Goal: Task Accomplishment & Management: Manage account settings

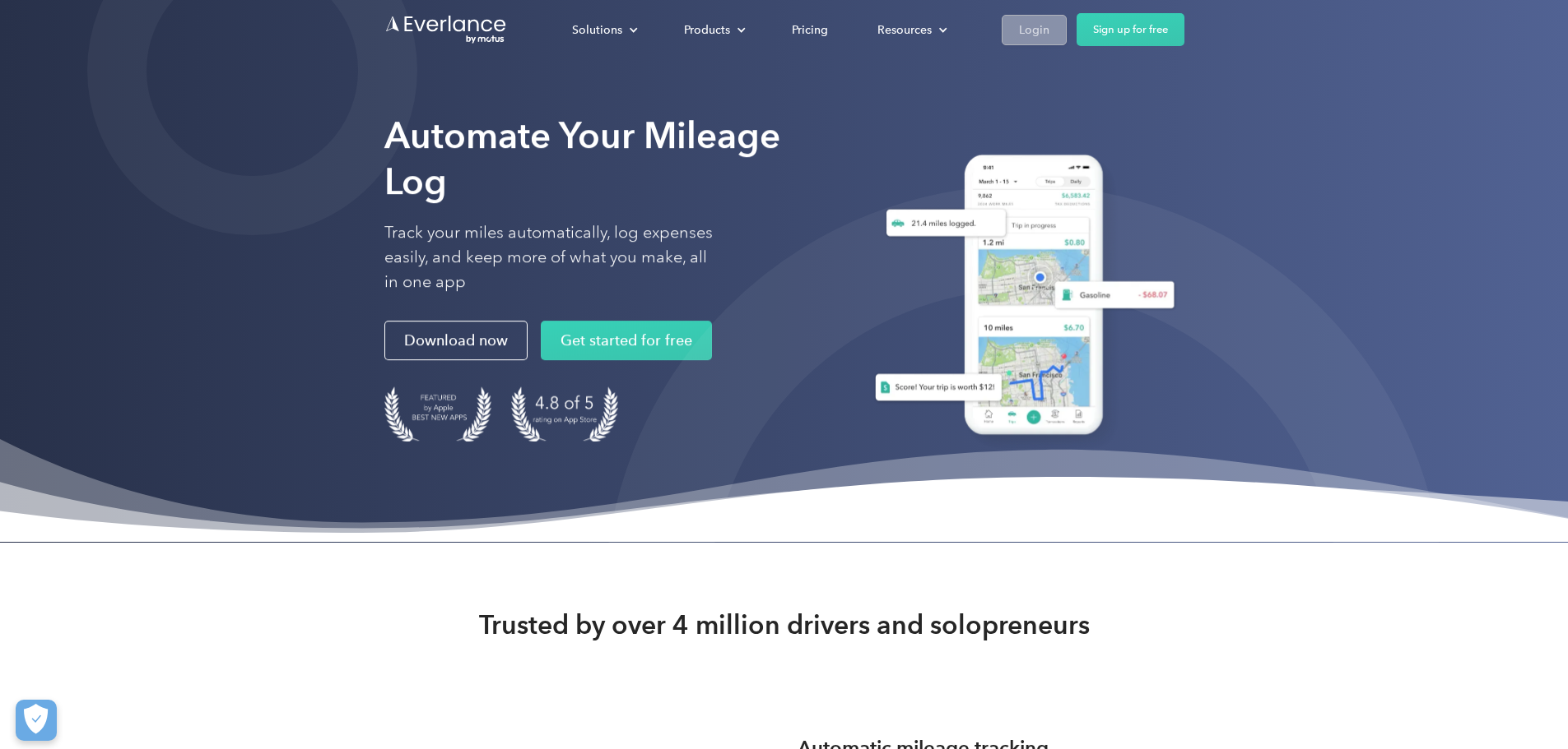
click at [1050, 29] on div "Login" at bounding box center [1034, 29] width 30 height 20
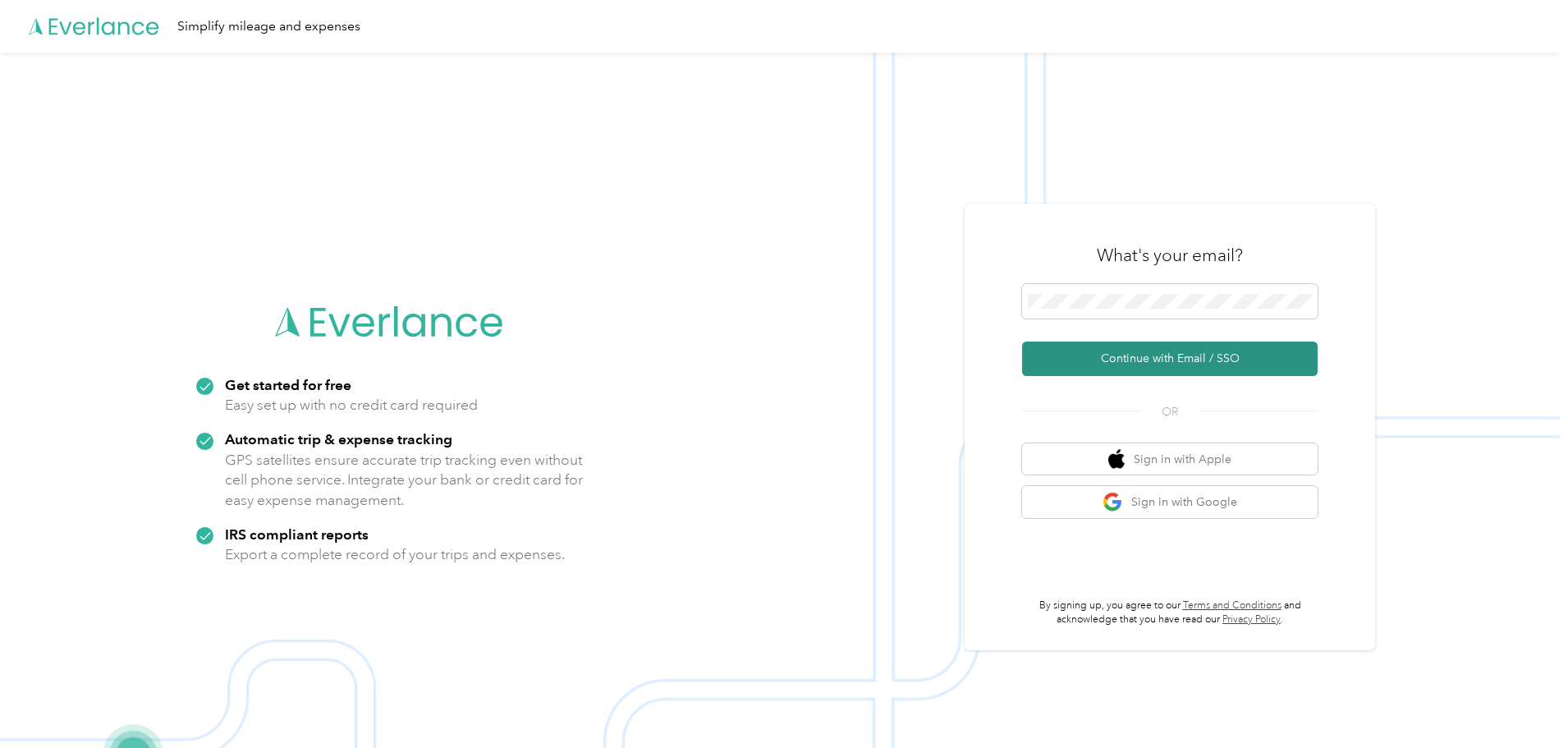
click at [1113, 360] on button "Continue with Email / SSO" at bounding box center [1170, 358] width 296 height 34
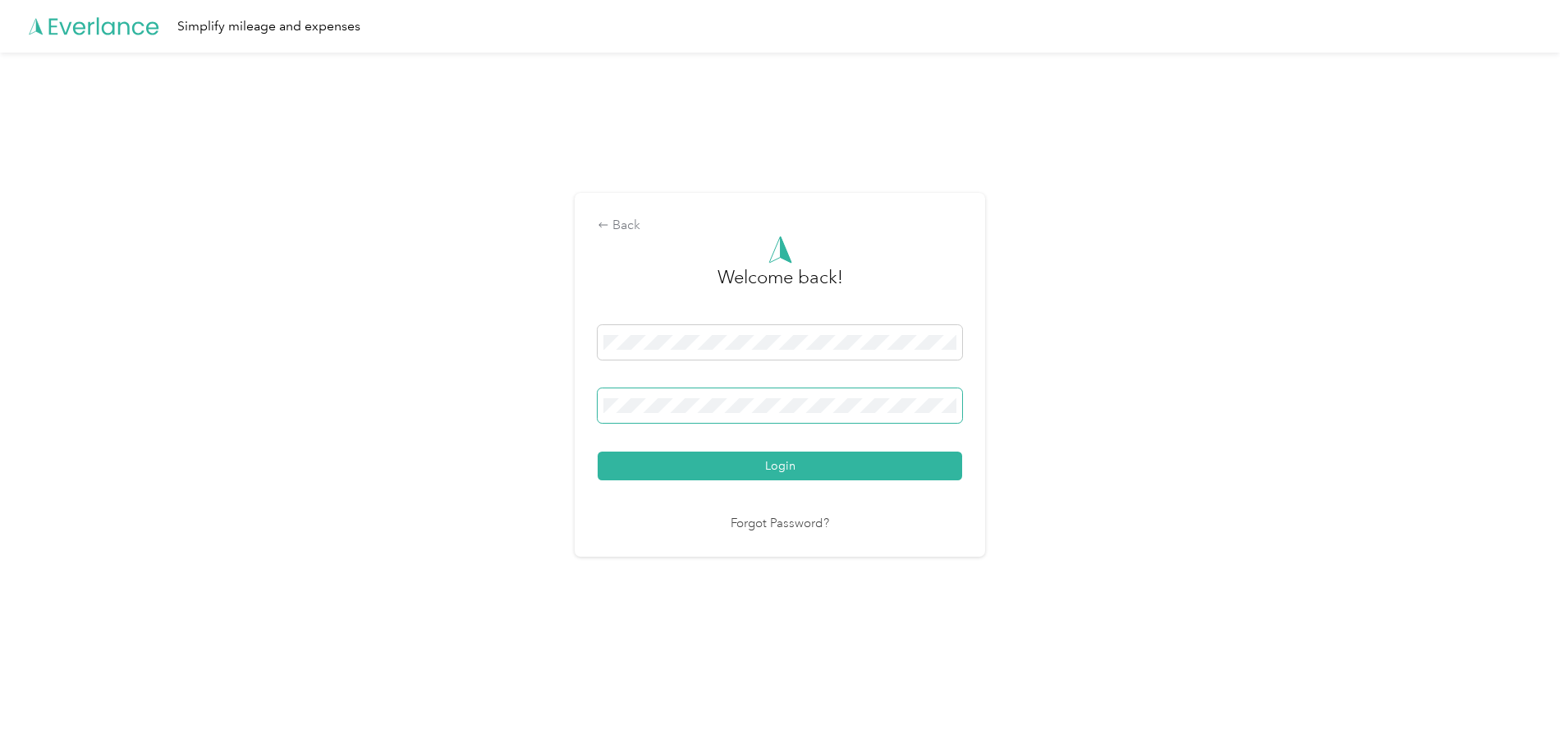
click at [764, 391] on span at bounding box center [780, 406] width 365 height 34
click at [598, 452] on button "Login" at bounding box center [780, 467] width 365 height 29
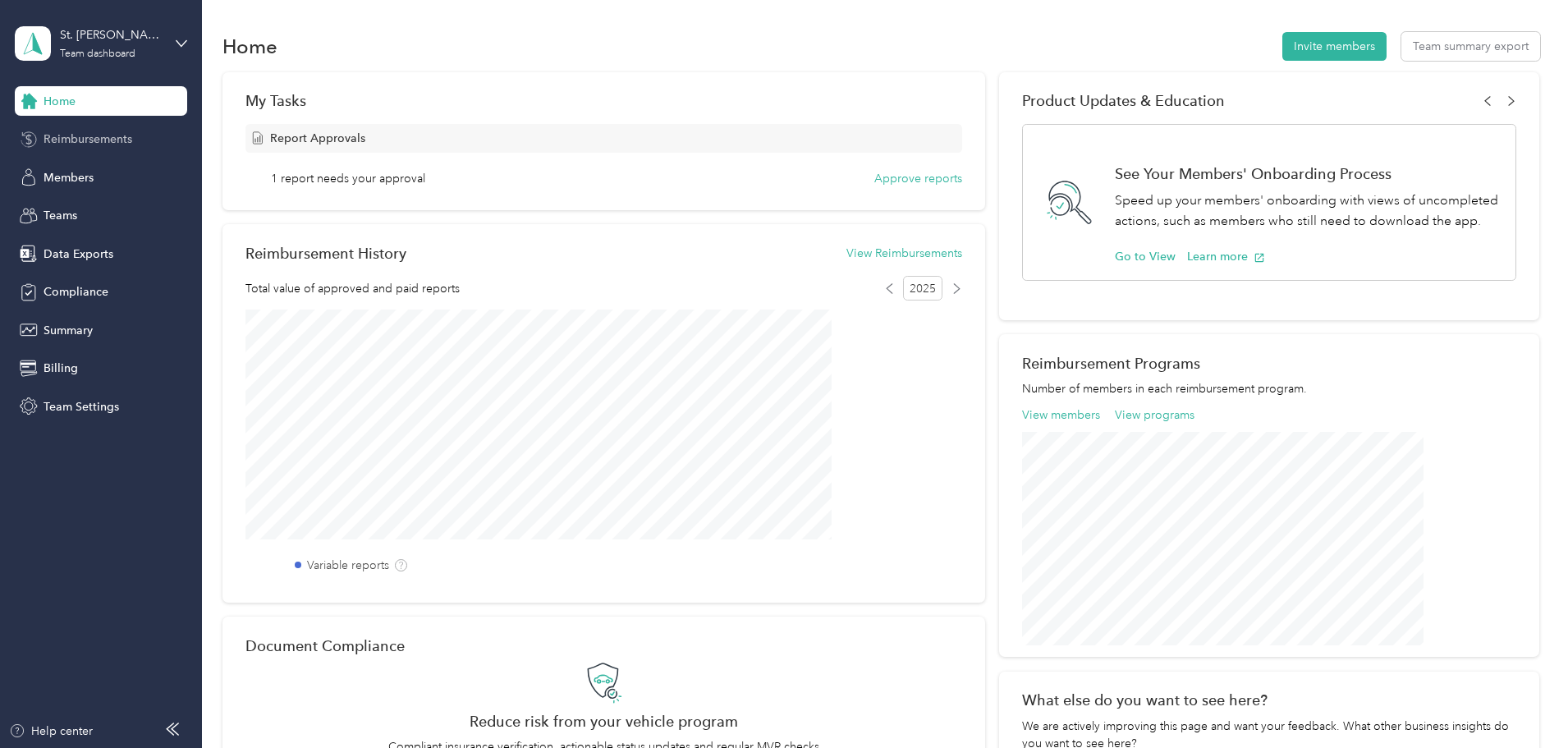
click at [94, 136] on span "Reimbursements" at bounding box center [87, 139] width 88 height 18
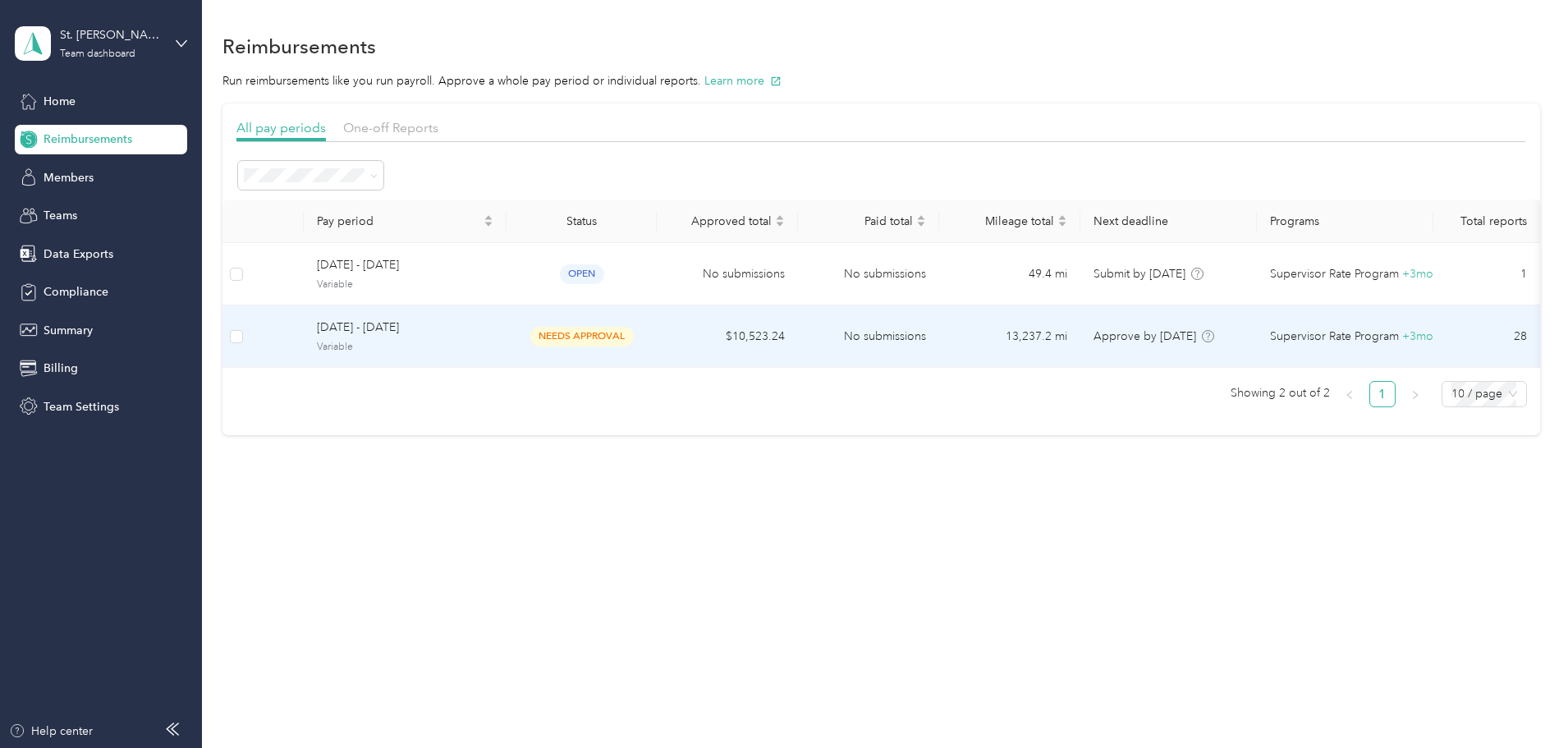
click at [451, 340] on span "Variable" at bounding box center [405, 347] width 177 height 15
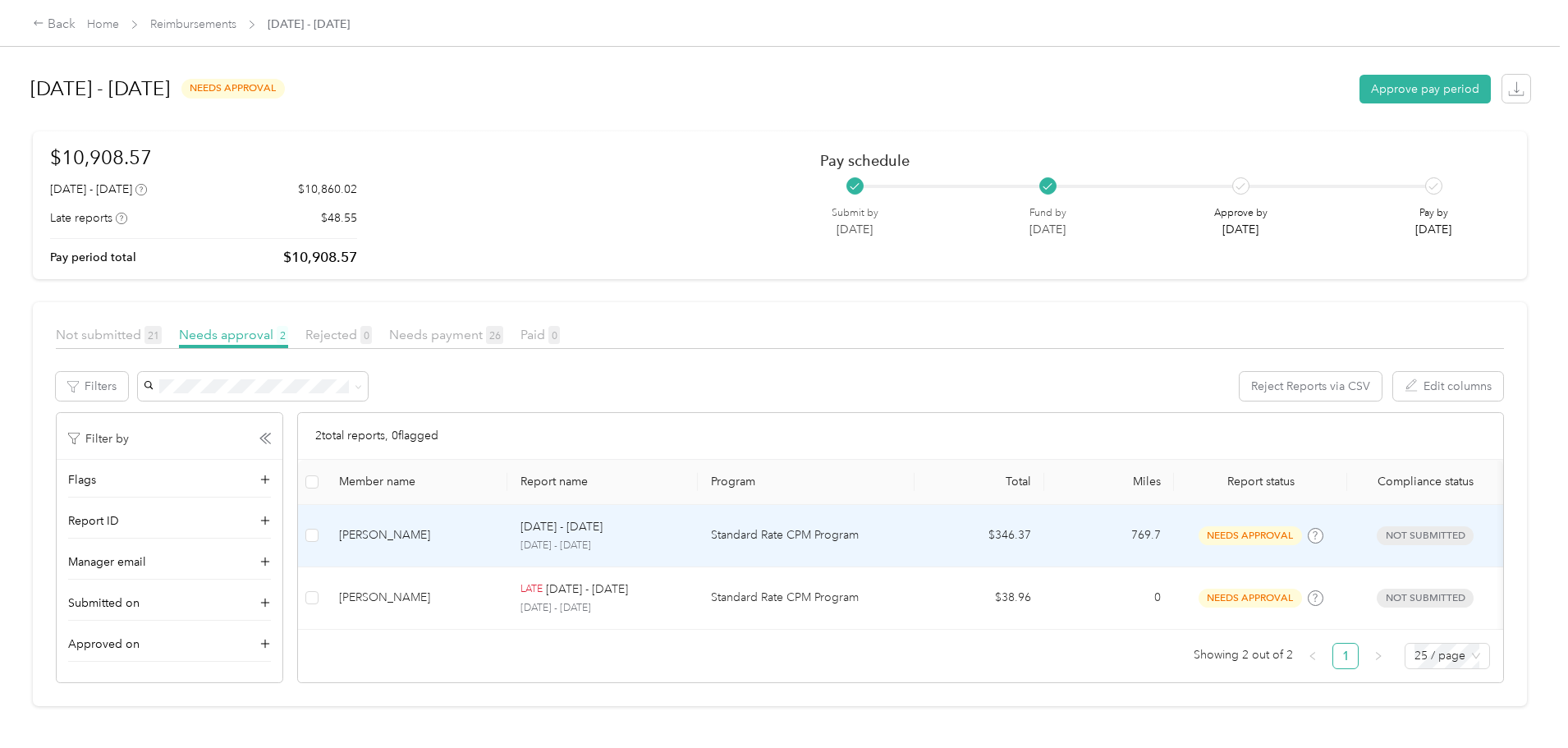
click at [494, 532] on div "[PERSON_NAME]" at bounding box center [417, 535] width 156 height 18
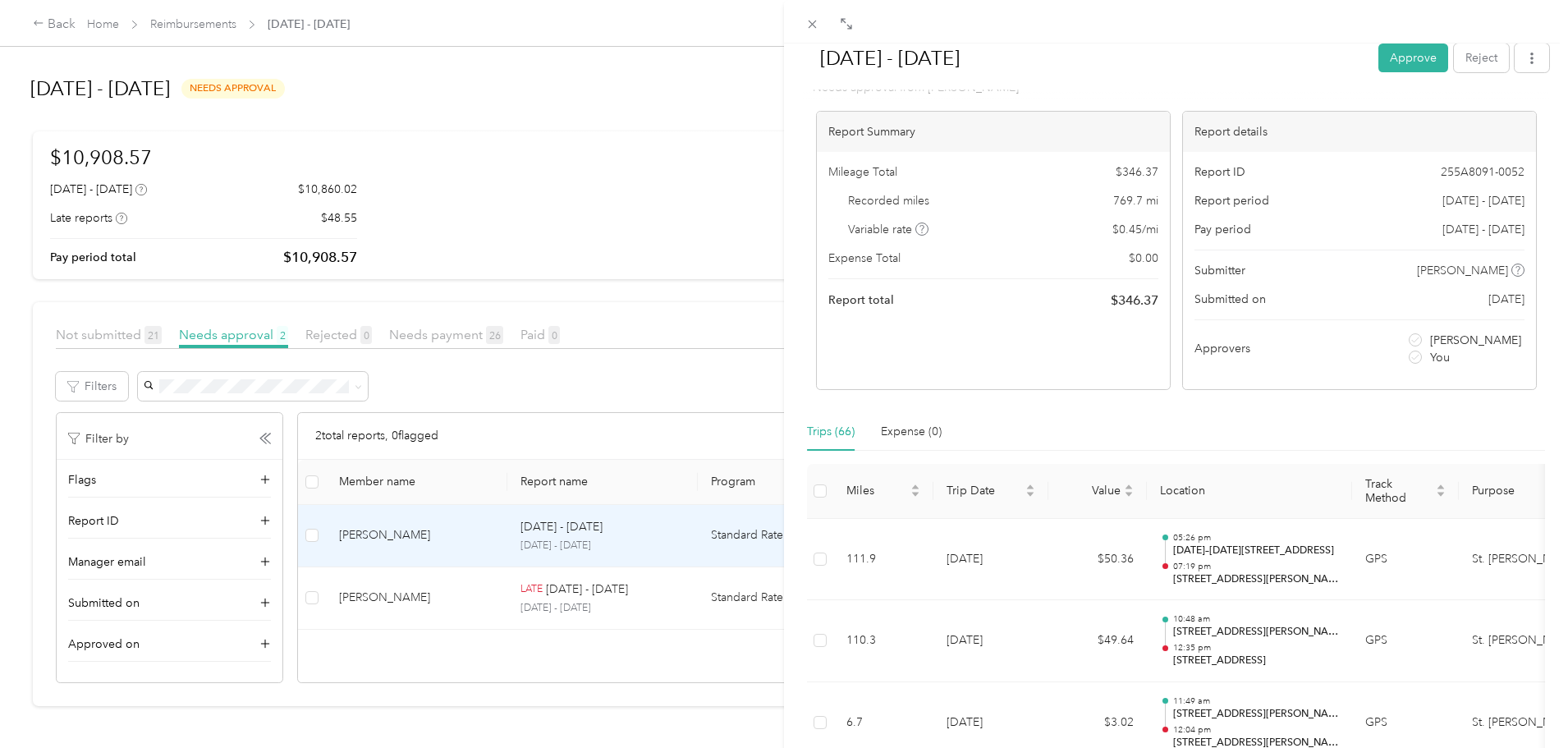
scroll to position [82, 0]
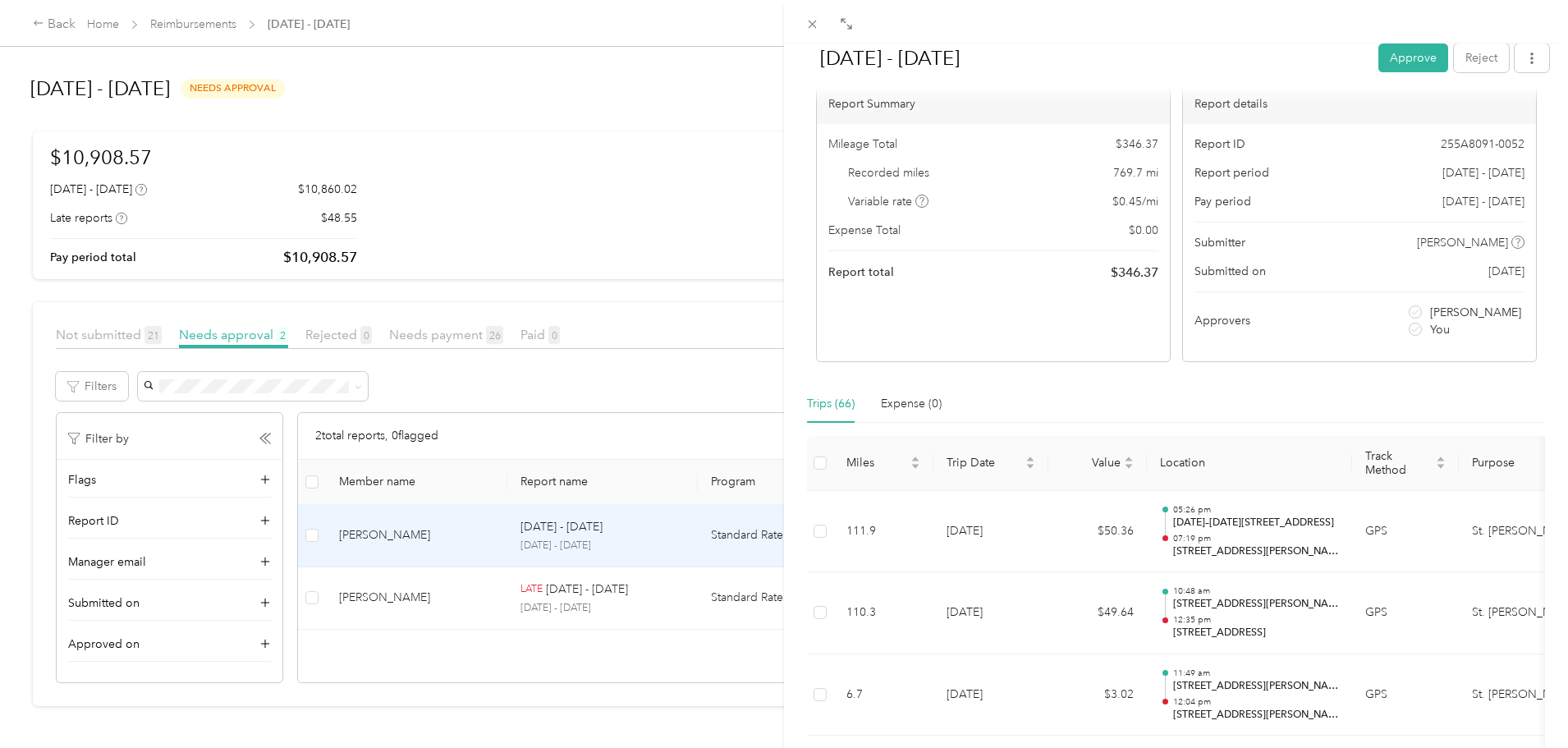
click at [3, 425] on div "[DATE] - [DATE] Approve Reject Needs Approval Needs approval from [PERSON_NAME]…" at bounding box center [784, 374] width 1568 height 748
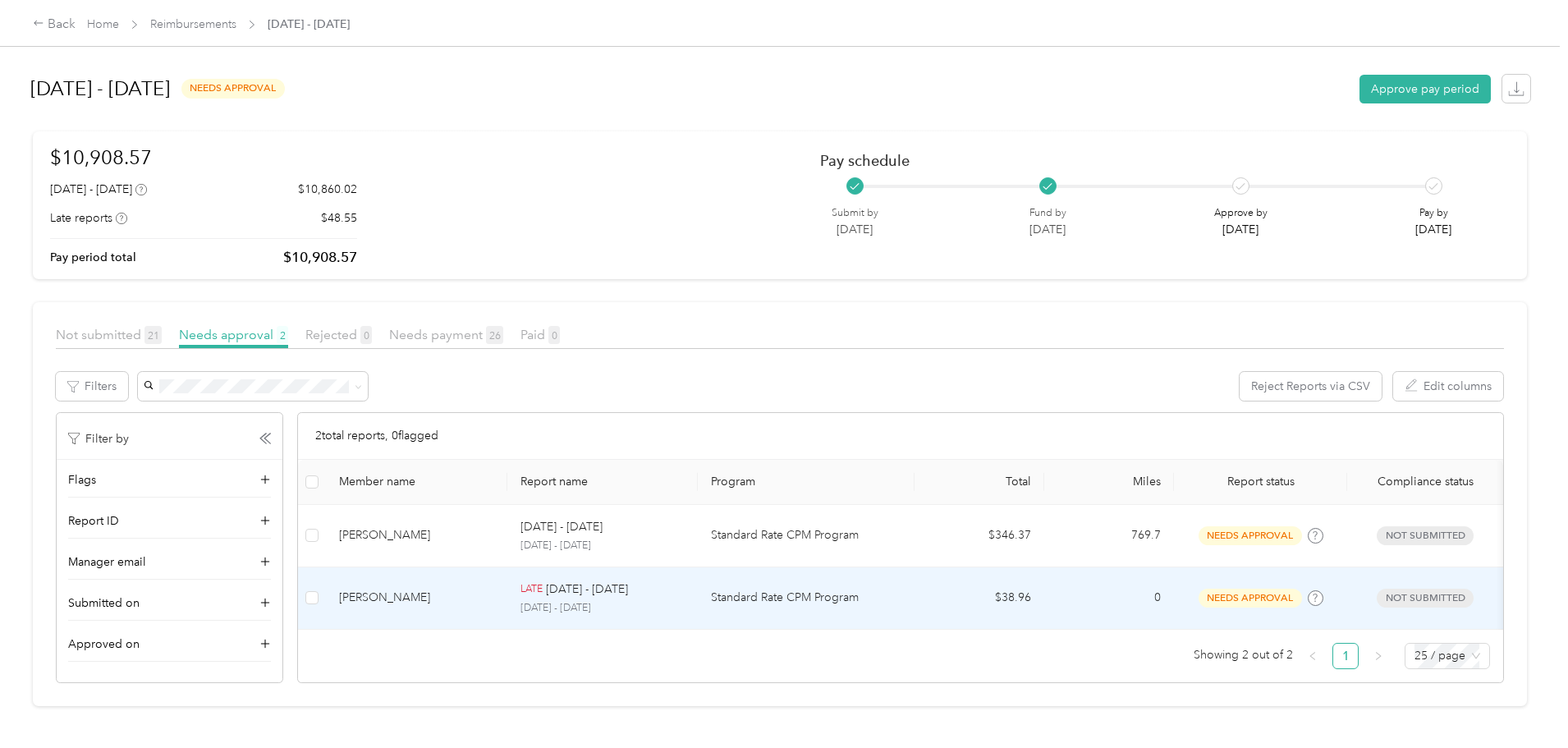
click at [494, 592] on div "[PERSON_NAME]" at bounding box center [417, 598] width 156 height 18
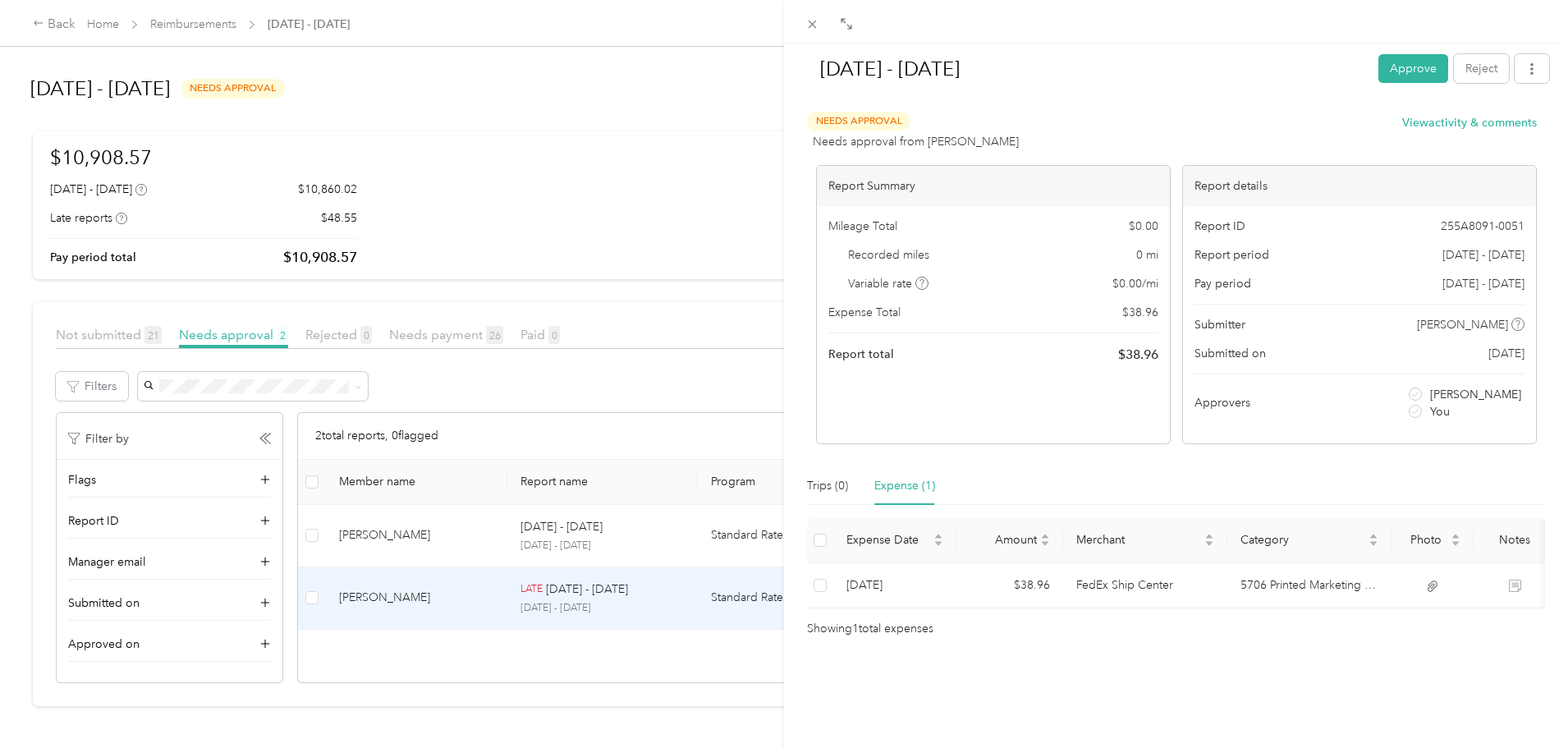
click at [73, 333] on div "[DATE] - [DATE] Approve Reject Needs Approval Needs approval from [PERSON_NAME]…" at bounding box center [784, 374] width 1568 height 748
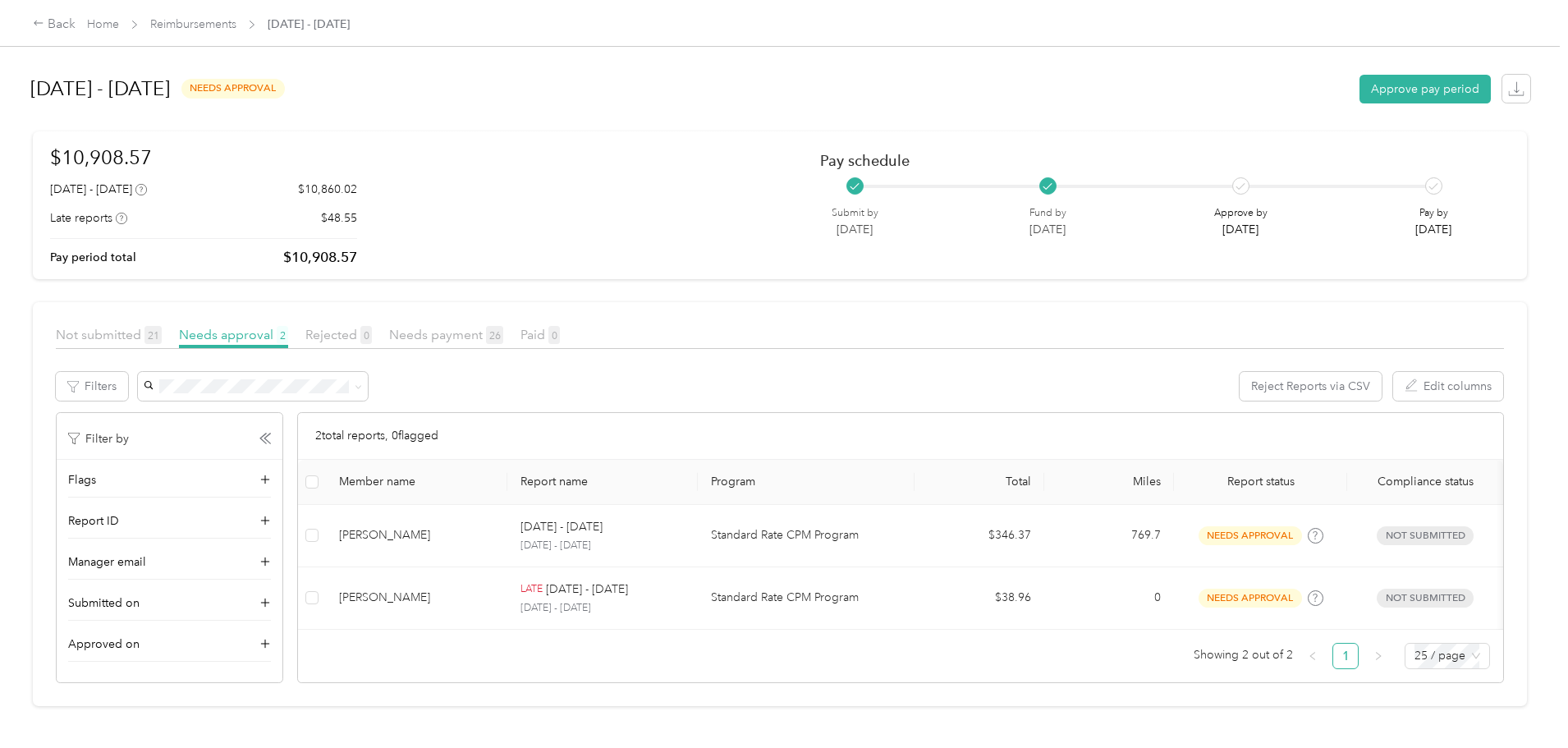
click at [140, 255] on div "[DATE] - [DATE] needs approval Approve pay period $10,908.57 [DATE] - [DATE] $1…" at bounding box center [780, 360] width 1560 height 720
click at [236, 24] on link "Reimbursements" at bounding box center [193, 24] width 87 height 14
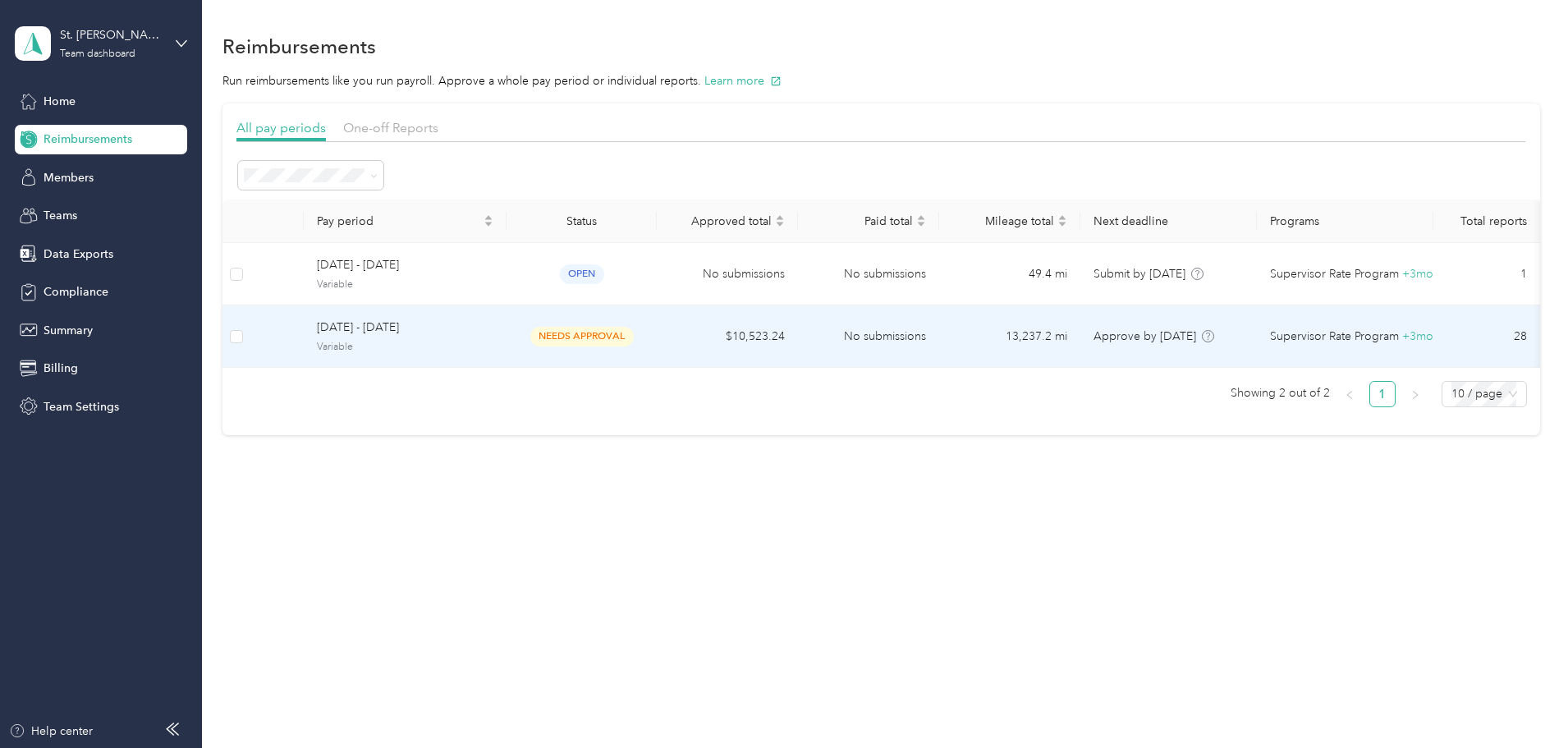
click at [494, 341] on span "Variable" at bounding box center [405, 347] width 177 height 15
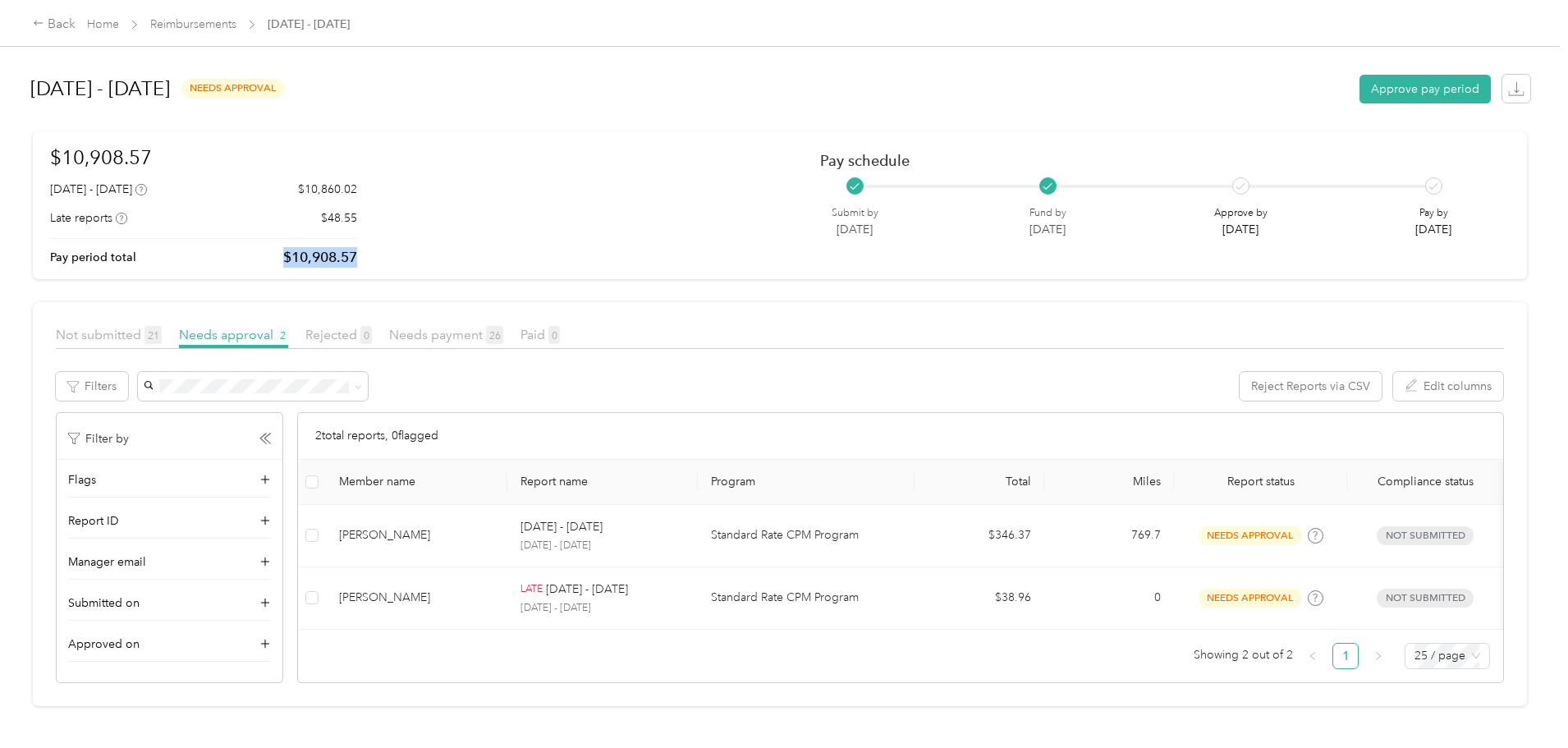
drag, startPoint x: 403, startPoint y: 265, endPoint x: 541, endPoint y: 267, distance: 138.0
click at [541, 267] on div "$10,908.57 [DATE] - [DATE] $10,860.02 Late reports $48.55 Pay period total $10,…" at bounding box center [781, 205] width 1460 height 125
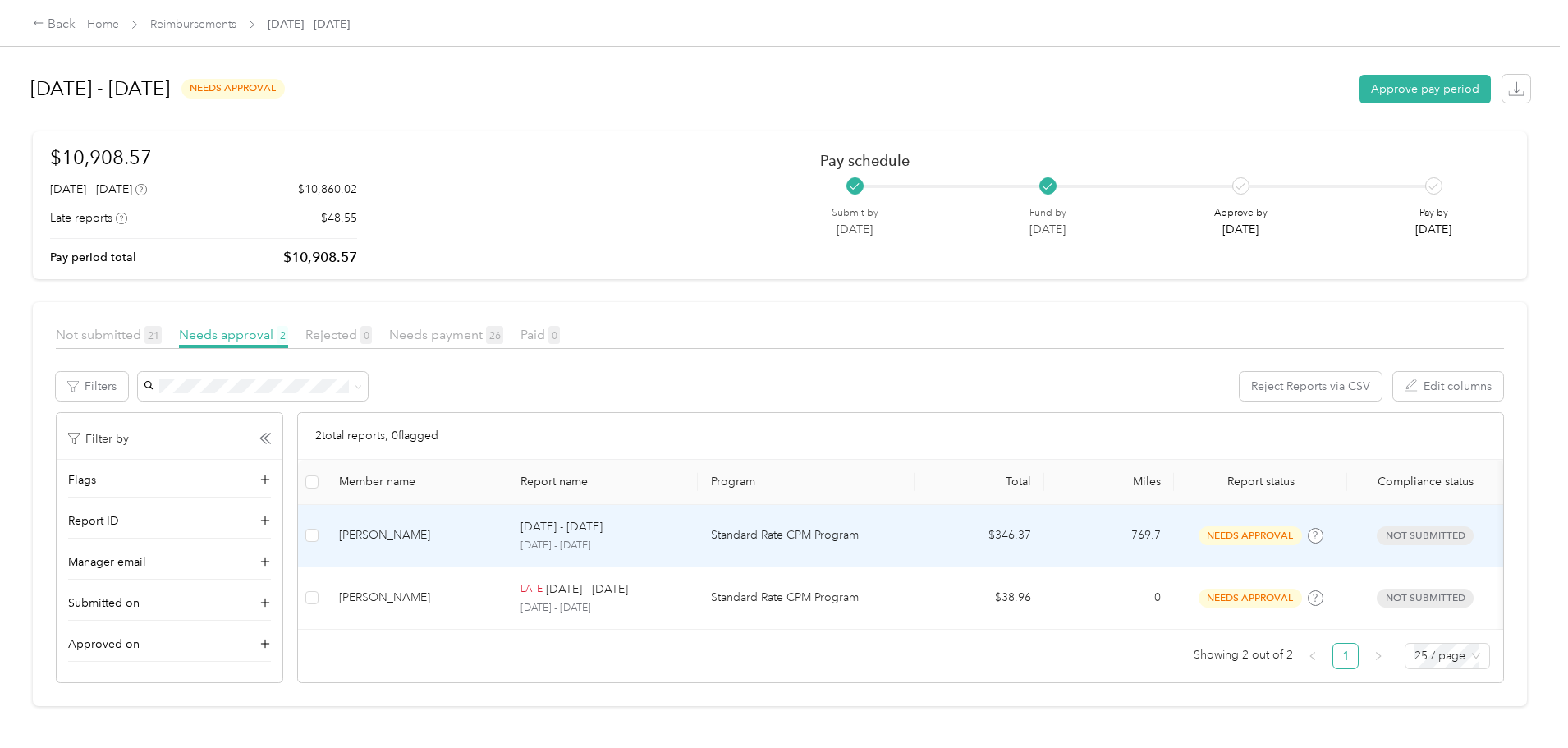
click at [483, 533] on div "[PERSON_NAME]" at bounding box center [417, 535] width 156 height 18
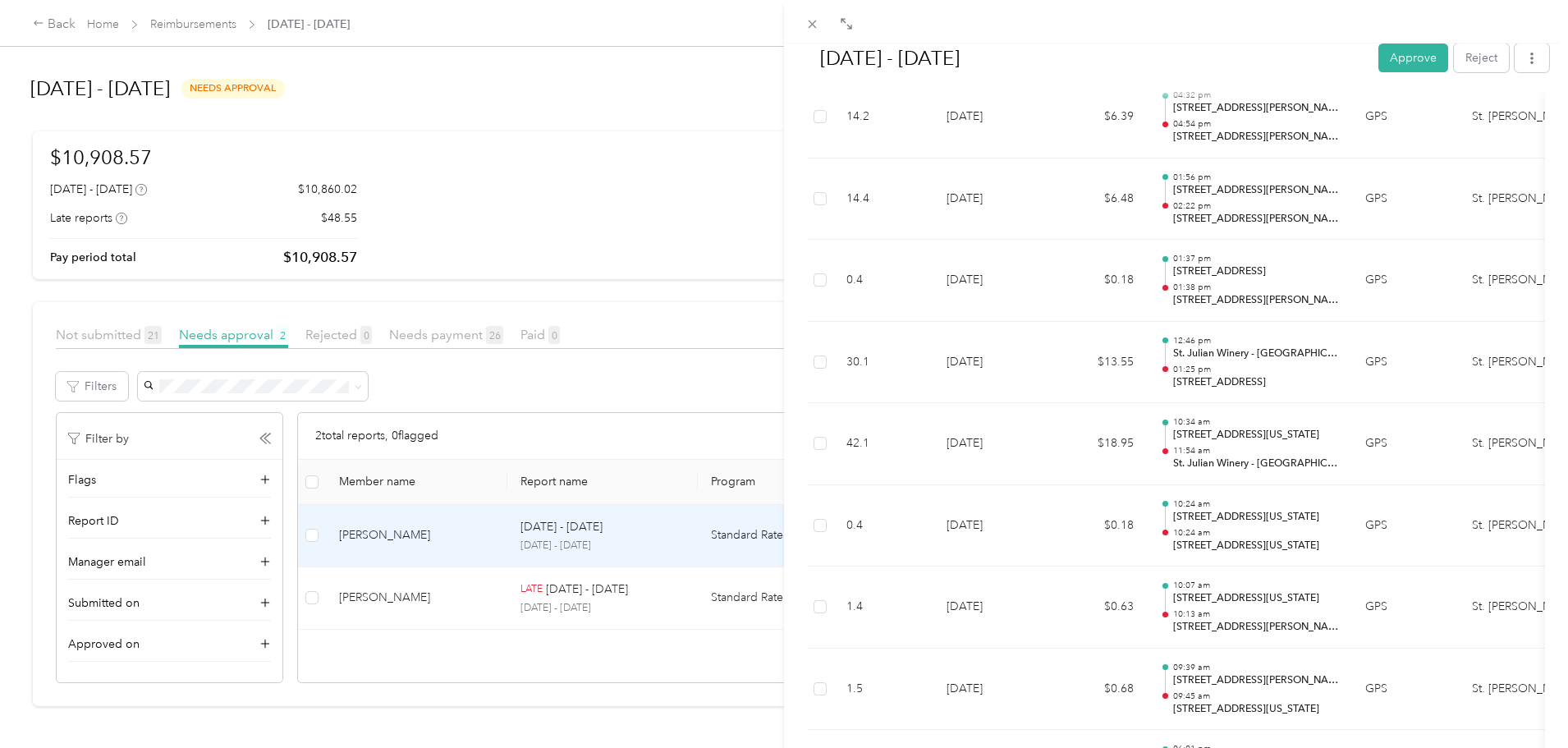
scroll to position [1561, 0]
click at [48, 450] on div "[DATE] - [DATE] Approve Reject Needs Approval Needs approval from [PERSON_NAME]…" at bounding box center [784, 374] width 1568 height 748
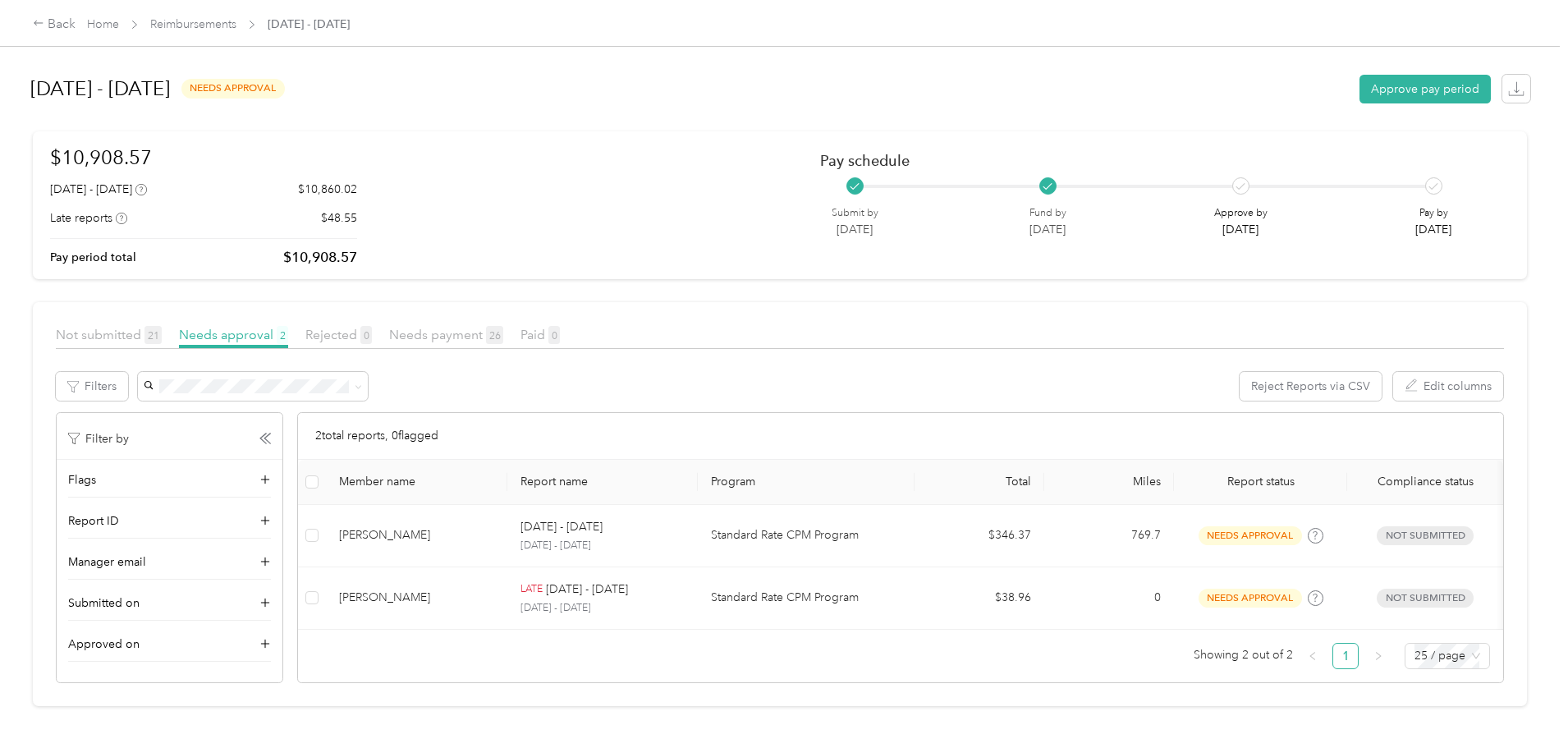
drag, startPoint x: 446, startPoint y: 27, endPoint x: 627, endPoint y: 30, distance: 181.0
click at [635, 33] on div "Back Home Reimbursements [DATE] - [DATE]" at bounding box center [784, 22] width 1568 height 46
click at [627, 30] on div "Back Home Reimbursements [DATE] - [DATE]" at bounding box center [784, 22] width 1568 height 46
drag, startPoint x: 578, startPoint y: 39, endPoint x: 547, endPoint y: 37, distance: 31.1
click at [547, 37] on div "Back Home Reimbursements [DATE] - [DATE]" at bounding box center [784, 22] width 1568 height 46
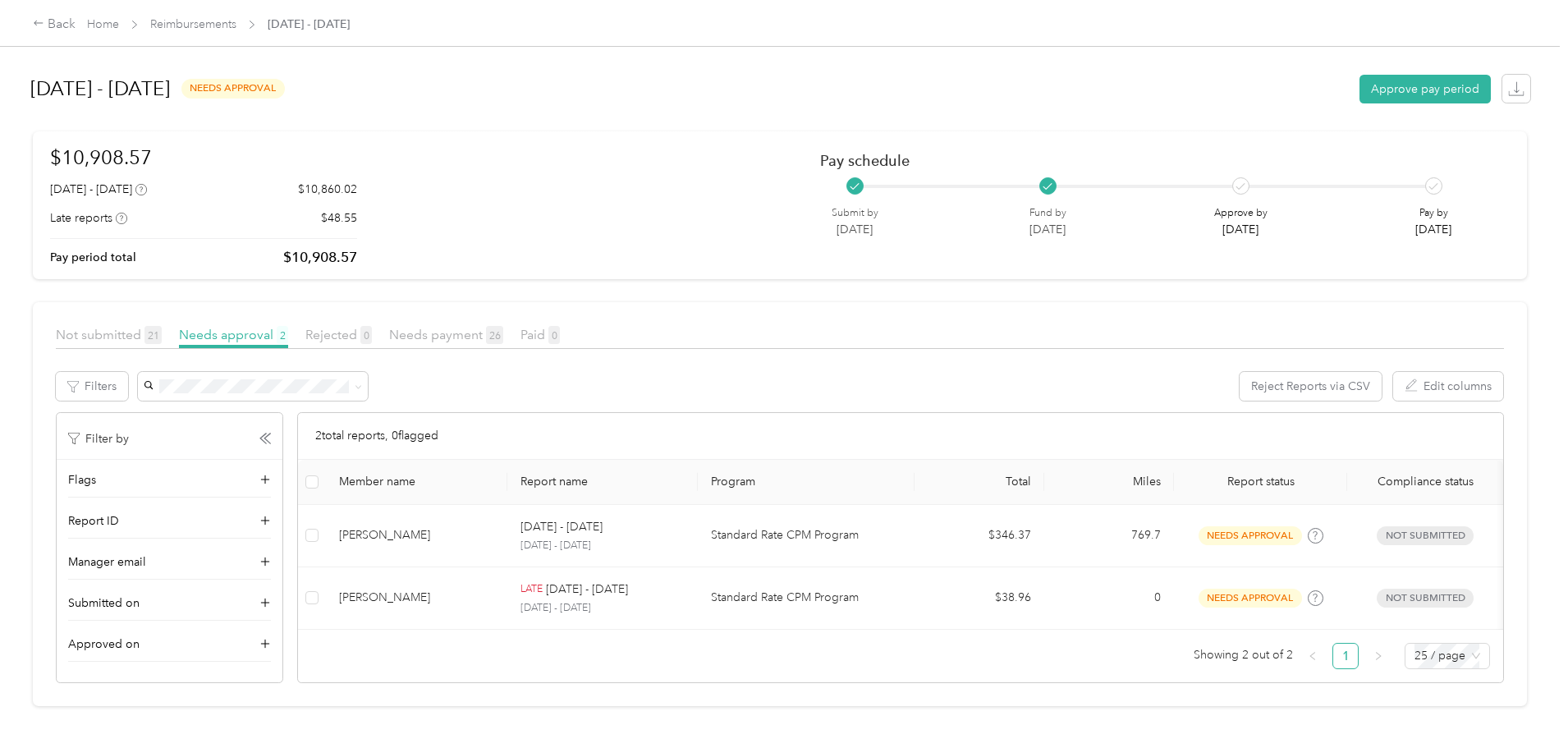
click at [547, 37] on div "Back Home Reimbursements [DATE] - [DATE]" at bounding box center [784, 22] width 1568 height 46
click at [236, 21] on link "Reimbursements" at bounding box center [193, 24] width 87 height 14
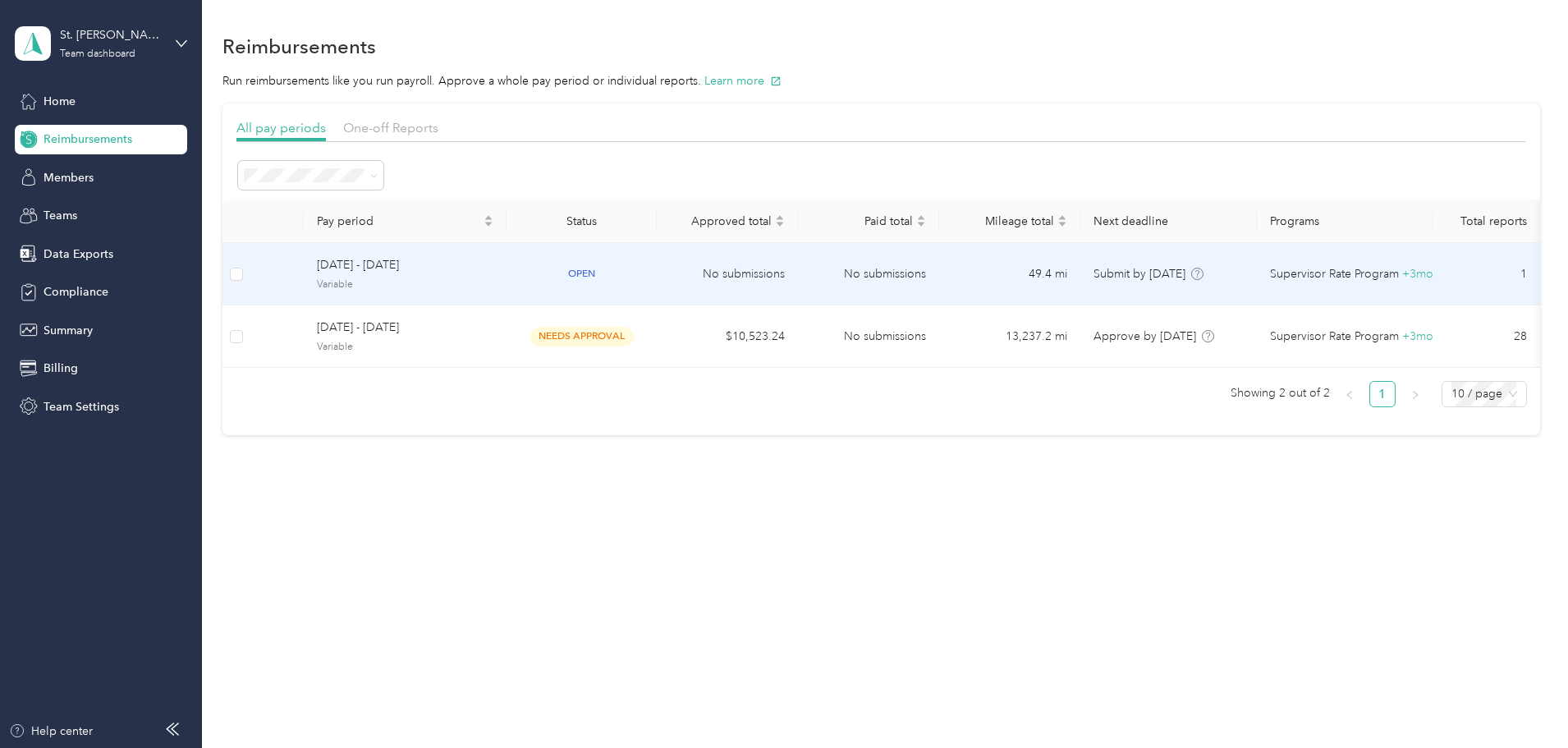
click at [468, 279] on span "Variable" at bounding box center [405, 284] width 177 height 15
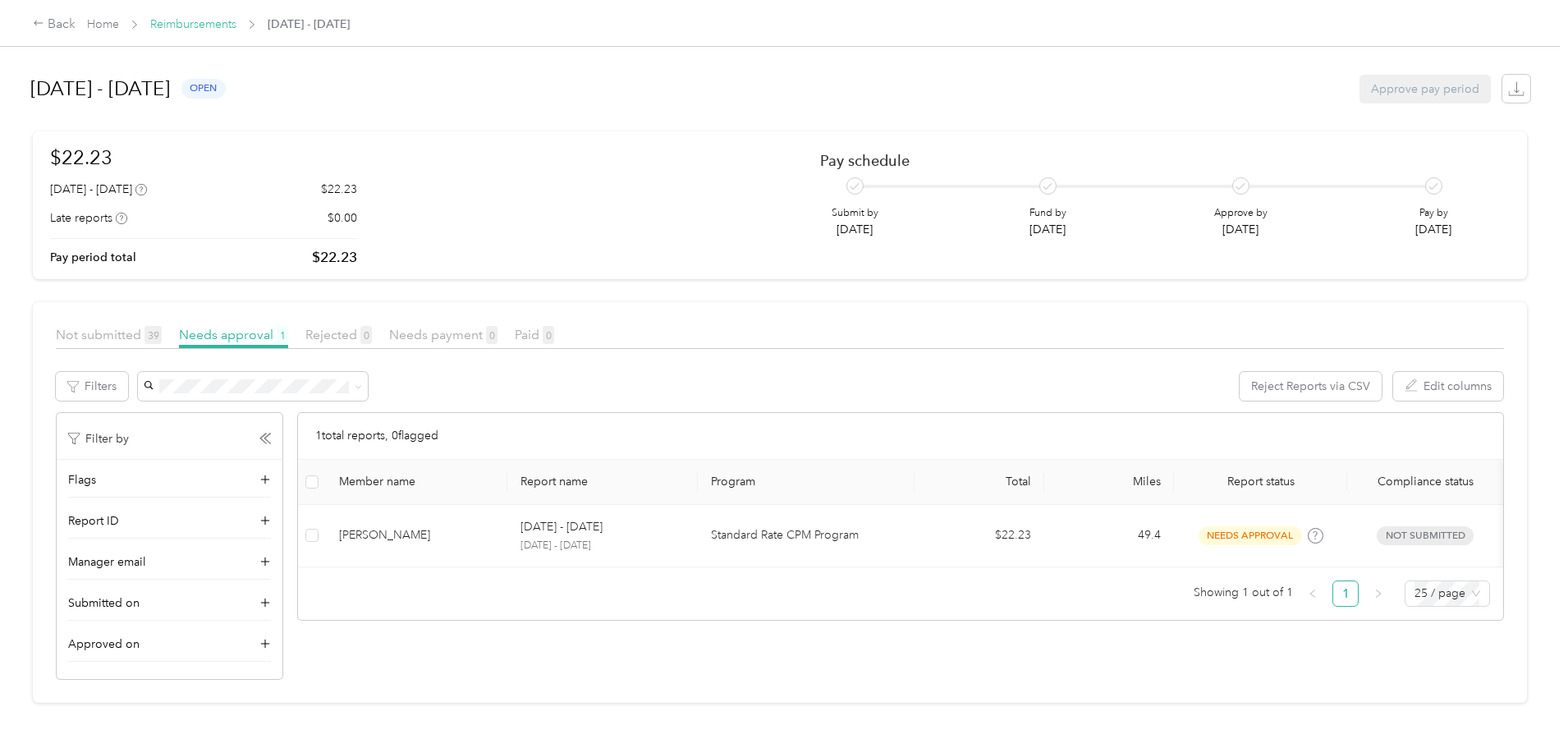
click at [236, 31] on link "Reimbursements" at bounding box center [193, 24] width 87 height 14
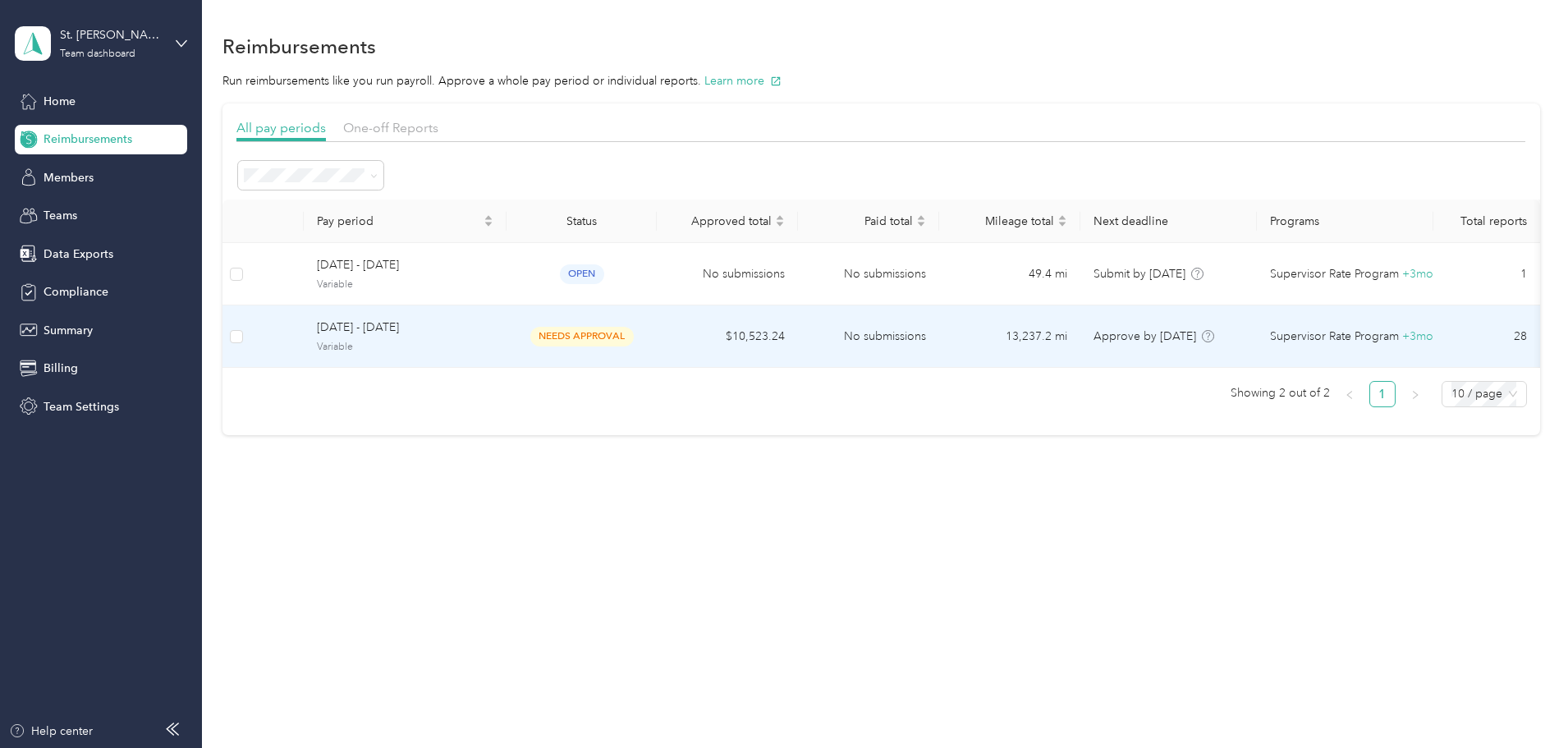
click at [494, 332] on span "[DATE] - [DATE]" at bounding box center [405, 328] width 177 height 18
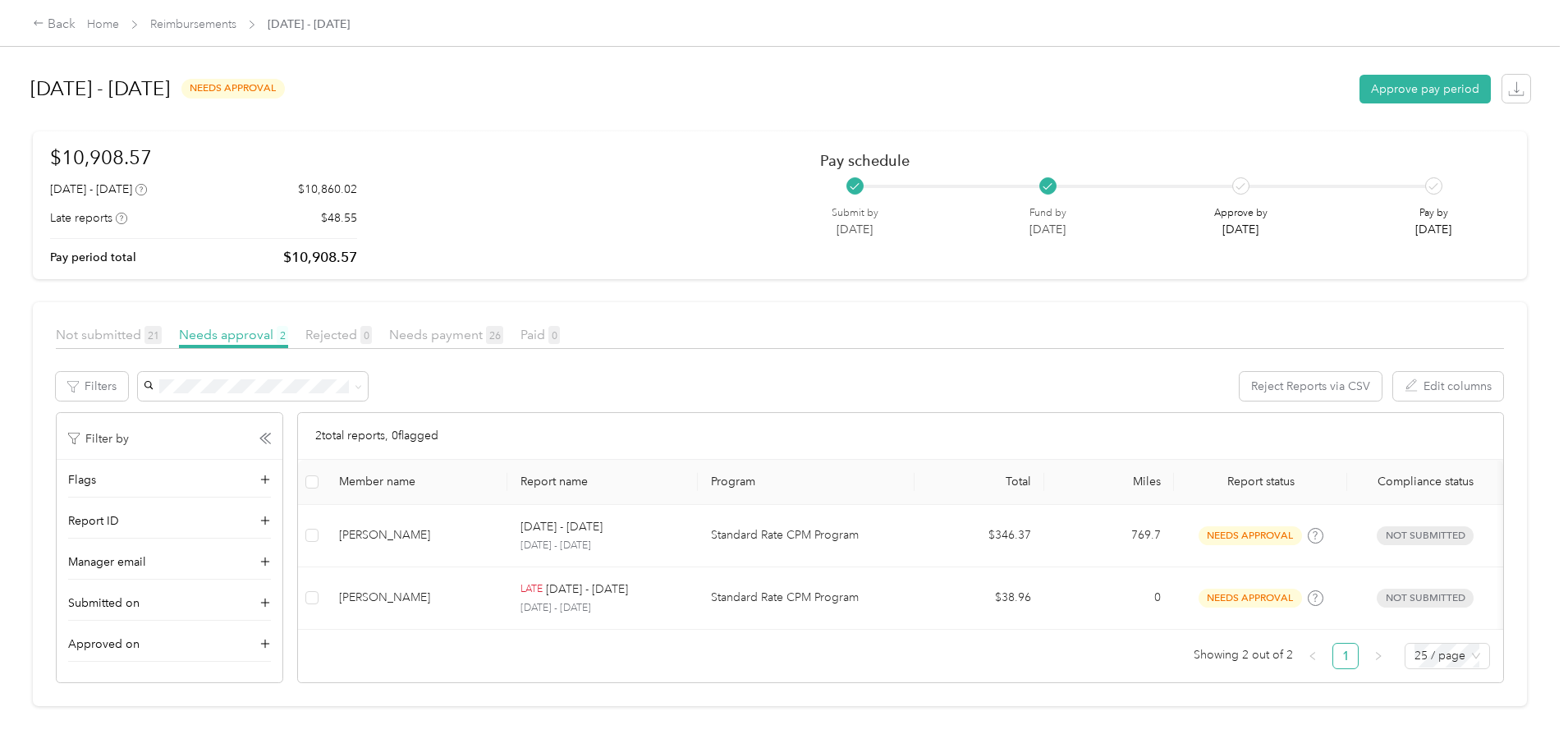
click at [133, 351] on div "[DATE] - [DATE] needs approval Approve pay period $10,908.57 [DATE] - [DATE] $1…" at bounding box center [780, 360] width 1560 height 720
click at [504, 339] on span "Needs payment 26" at bounding box center [445, 335] width 114 height 16
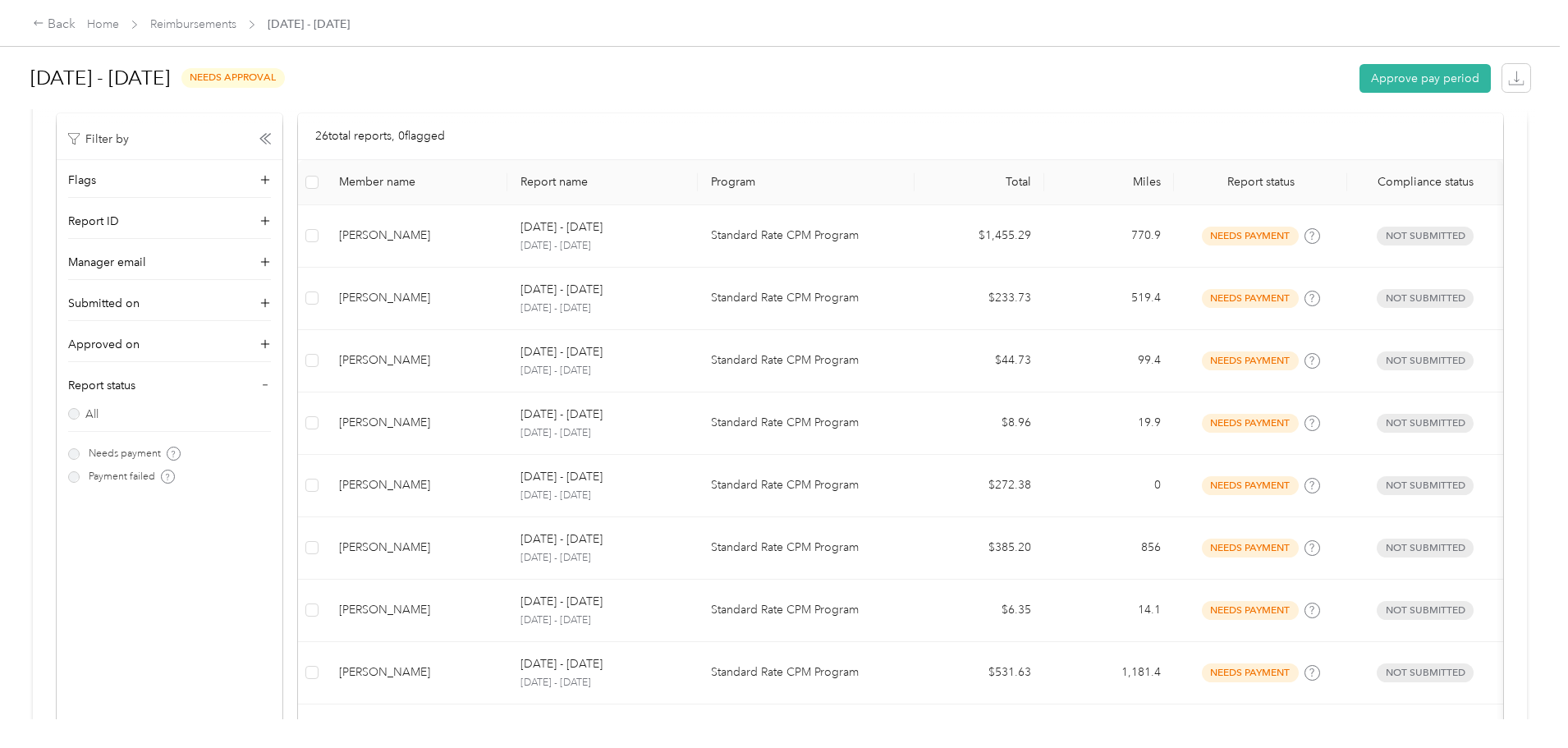
scroll to position [246, 0]
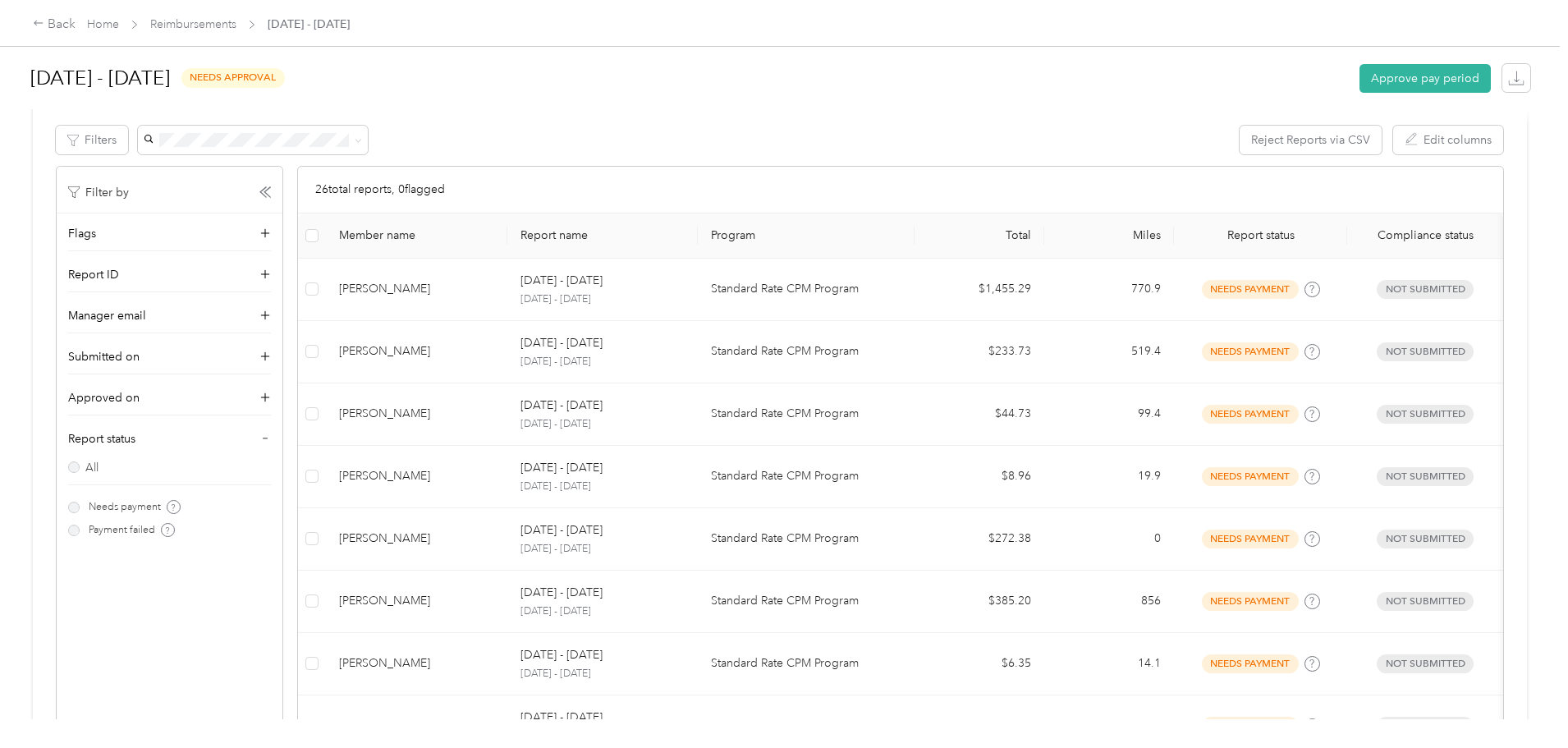
click at [460, 235] on div "Member name" at bounding box center [417, 235] width 156 height 14
click at [461, 232] on div "Member name" at bounding box center [417, 235] width 156 height 14
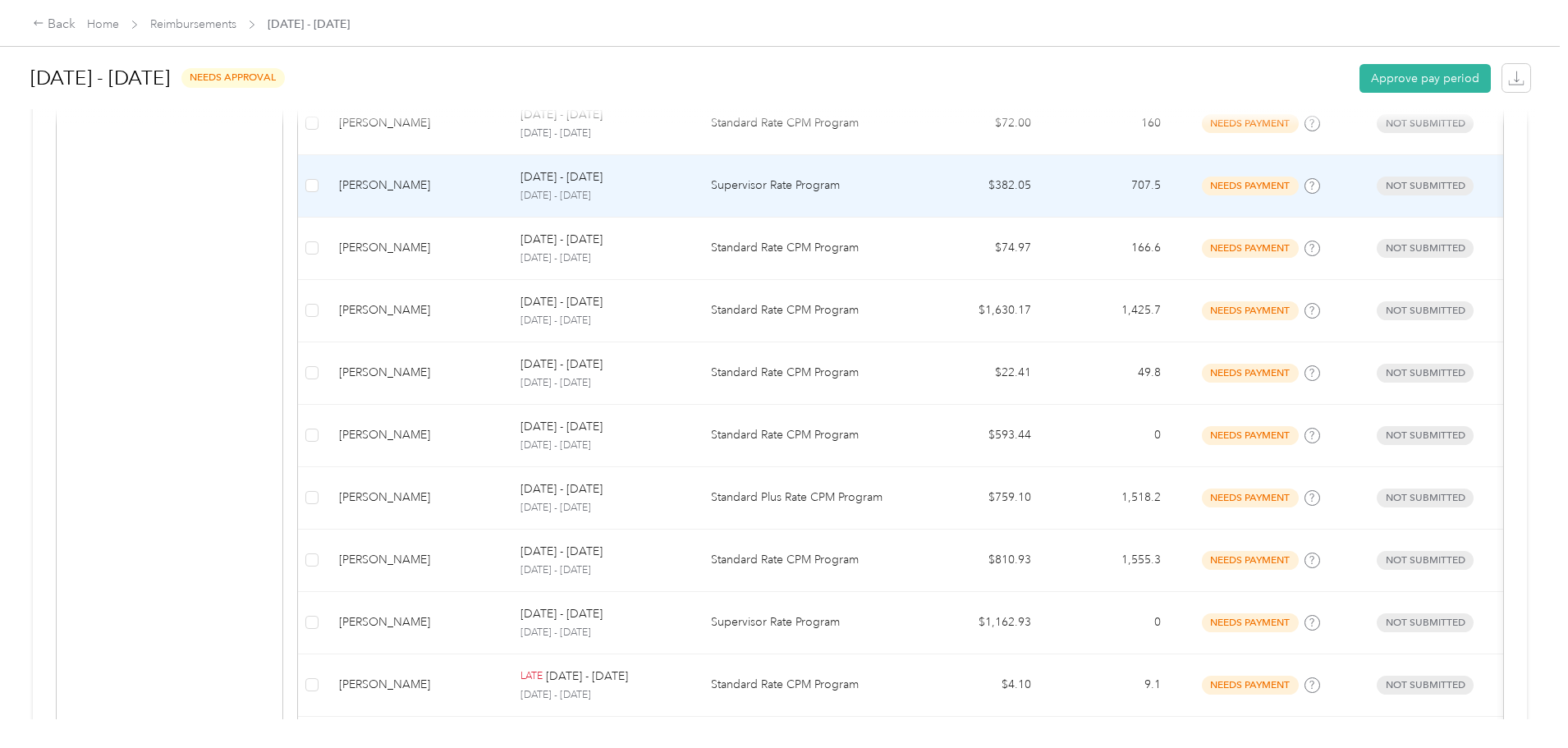
scroll to position [1037, 0]
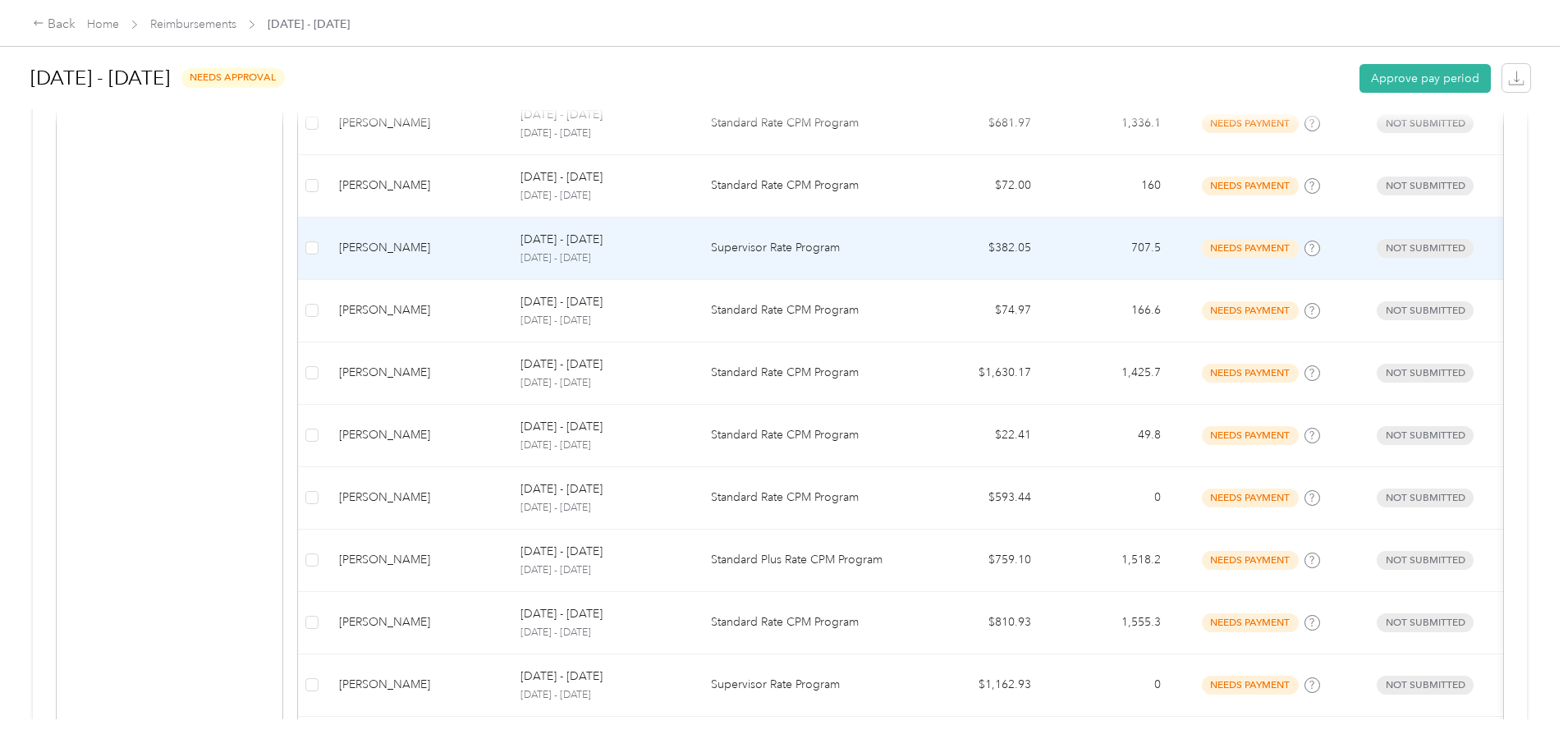
click at [463, 245] on div "[PERSON_NAME]" at bounding box center [417, 248] width 156 height 18
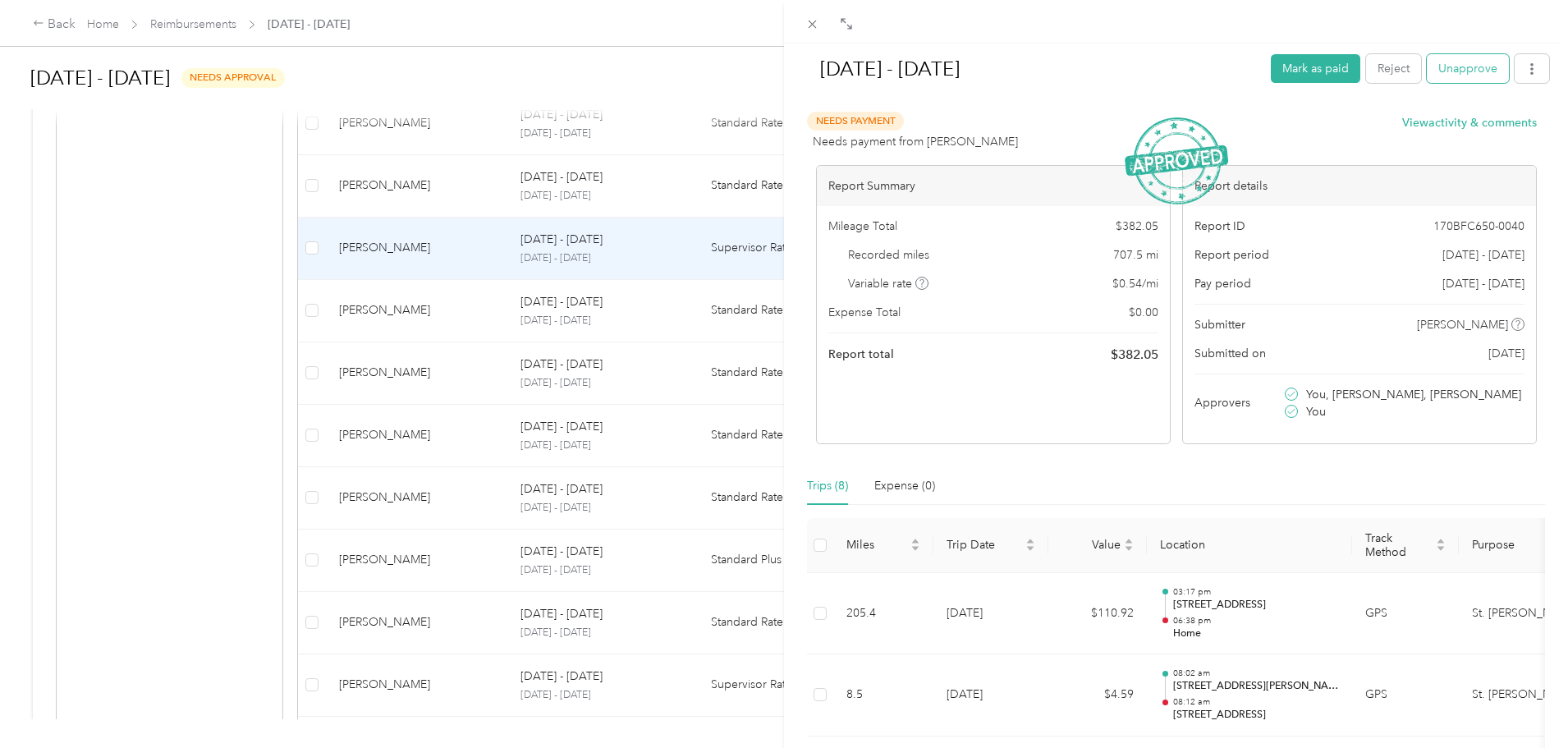
click at [1463, 71] on button "Unapprove" at bounding box center [1468, 69] width 82 height 29
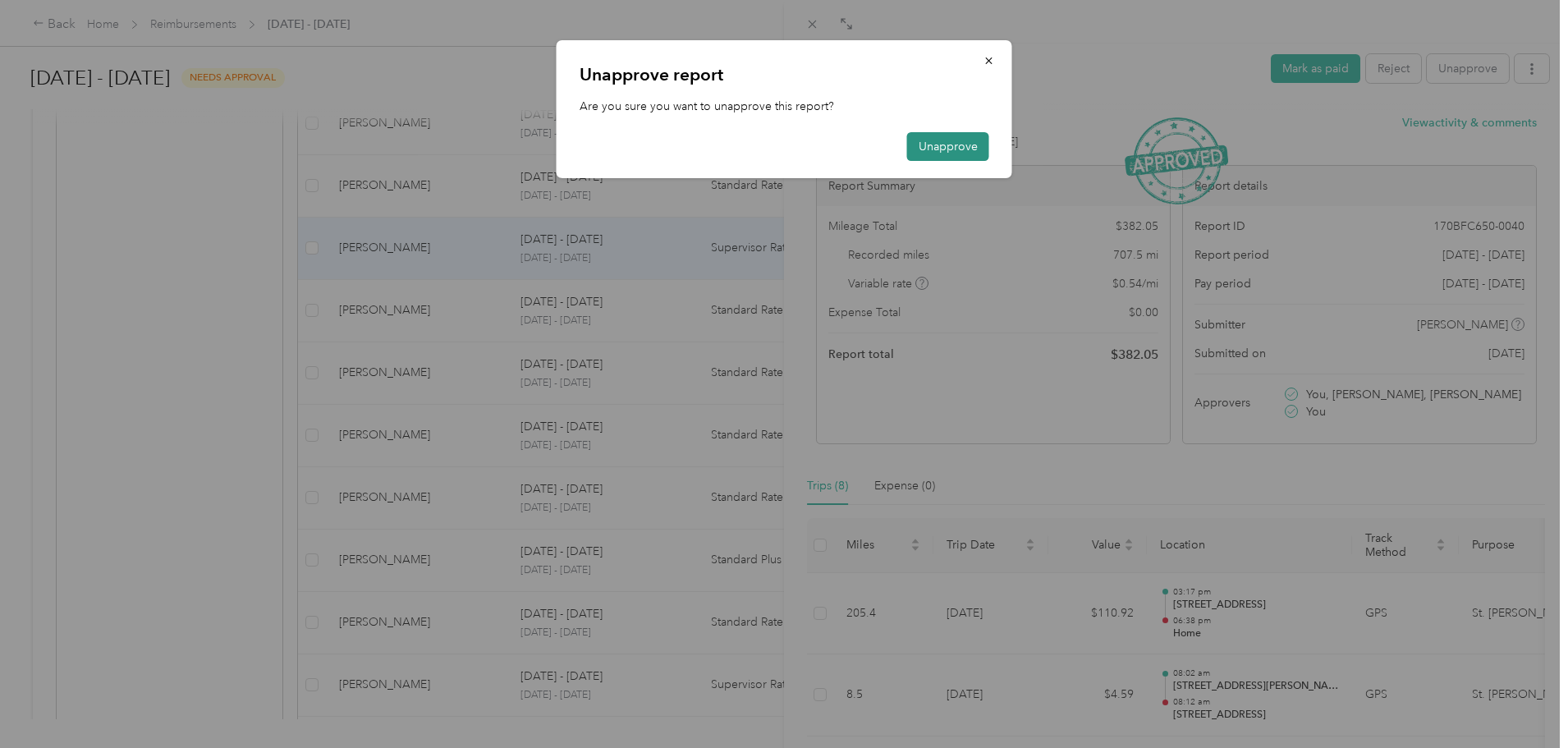
click at [956, 140] on button "Unapprove" at bounding box center [948, 147] width 82 height 29
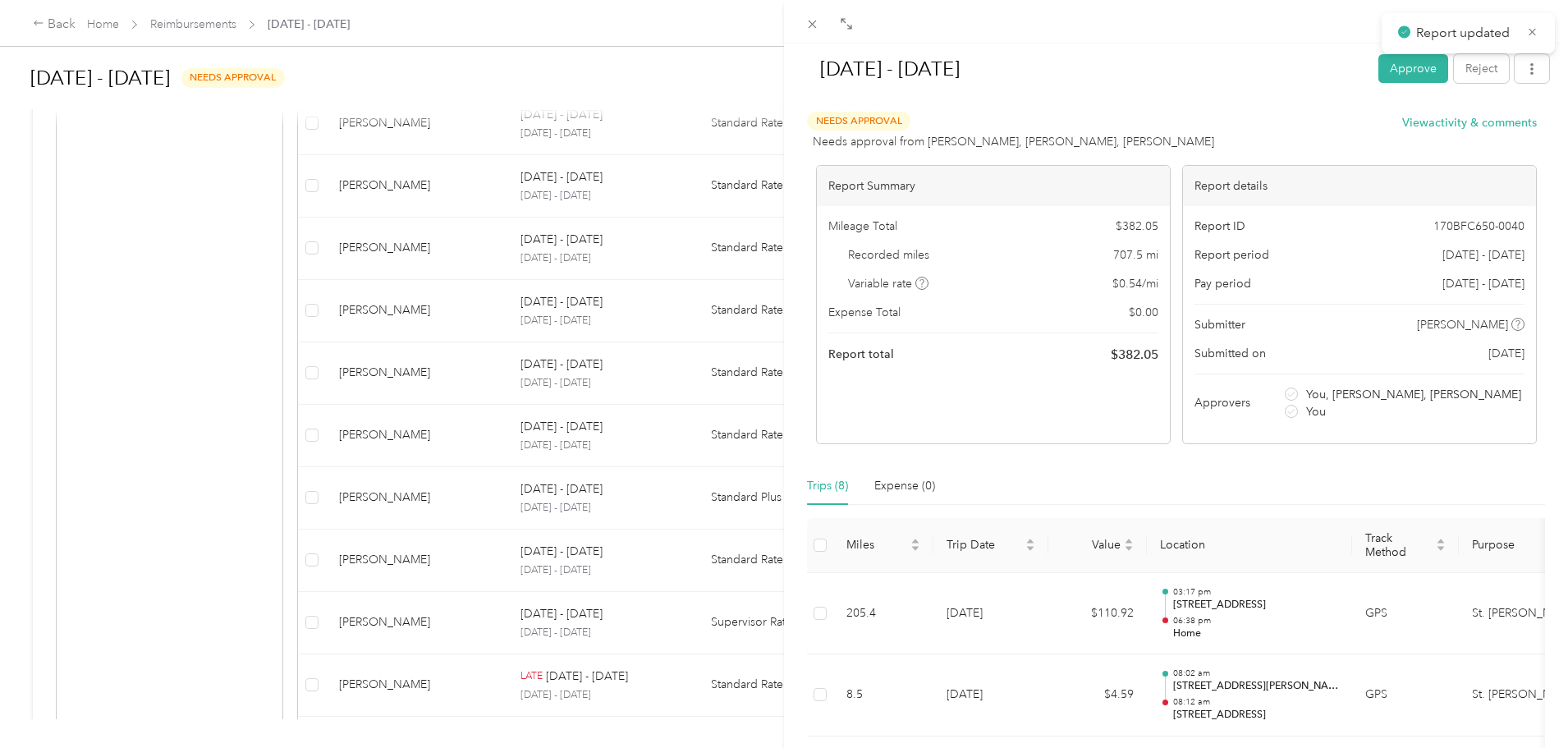
click at [1044, 240] on div "Mileage Total $ 382.05 Recorded miles 707.5 mi Variable rate $ 0.54 / mi Expens…" at bounding box center [993, 291] width 353 height 170
click at [16, 255] on div "[DATE] - [DATE] Approve Reject Needs Approval Needs approval from [PERSON_NAME]…" at bounding box center [784, 374] width 1568 height 748
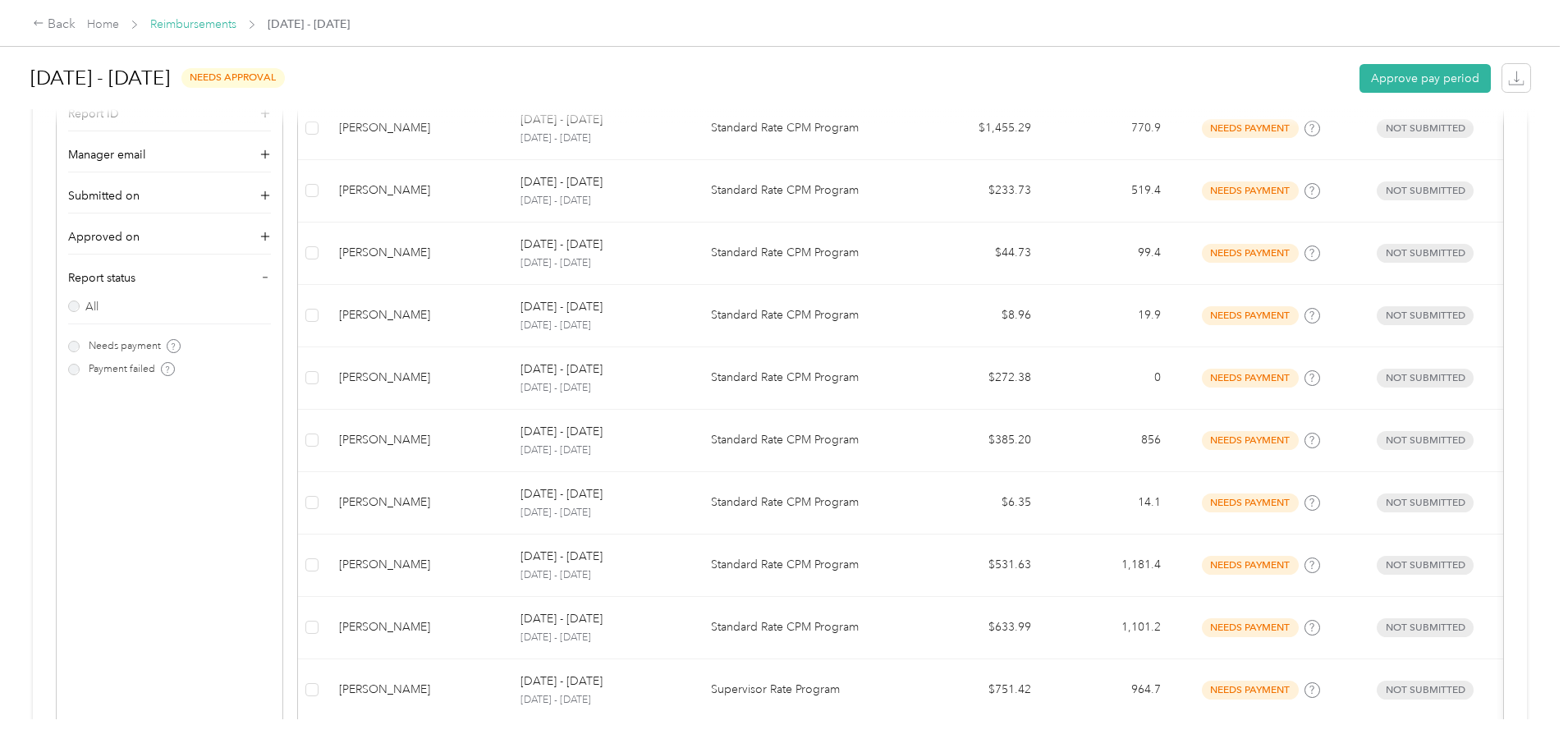
scroll to position [379, 0]
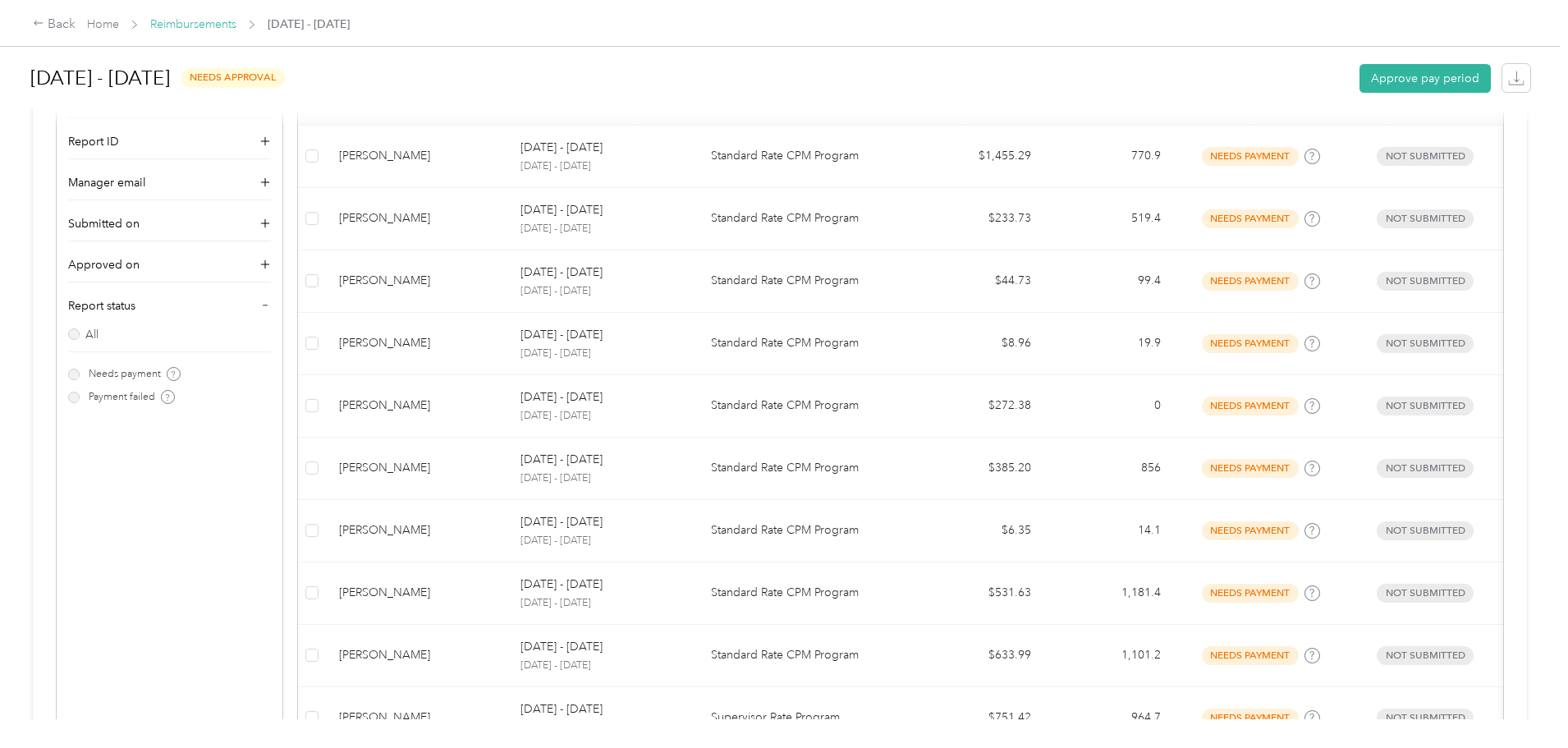
click at [236, 23] on link "Reimbursements" at bounding box center [193, 24] width 87 height 14
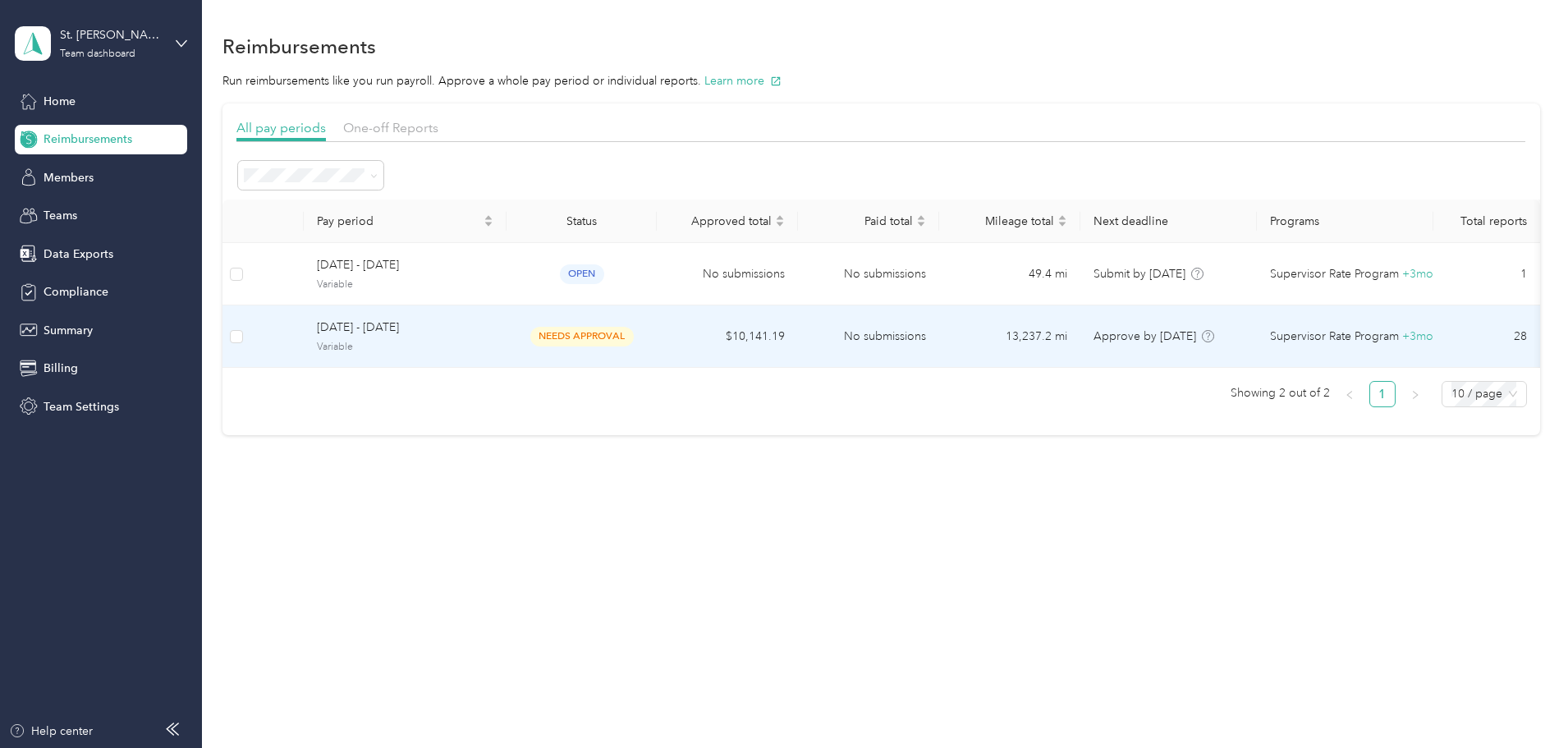
click at [494, 333] on span "[DATE] - [DATE]" at bounding box center [405, 328] width 177 height 18
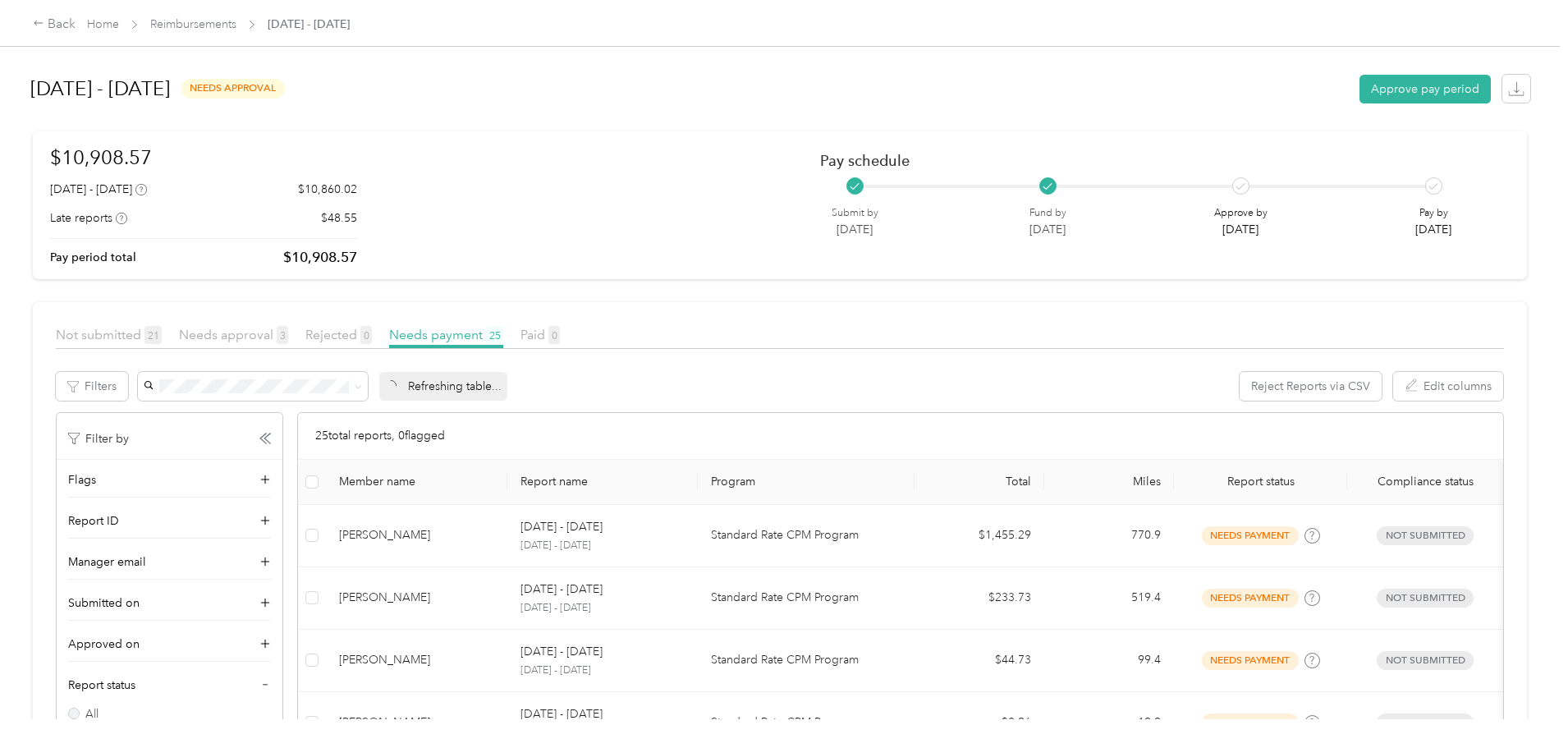
click at [288, 338] on span "Needs approval 3" at bounding box center [233, 335] width 109 height 16
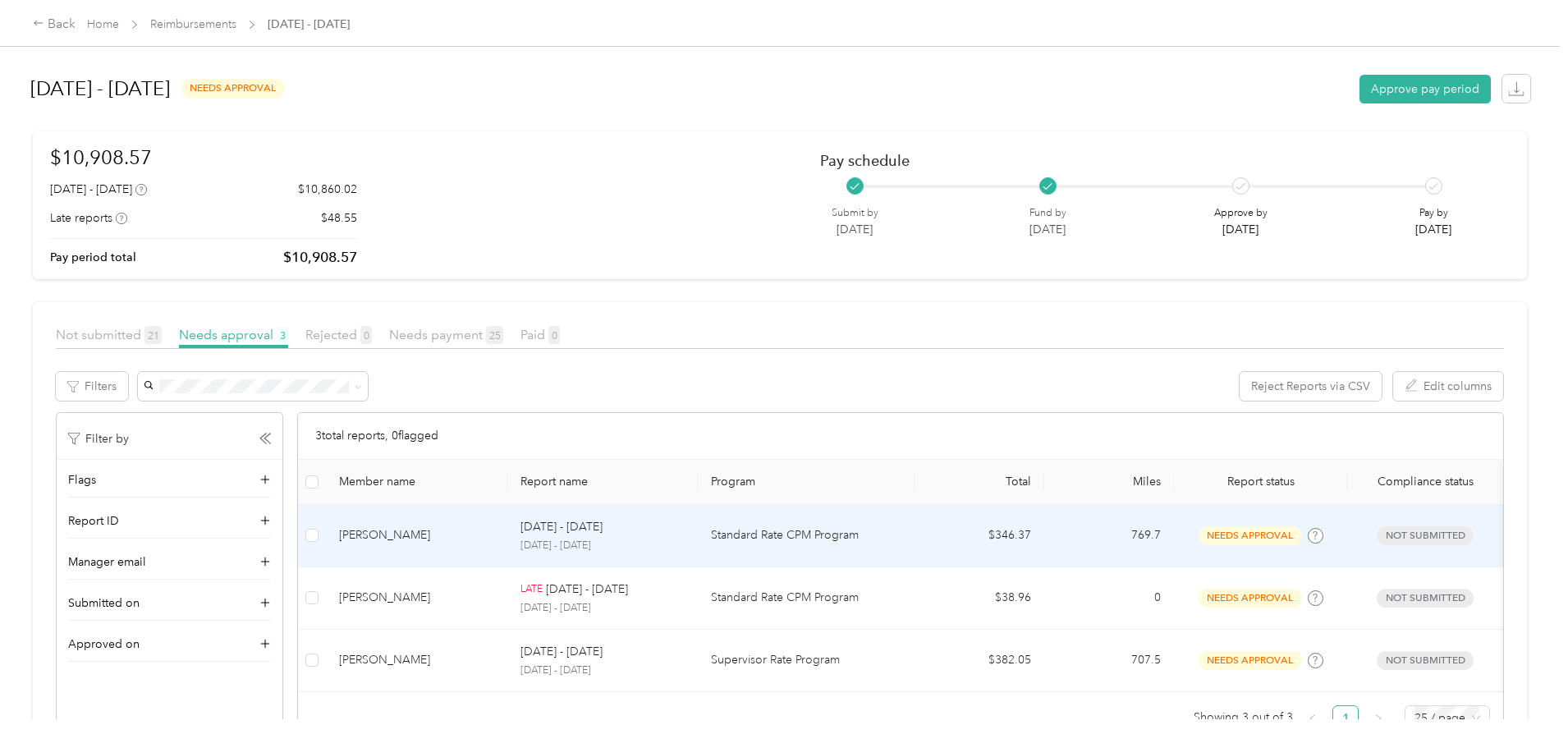
click at [494, 537] on div "[PERSON_NAME]" at bounding box center [417, 535] width 156 height 18
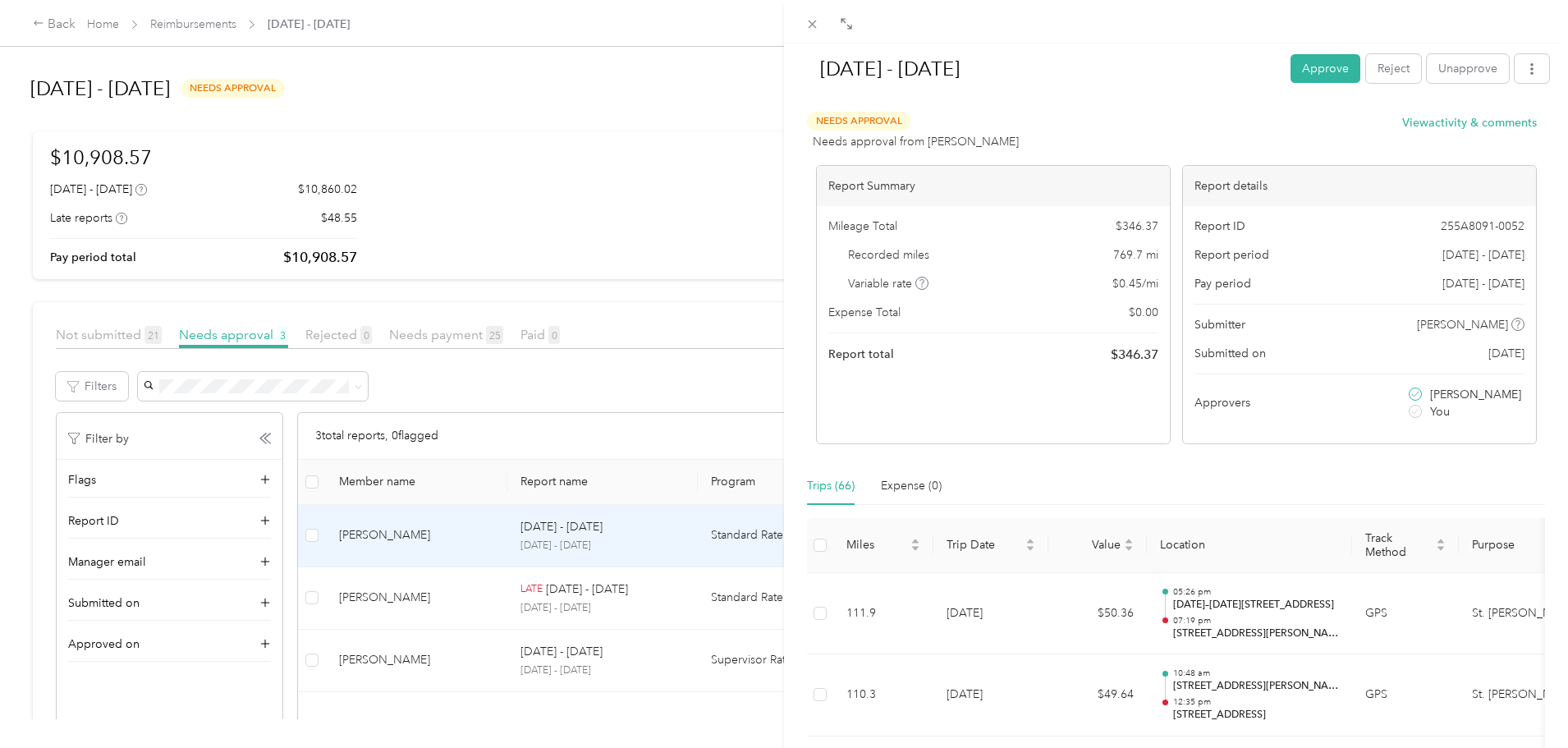
click at [1313, 47] on div "[DATE] - [DATE] Approve Reject Unapprove" at bounding box center [1176, 72] width 747 height 56
click at [1316, 70] on button "Approve" at bounding box center [1326, 69] width 70 height 29
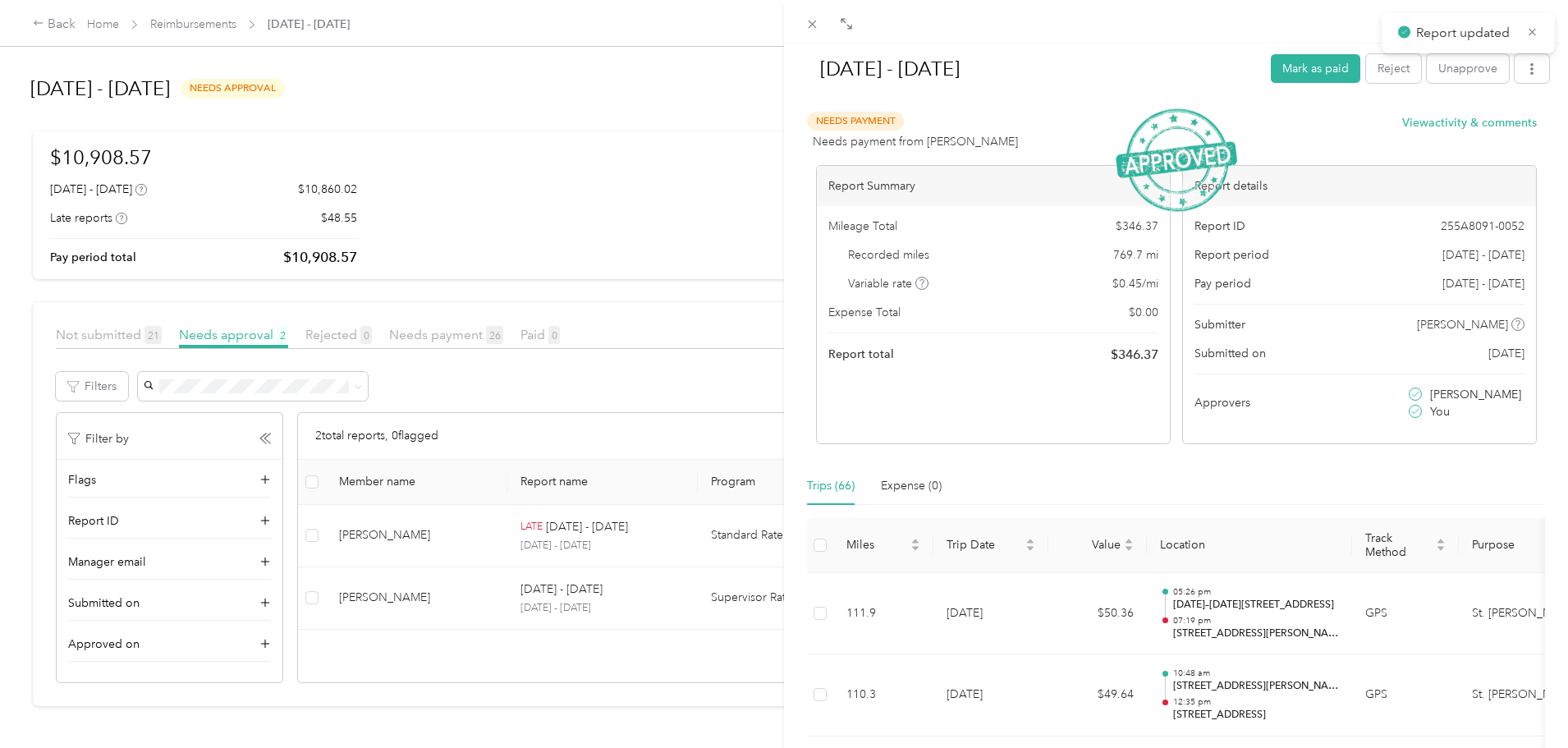
click at [53, 404] on div "[DATE] - [DATE] Mark as paid Reject Unapprove Needs Payment Needs payment from …" at bounding box center [784, 374] width 1568 height 748
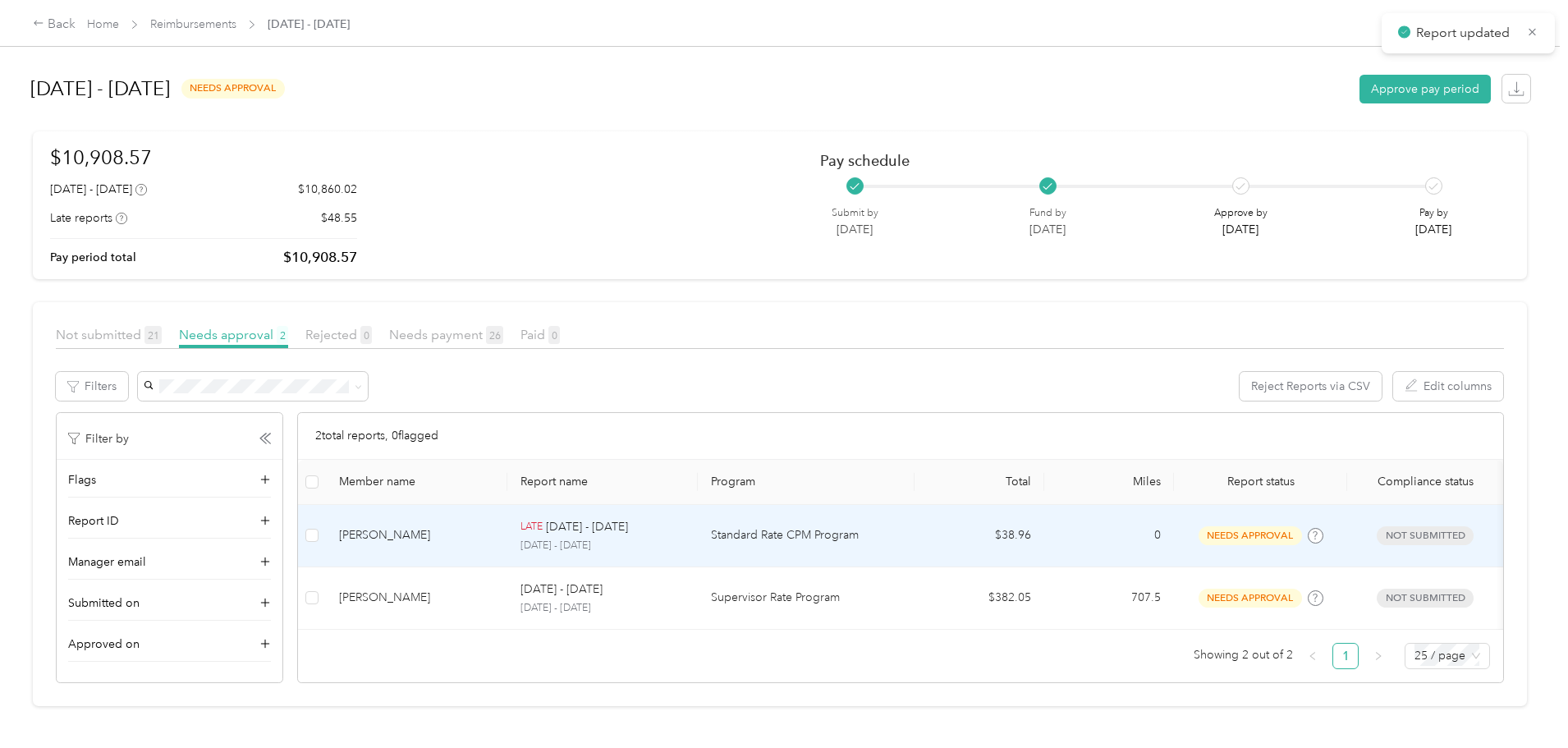
click at [479, 535] on div "[PERSON_NAME]" at bounding box center [417, 535] width 156 height 18
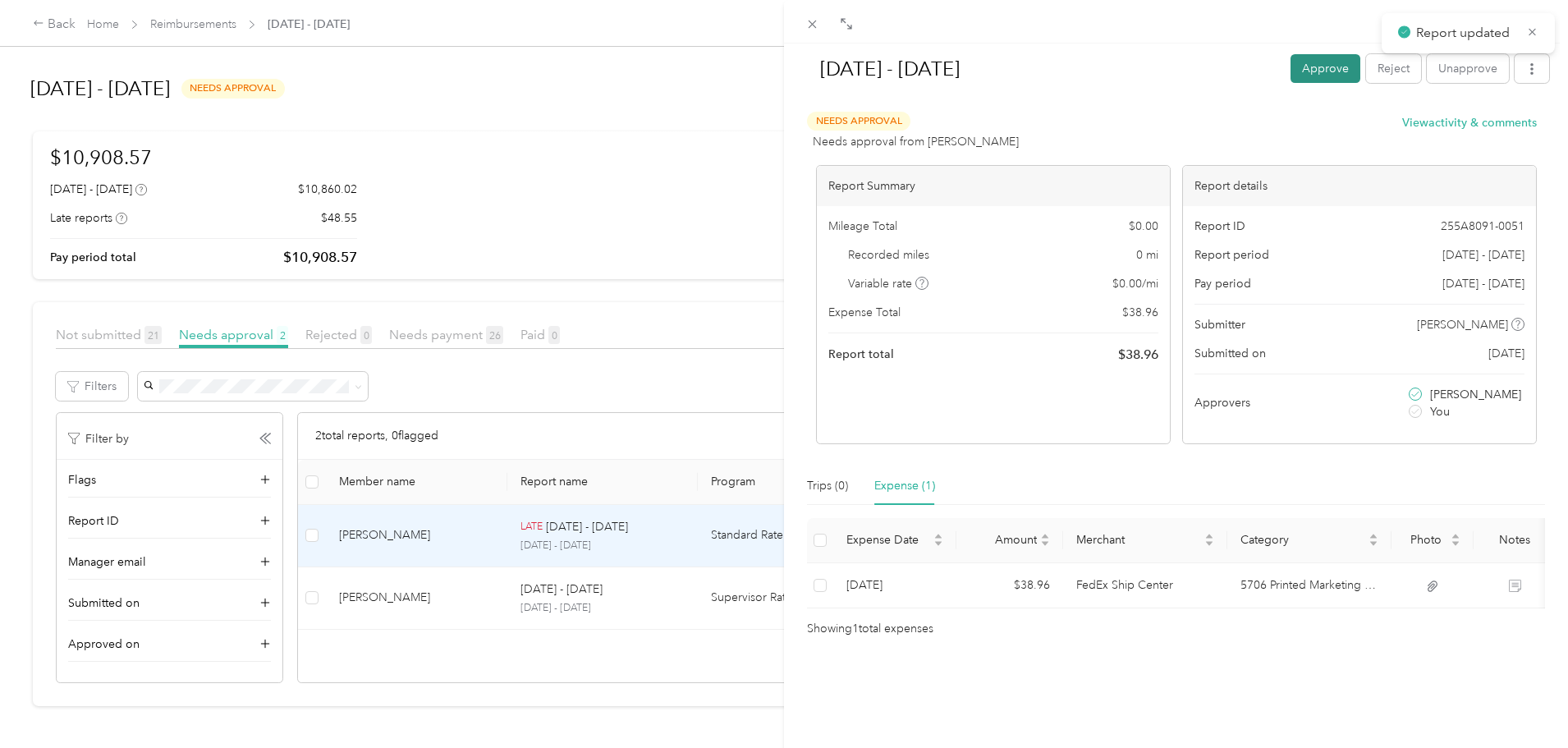
click at [1296, 71] on button "Approve" at bounding box center [1326, 69] width 70 height 29
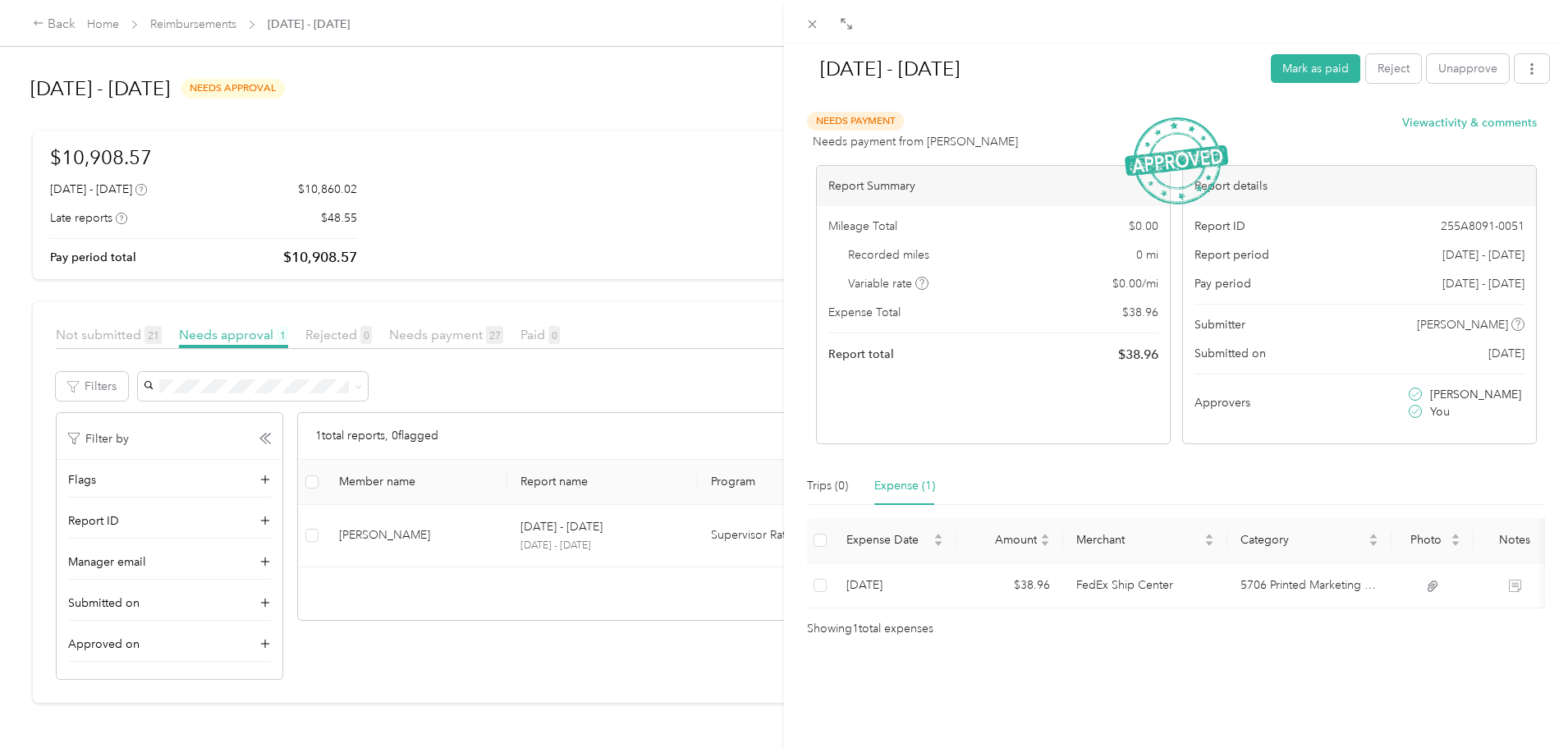
click at [56, 471] on div "[DATE] - [DATE] Mark as paid Reject Unapprove Needs Payment Needs payment from …" at bounding box center [784, 374] width 1568 height 748
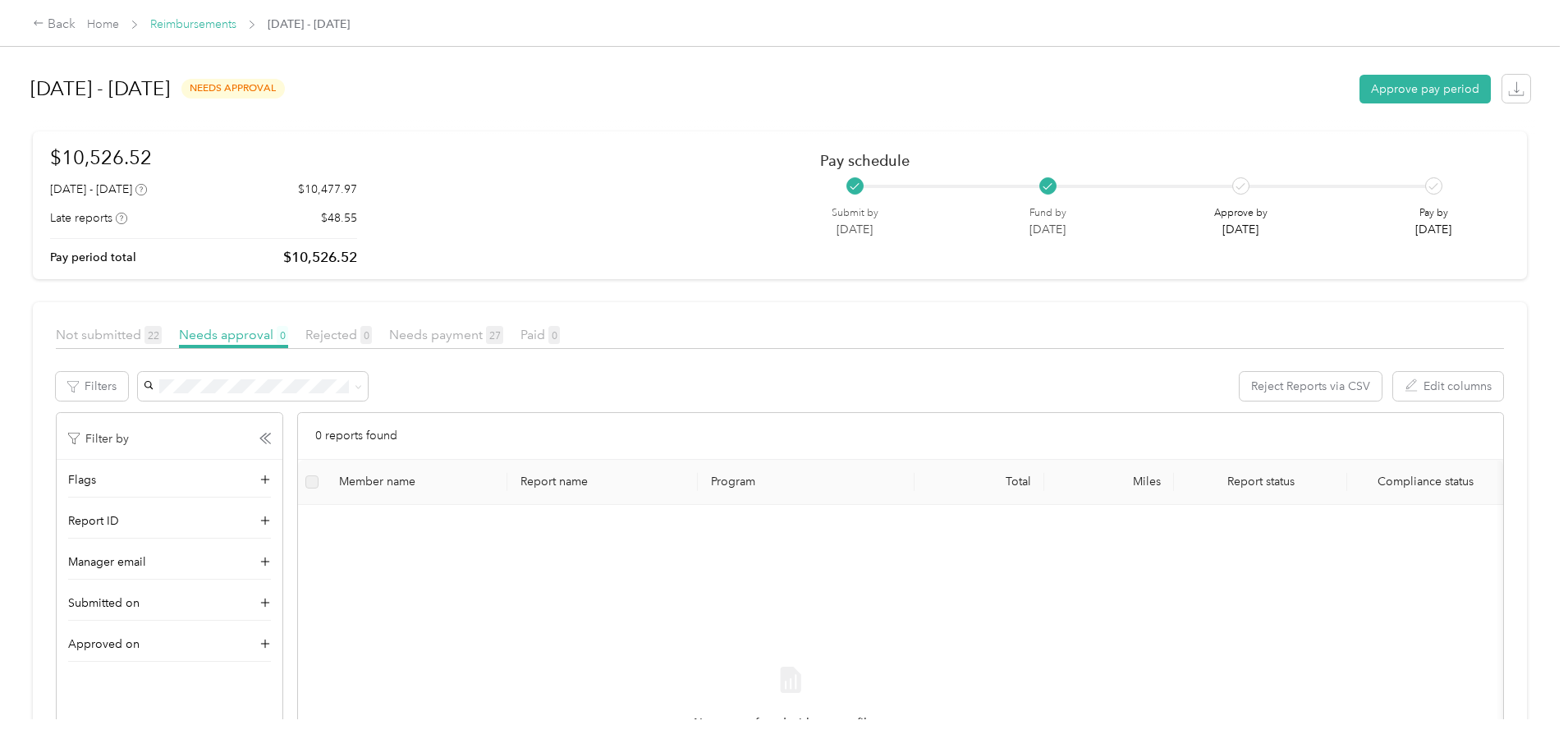
click at [236, 20] on link "Reimbursements" at bounding box center [193, 24] width 87 height 14
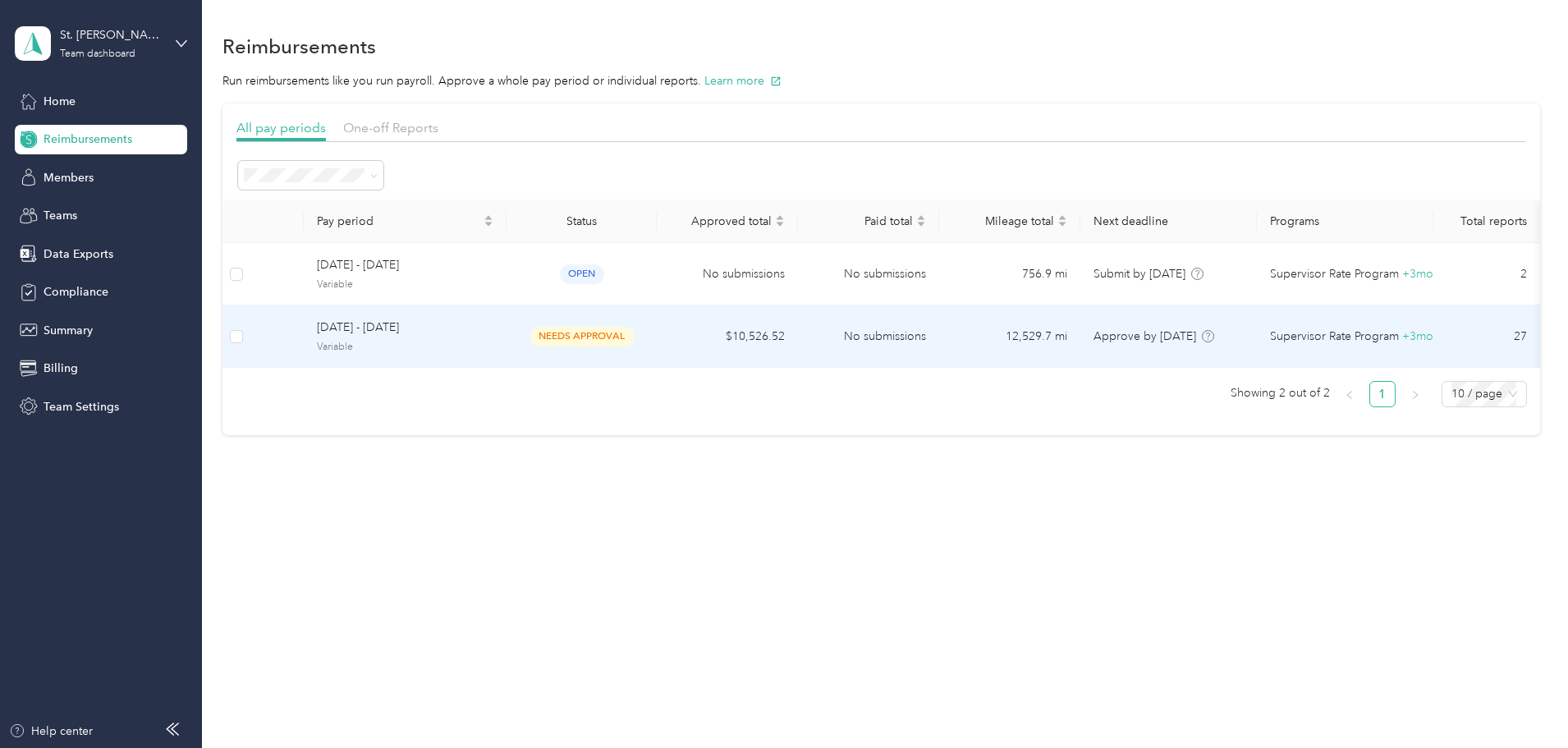
click at [452, 340] on span "Variable" at bounding box center [405, 347] width 177 height 15
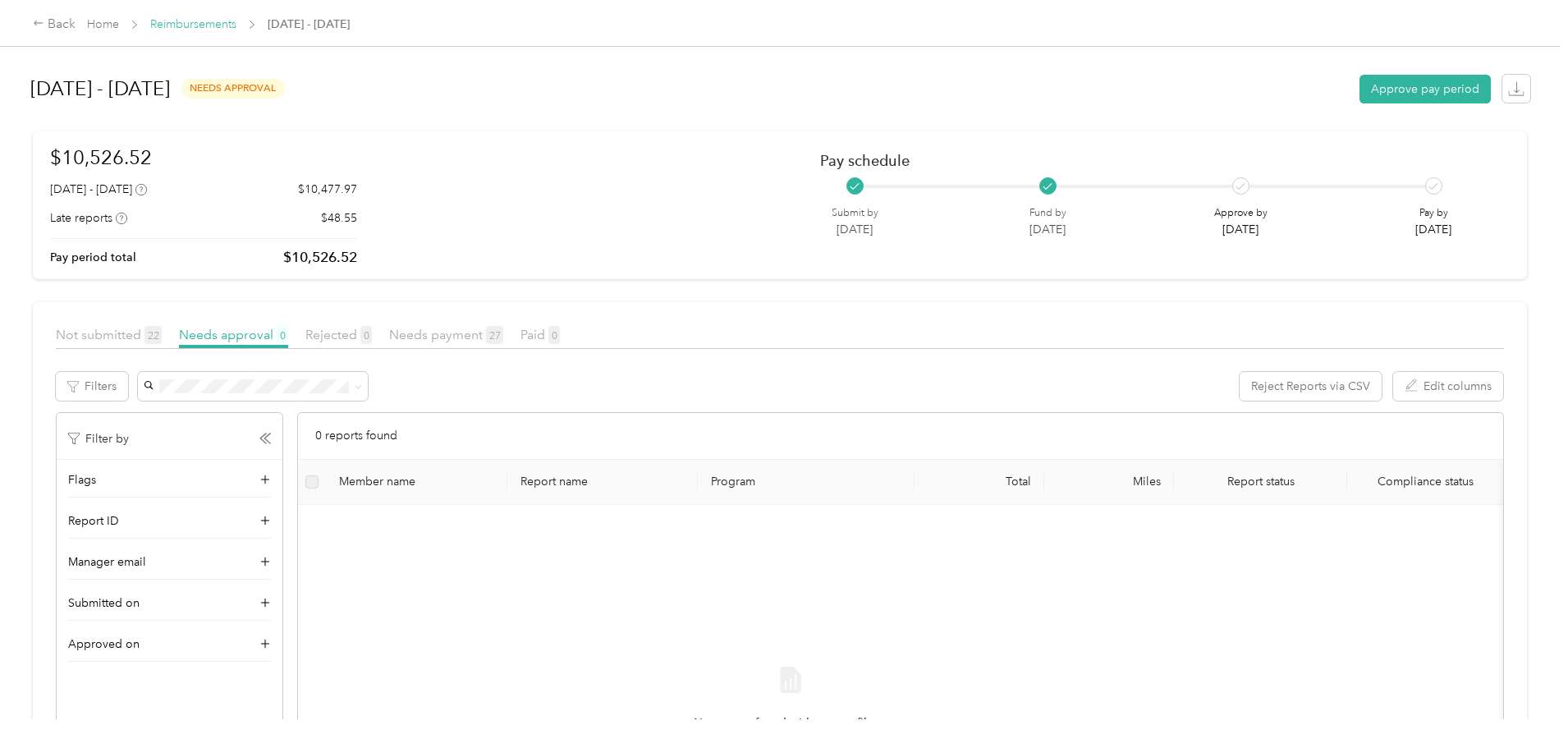
click at [236, 23] on link "Reimbursements" at bounding box center [193, 24] width 87 height 14
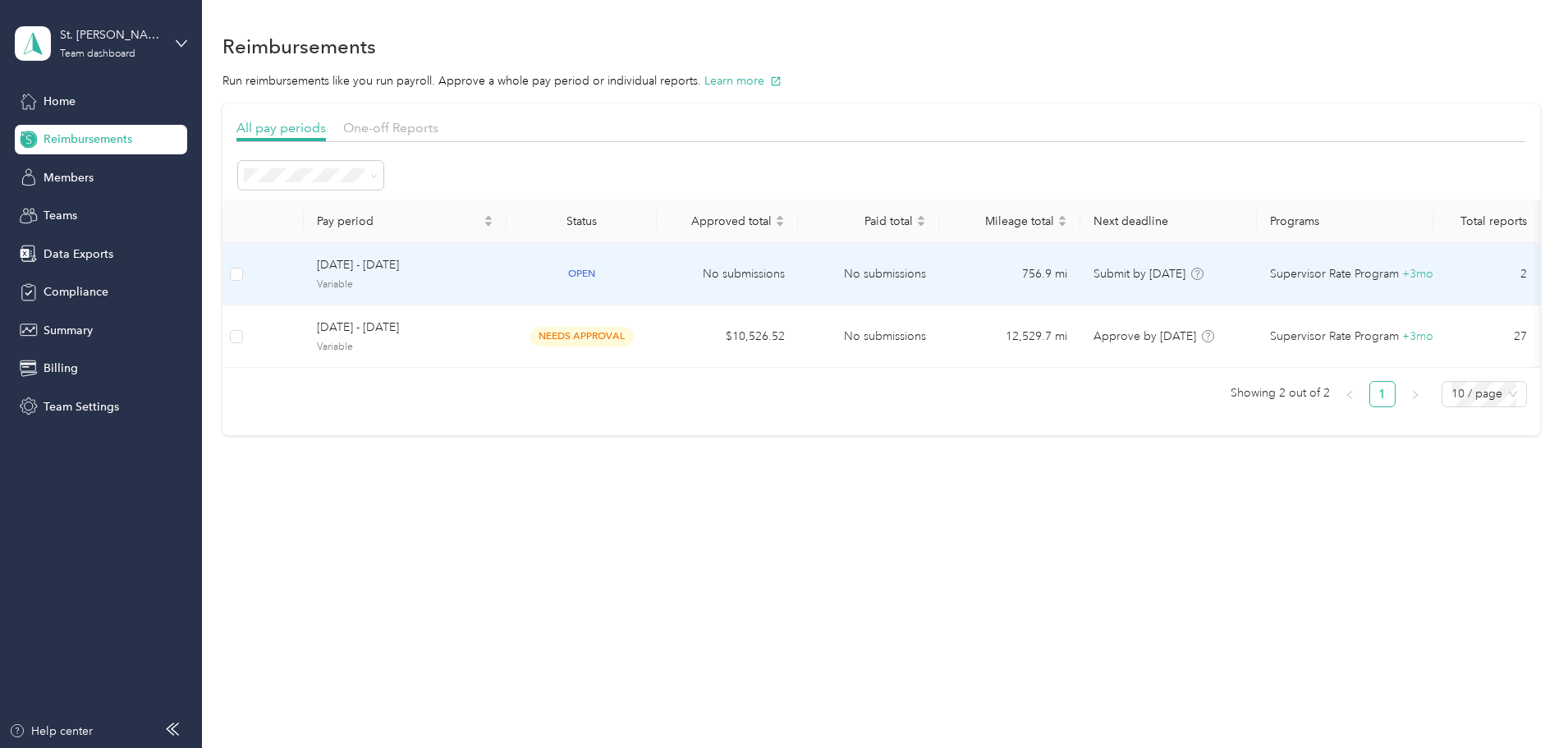
click at [494, 278] on span "Variable" at bounding box center [405, 284] width 177 height 15
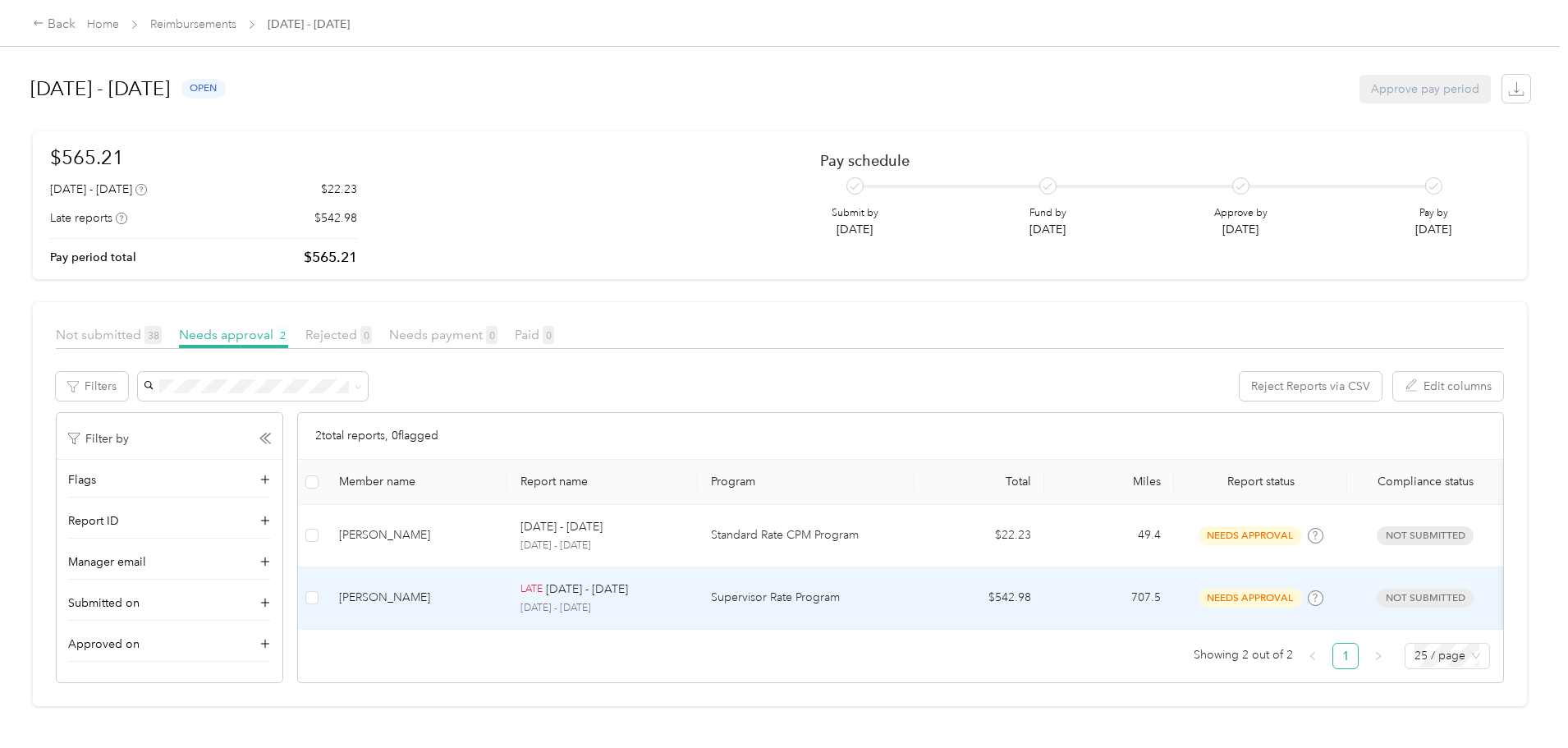
click at [507, 615] on td "[PERSON_NAME]" at bounding box center [416, 599] width 182 height 62
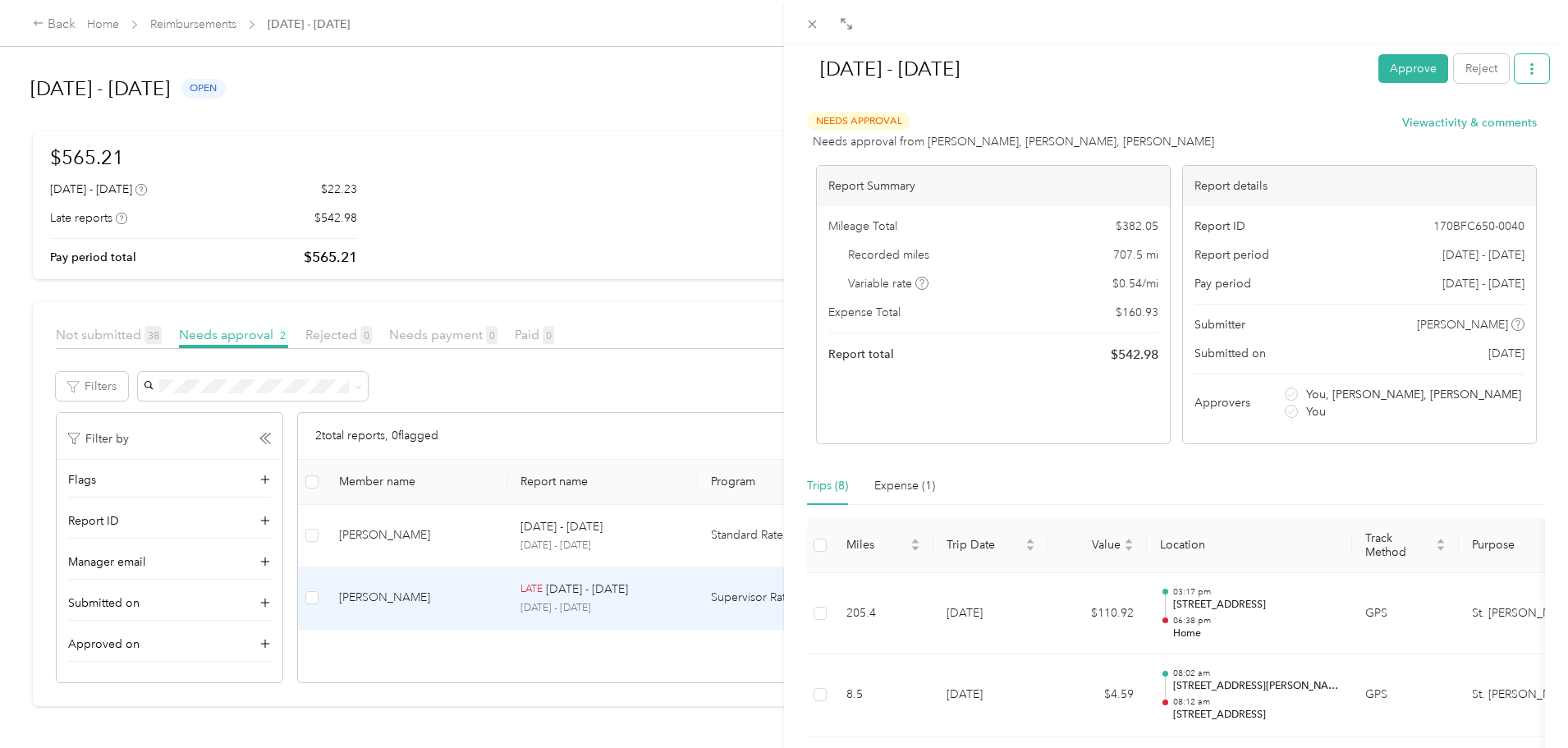
click at [1526, 63] on icon "button" at bounding box center [1532, 69] width 12 height 12
click at [893, 486] on div "Expense (1)" at bounding box center [905, 486] width 61 height 18
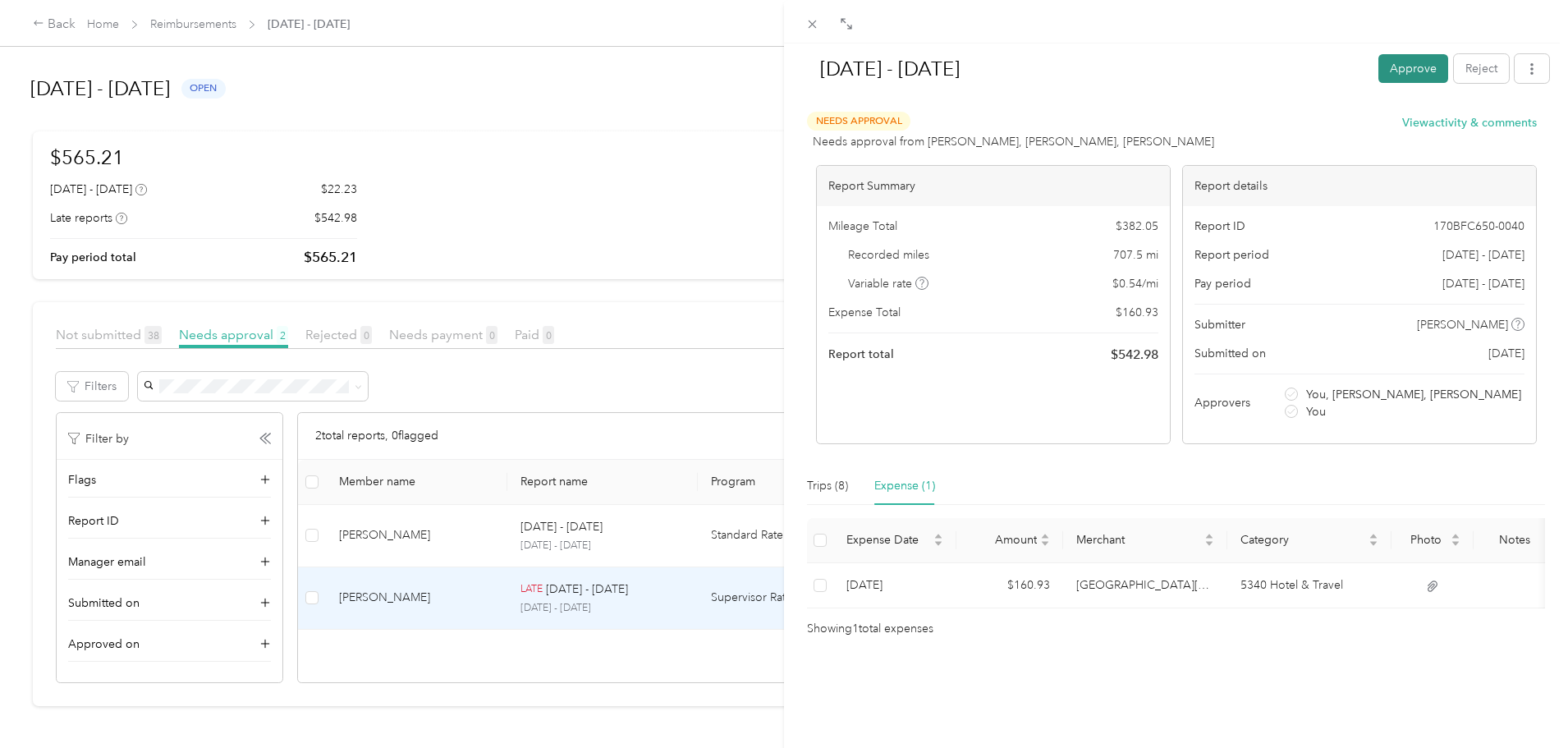
click at [1391, 70] on button "Approve" at bounding box center [1413, 69] width 70 height 29
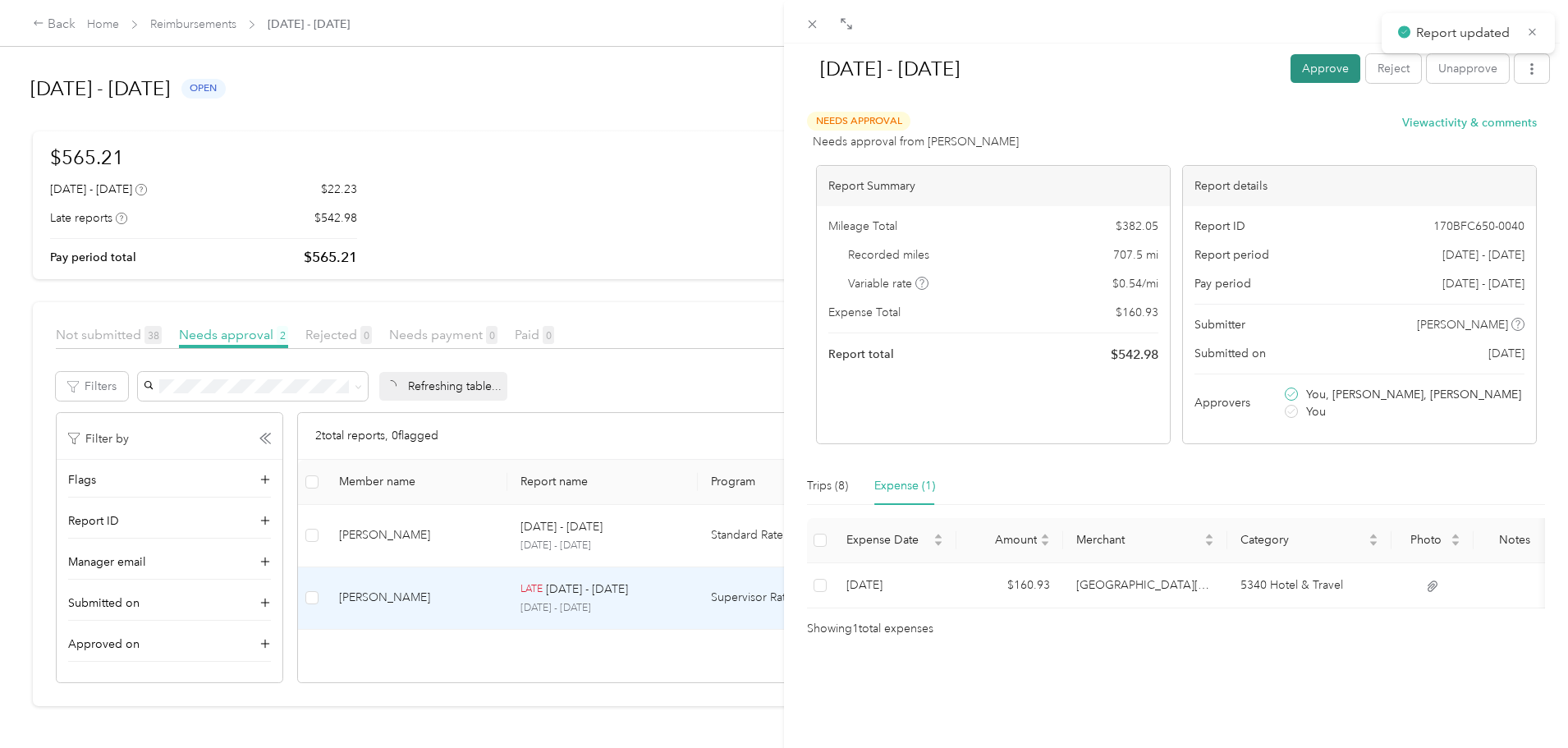
click at [1332, 66] on button "Approve" at bounding box center [1326, 69] width 70 height 29
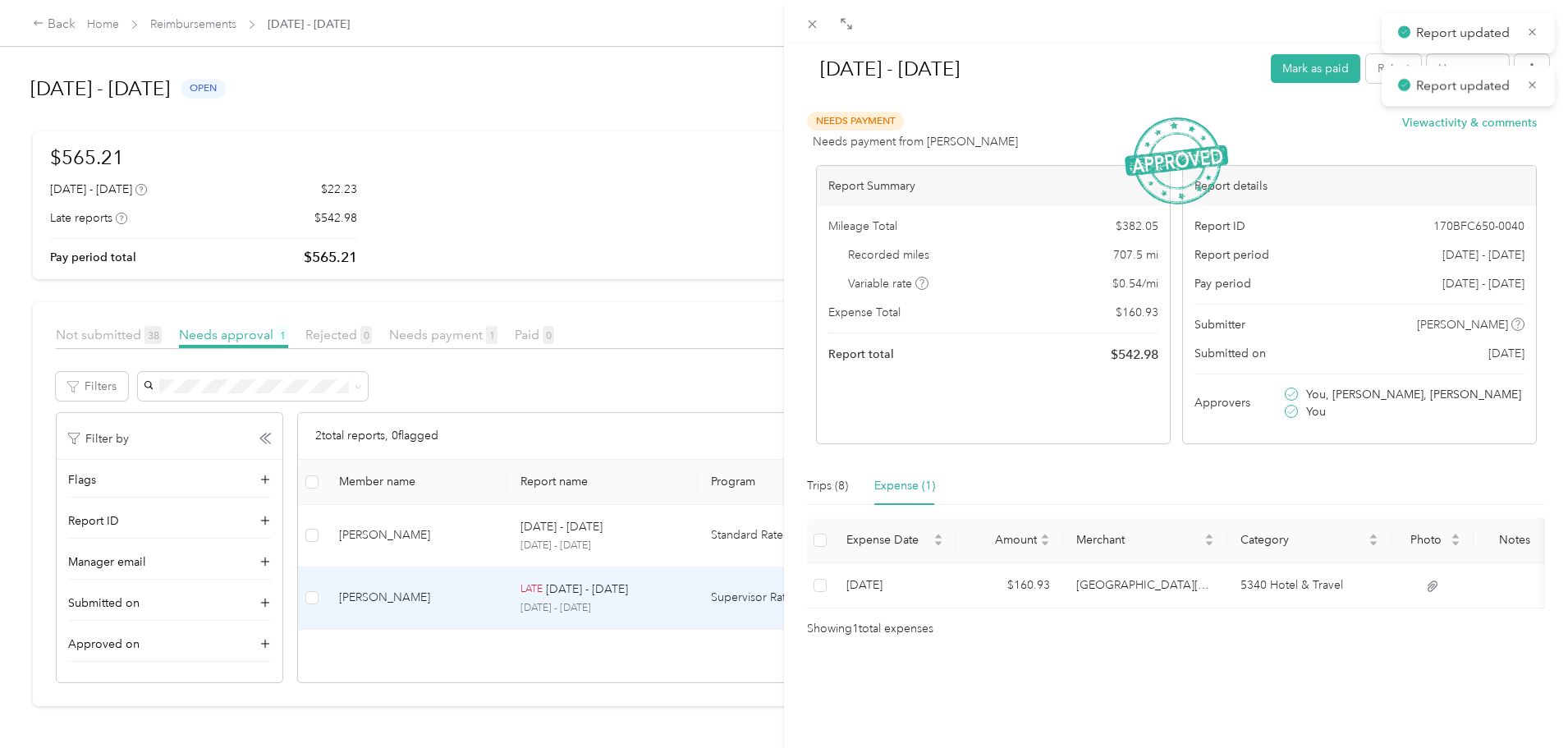
click at [3, 472] on div "[DATE] - [DATE] [PERSON_NAME] as paid Reject Unapprove Needs Payment Needs paym…" at bounding box center [784, 374] width 1568 height 748
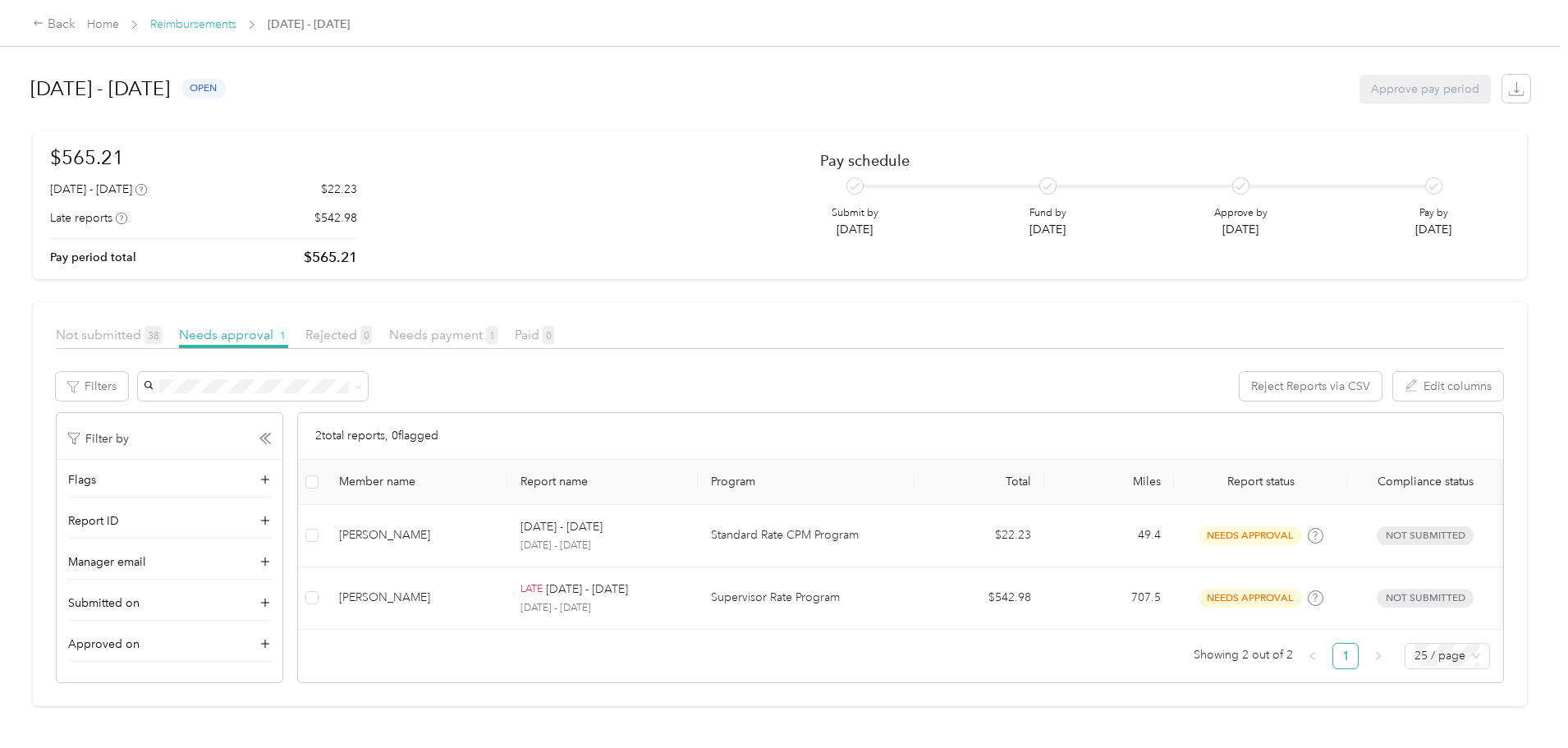
click at [236, 28] on link "Reimbursements" at bounding box center [193, 24] width 87 height 14
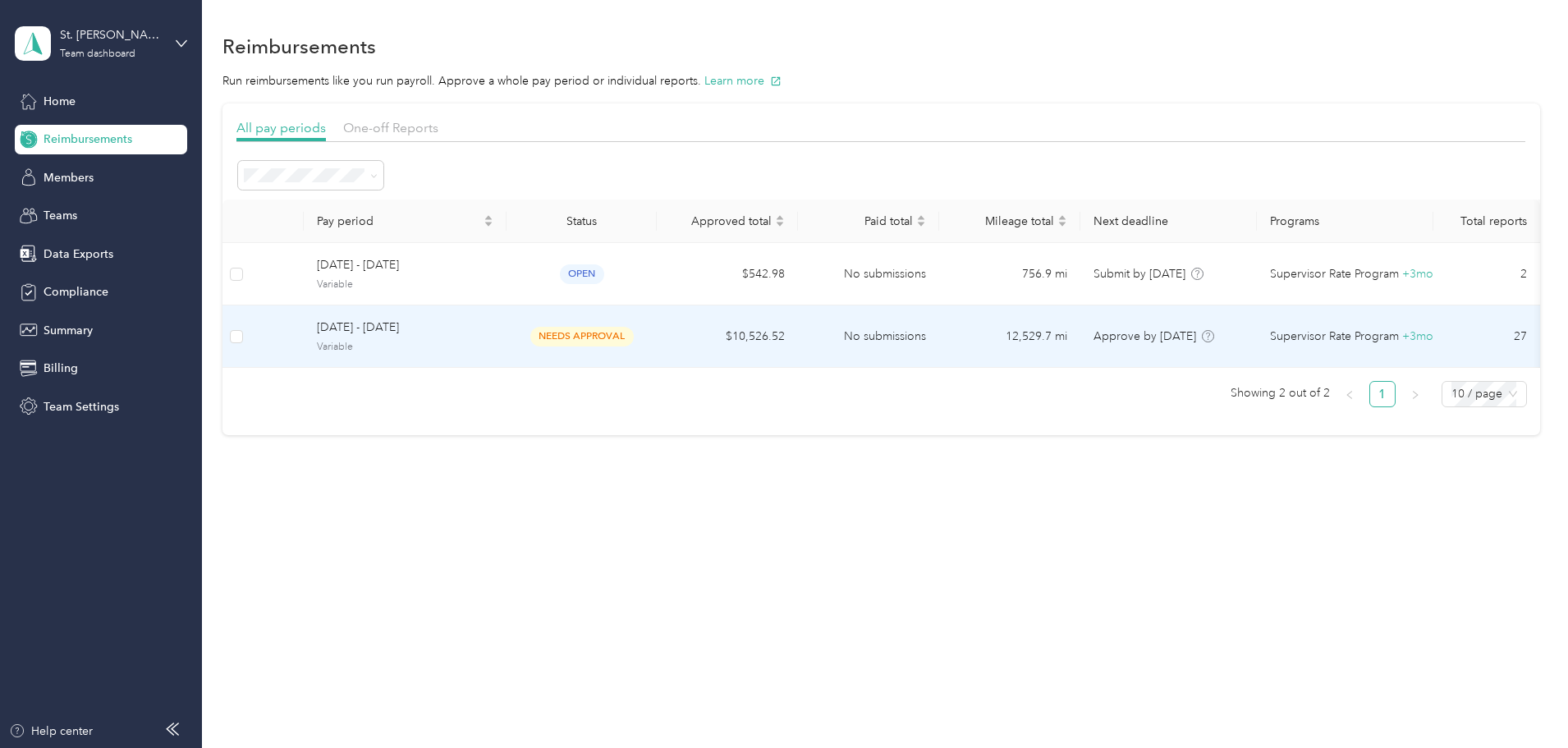
click at [478, 321] on span "[DATE] - [DATE]" at bounding box center [405, 328] width 177 height 18
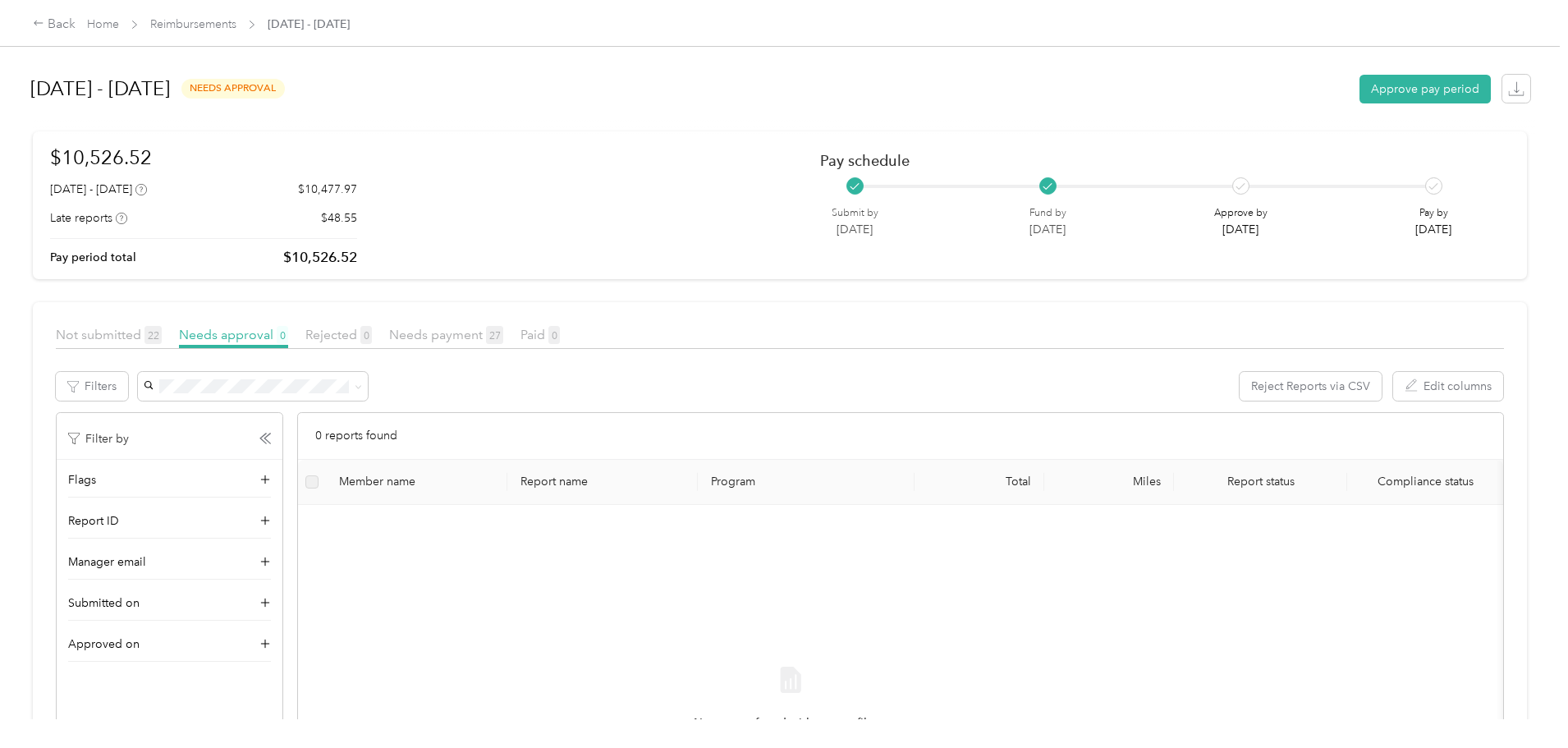
click at [341, 10] on div "Back Home Reimbursements [DATE] - [DATE]" at bounding box center [784, 22] width 1568 height 46
click at [236, 23] on link "Reimbursements" at bounding box center [193, 24] width 87 height 14
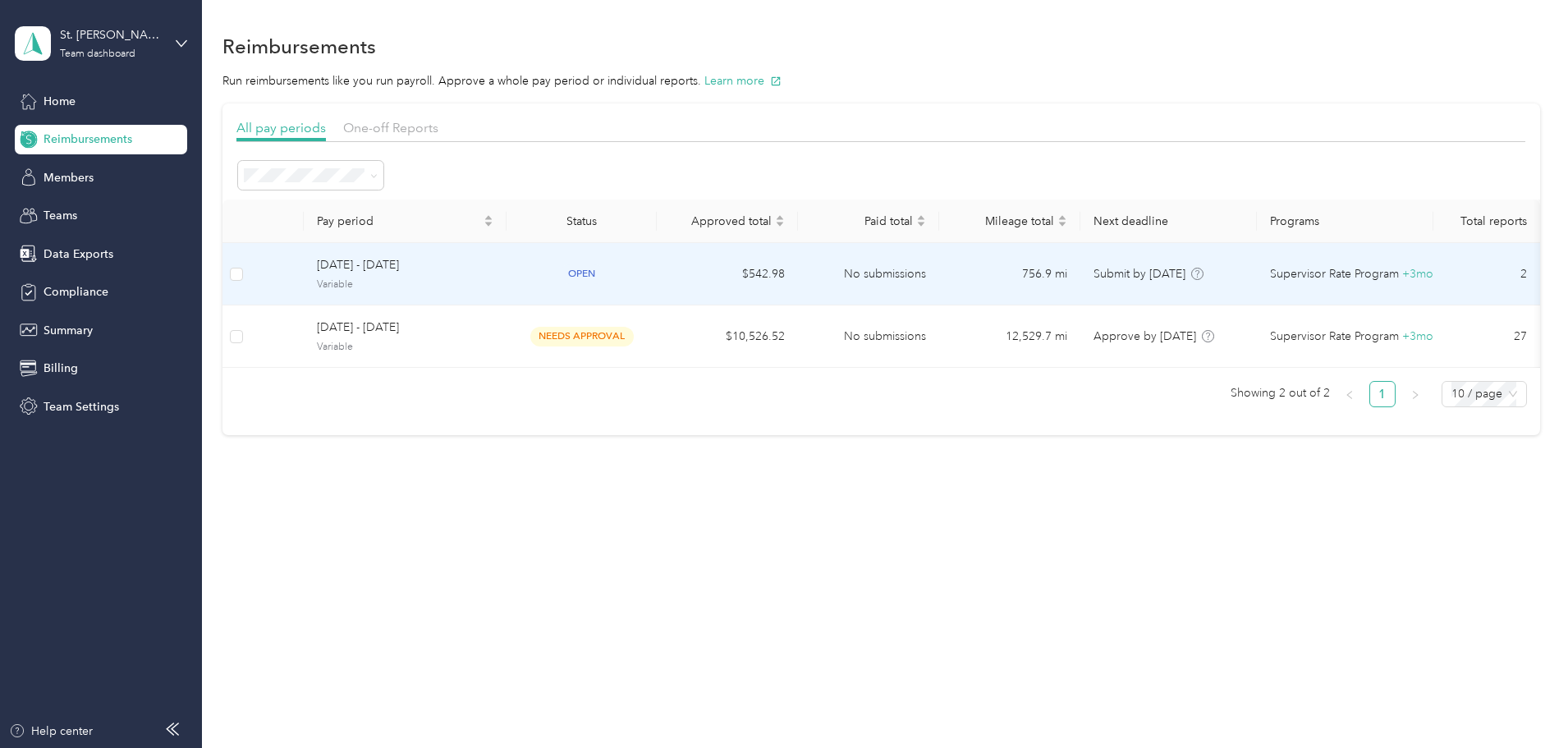
click at [483, 273] on span "[DATE] - [DATE]" at bounding box center [405, 266] width 177 height 18
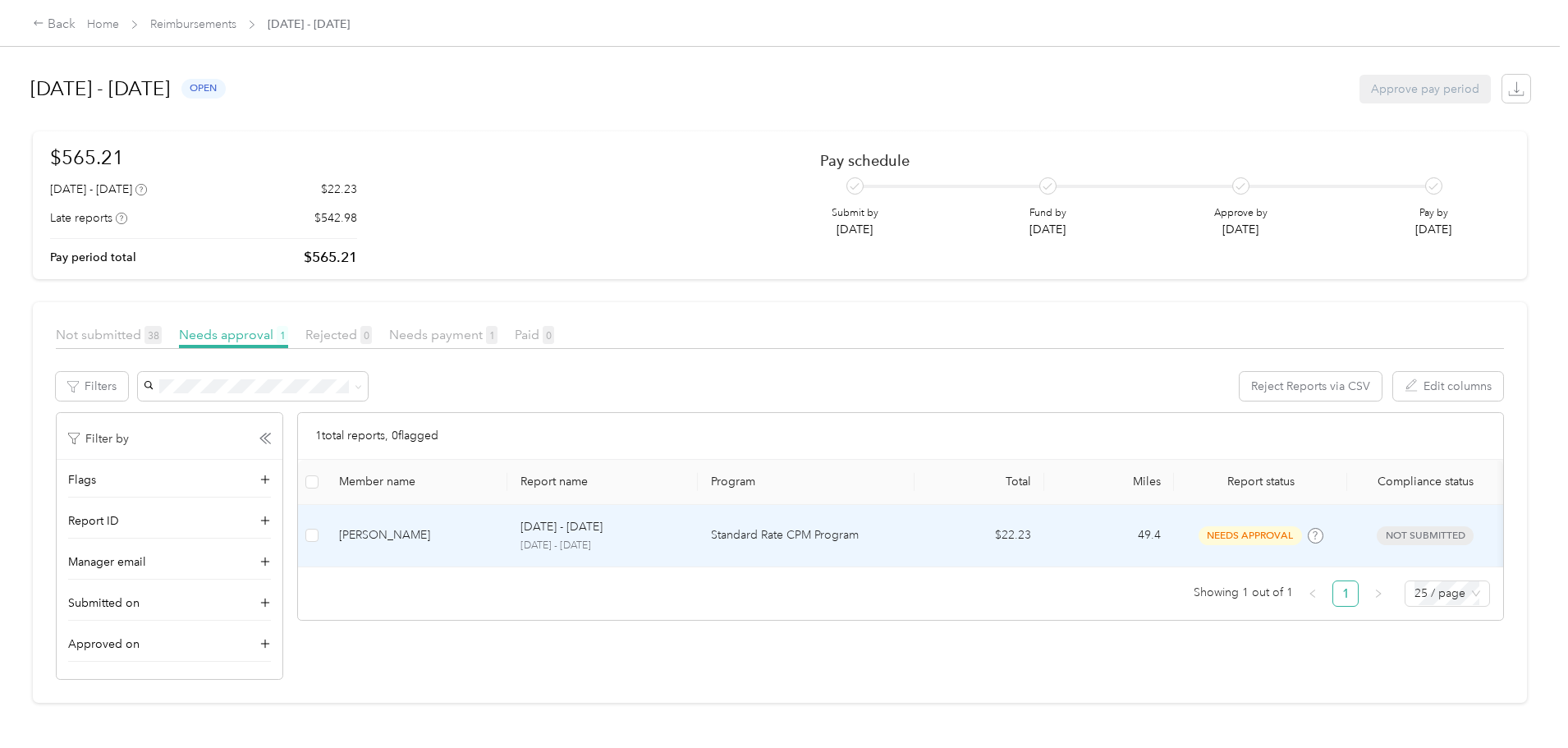
click at [505, 516] on td "[PERSON_NAME]" at bounding box center [416, 536] width 182 height 62
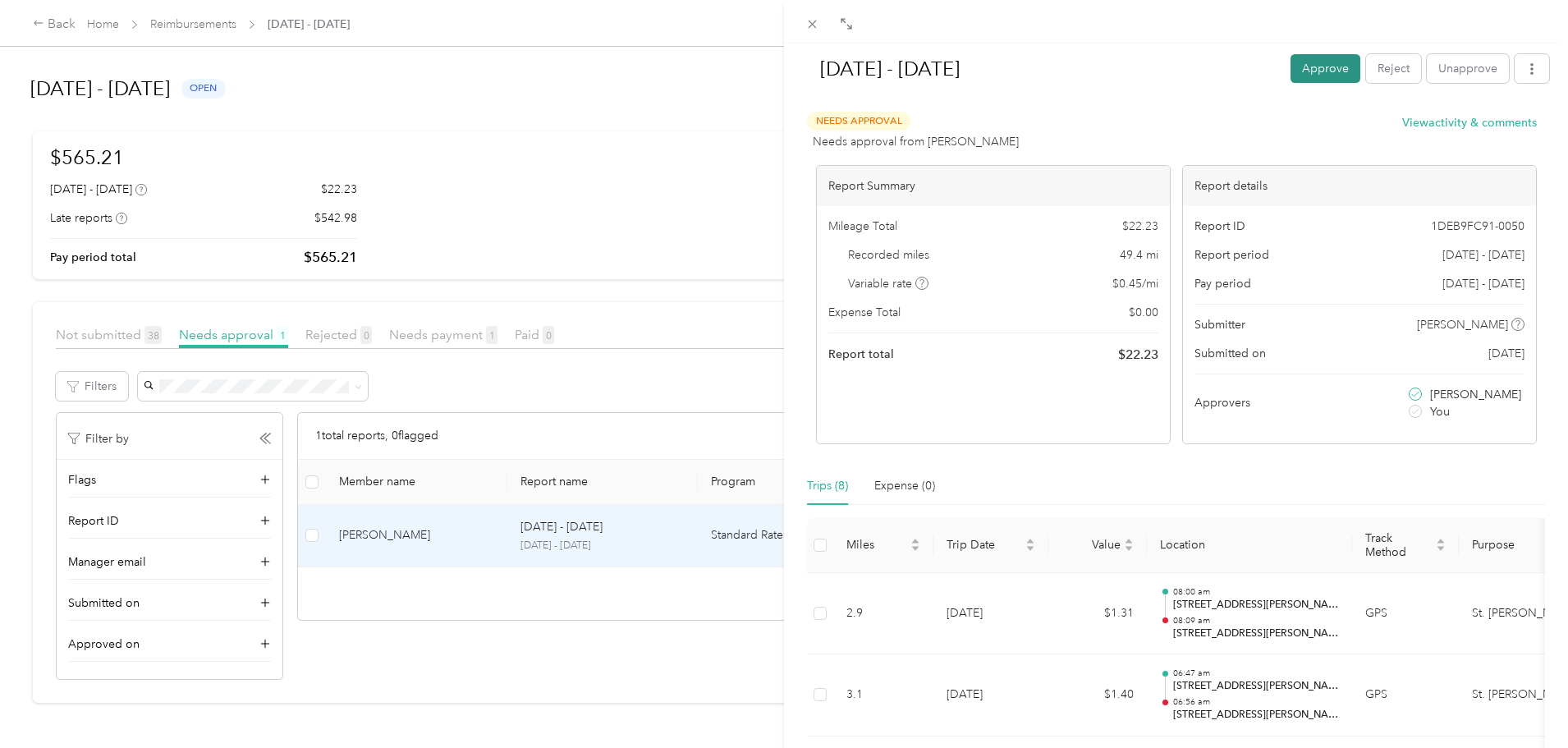
click at [1301, 77] on button "Approve" at bounding box center [1326, 69] width 70 height 29
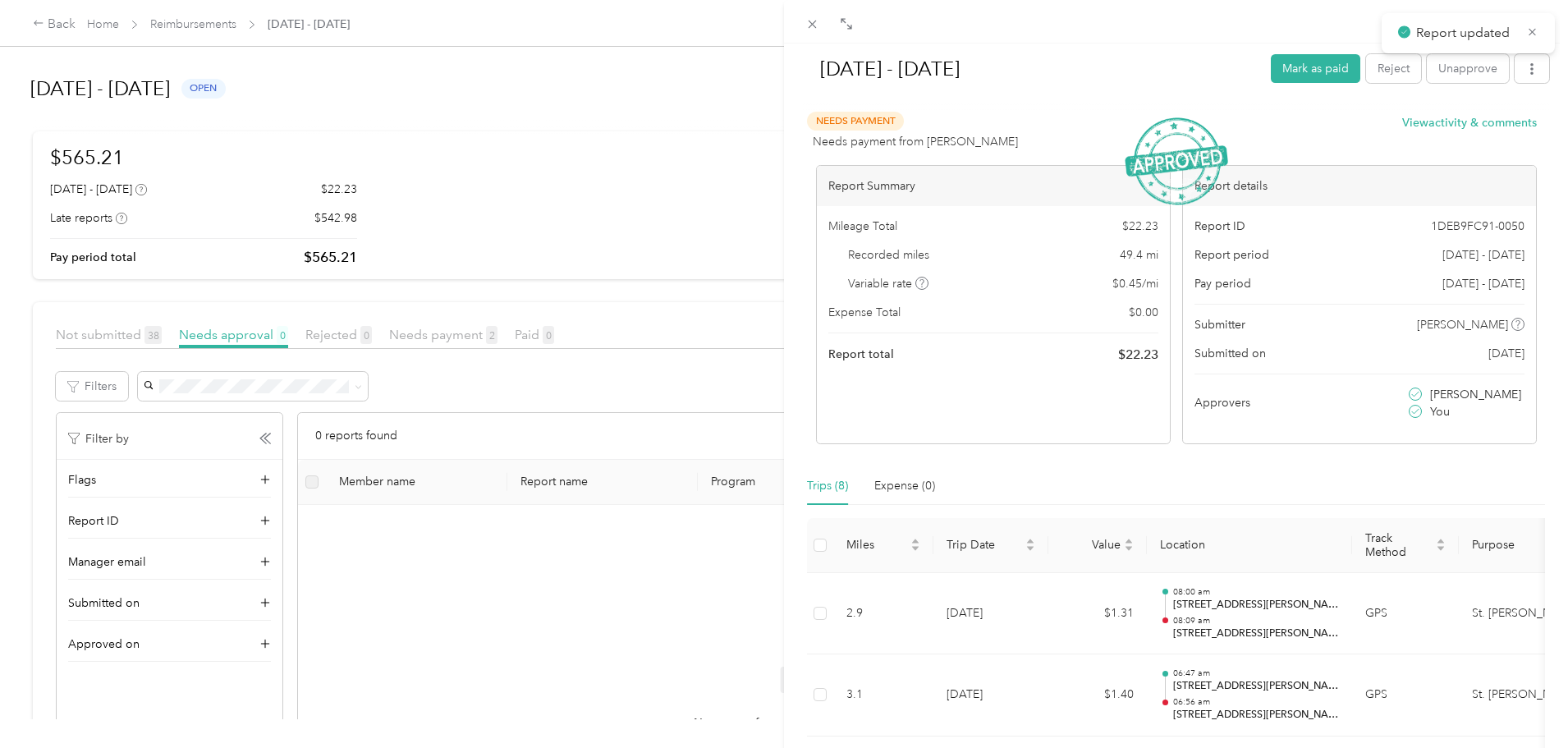
click at [50, 394] on div "[DATE] - [DATE] Mark as paid Reject Unapprove Needs Payment Needs payment from …" at bounding box center [784, 374] width 1568 height 748
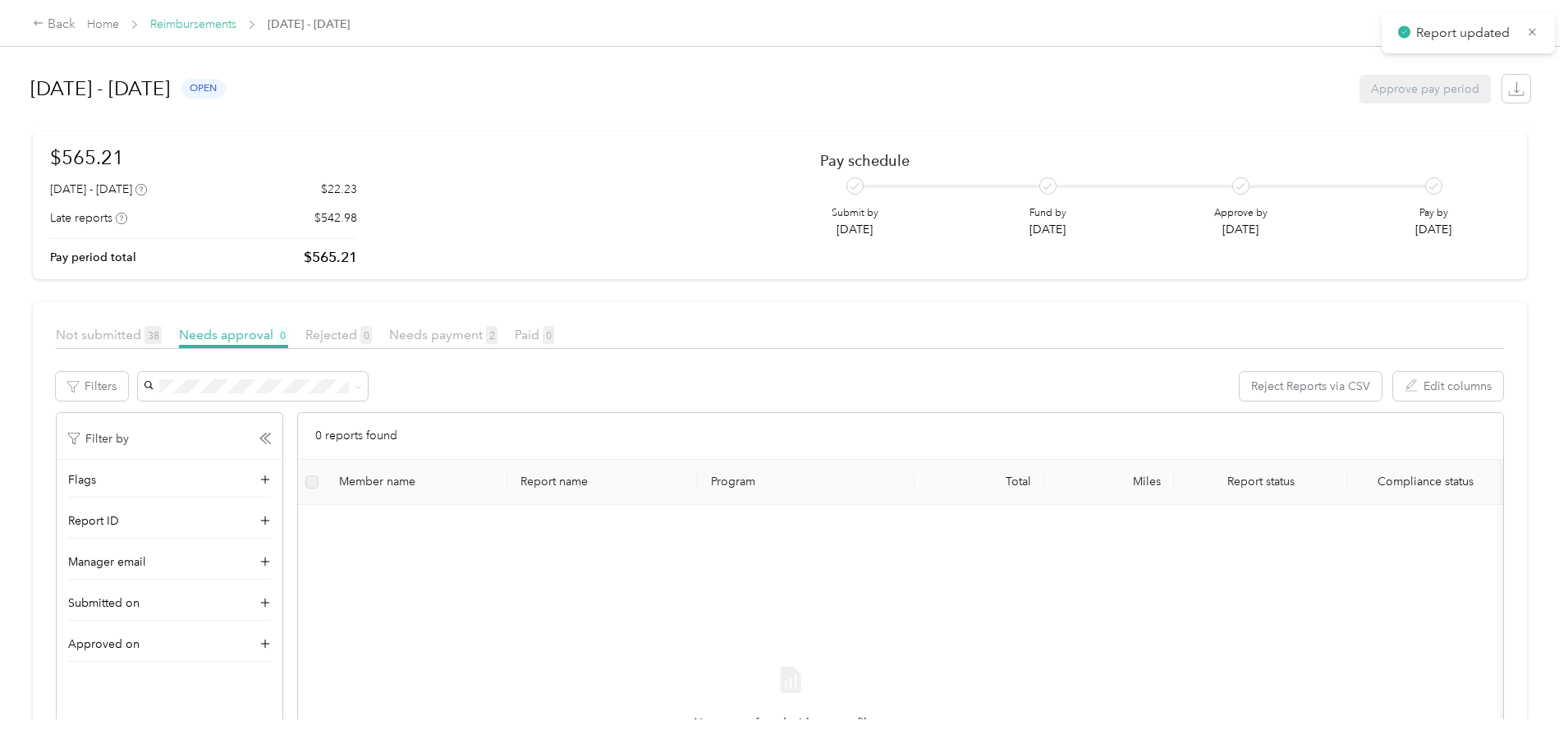
click at [236, 29] on link "Reimbursements" at bounding box center [193, 24] width 87 height 14
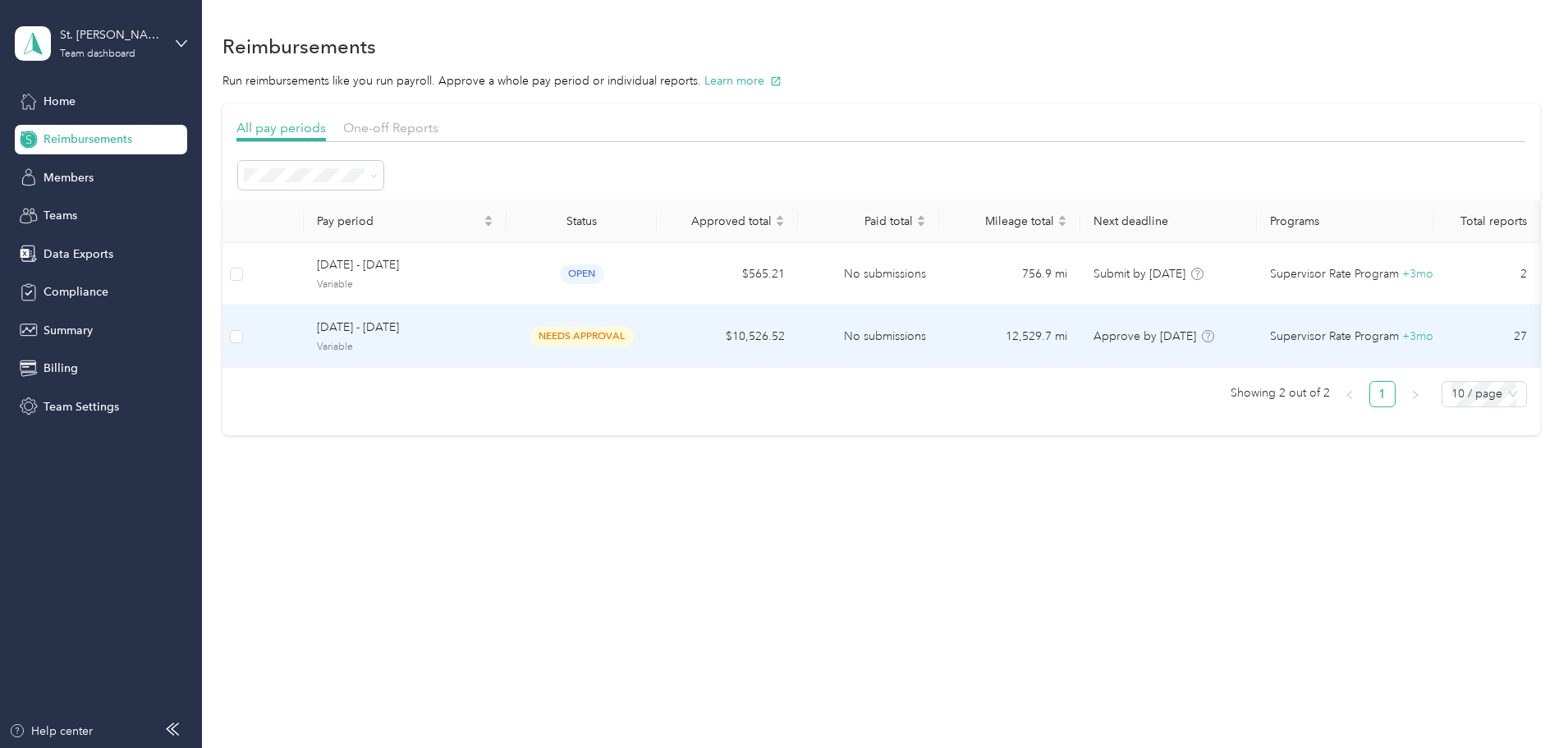
click at [494, 335] on span "[DATE] - [DATE]" at bounding box center [405, 328] width 177 height 18
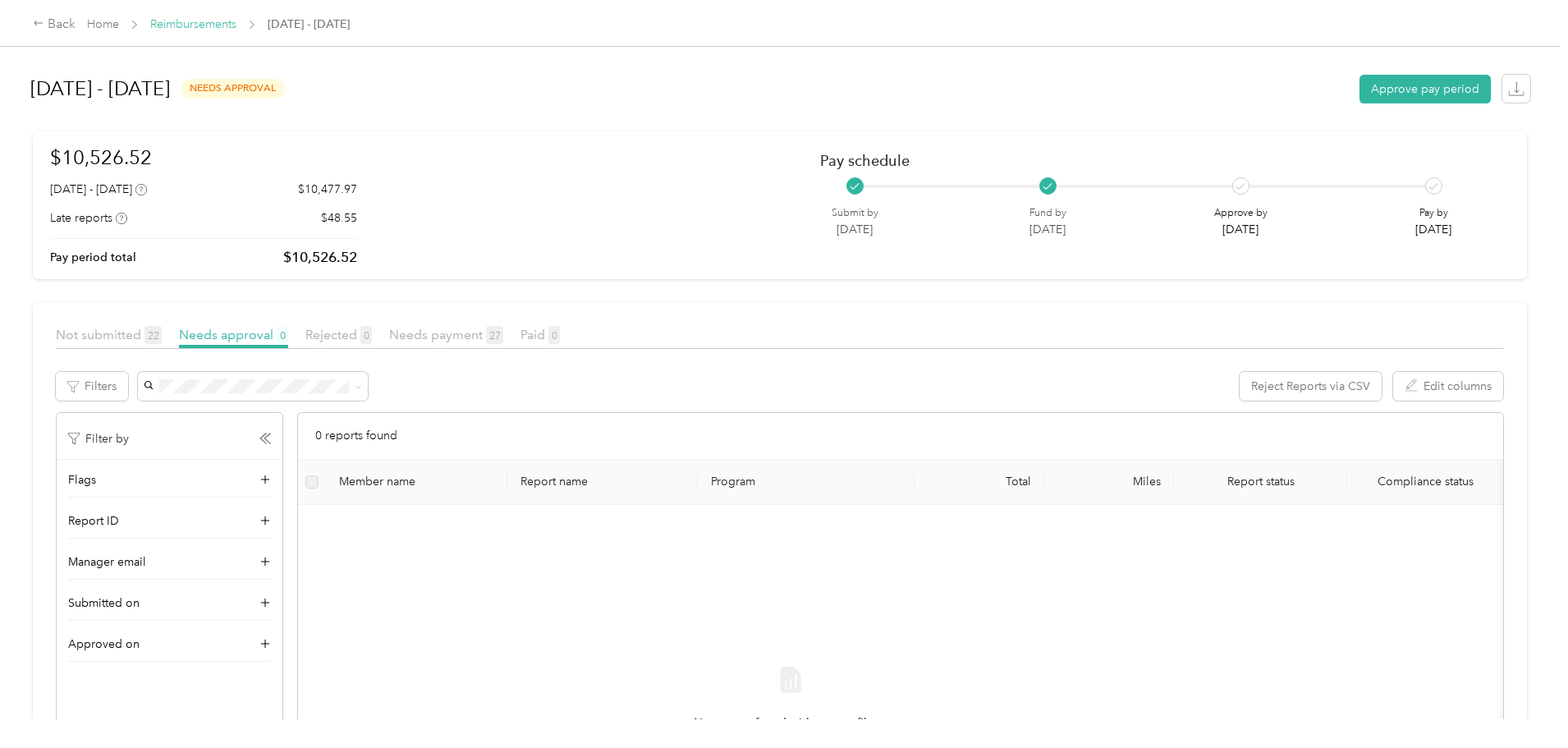
click at [236, 29] on link "Reimbursements" at bounding box center [193, 24] width 87 height 14
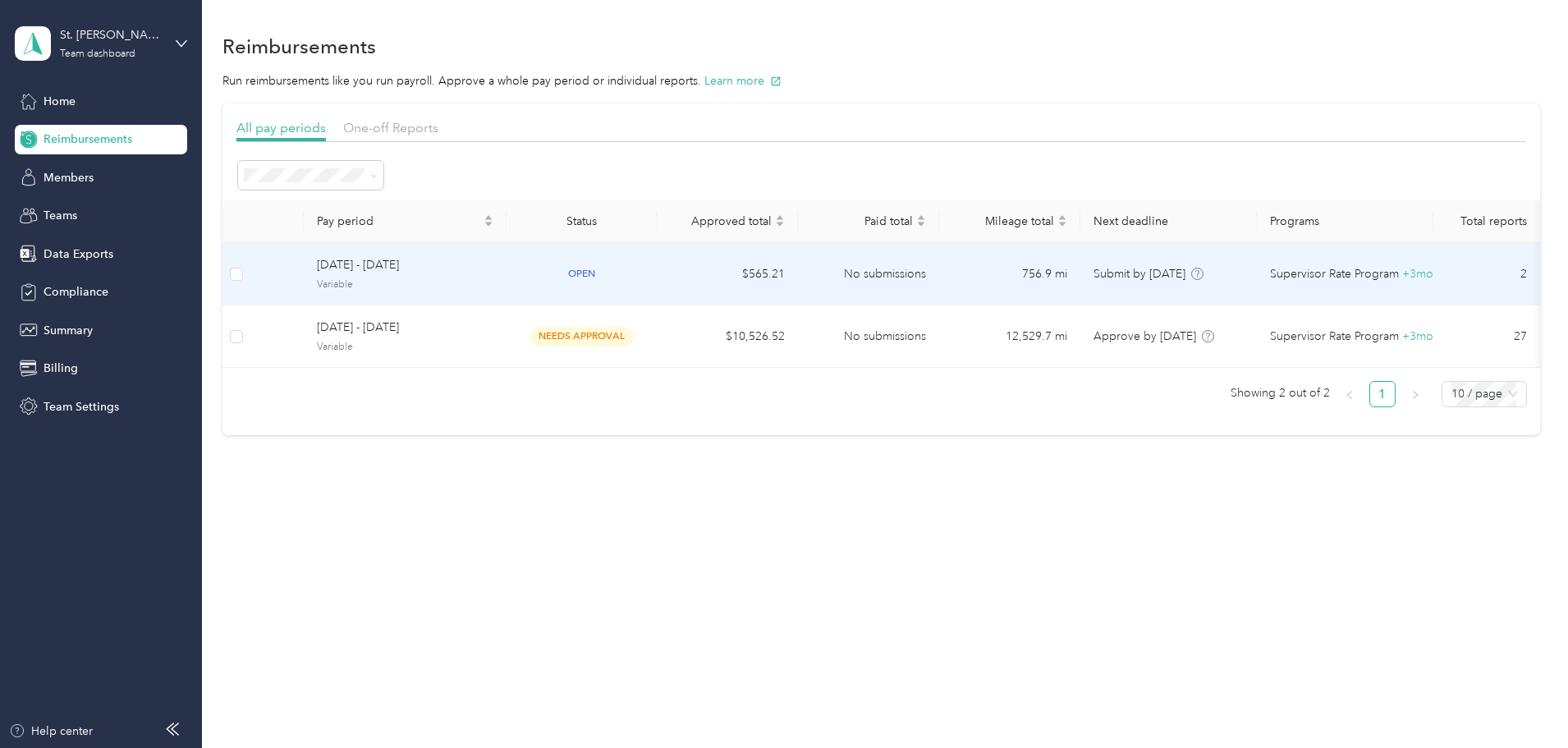
click at [494, 262] on span "[DATE] - [DATE]" at bounding box center [405, 266] width 177 height 18
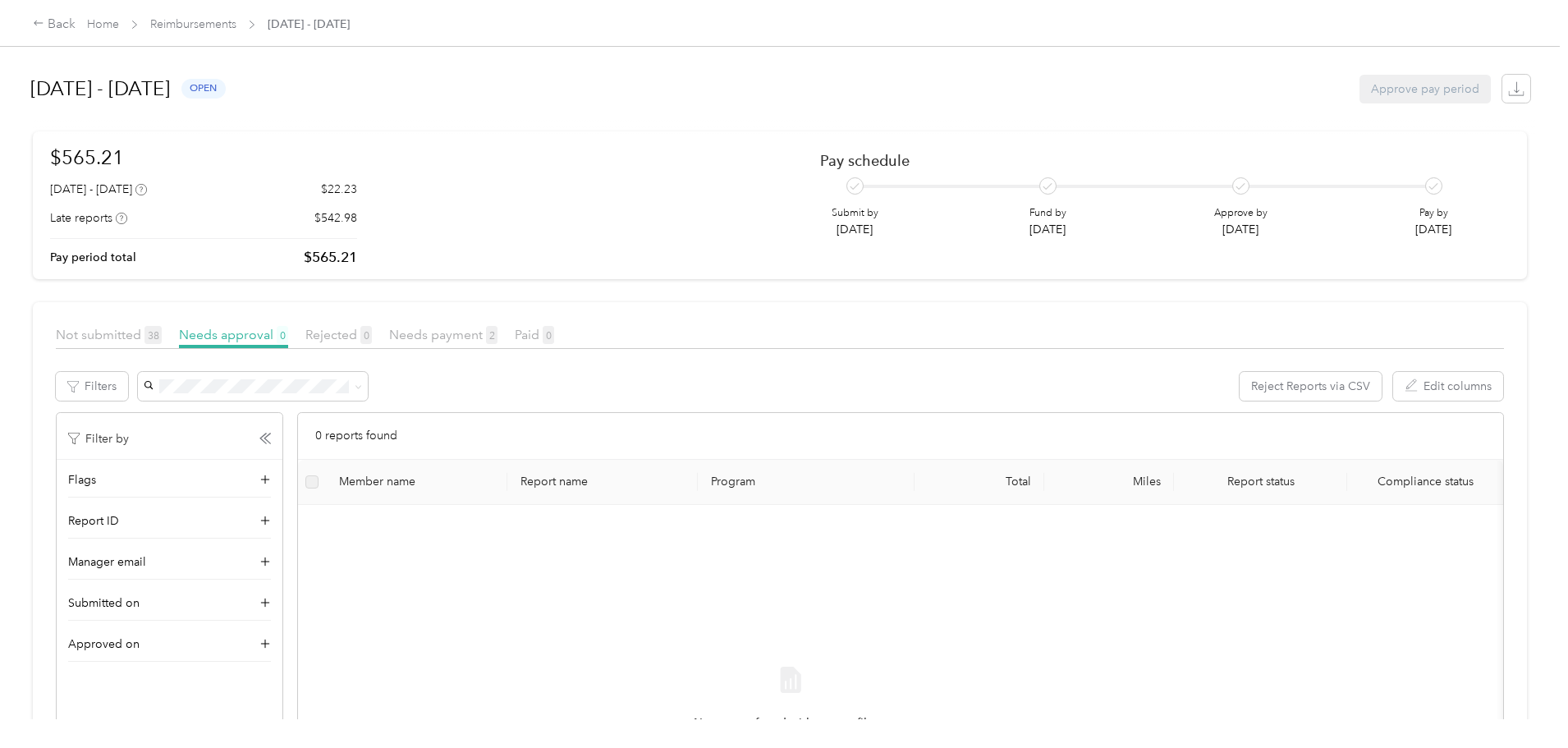
click at [498, 343] on div "Needs payment 2" at bounding box center [442, 335] width 108 height 20
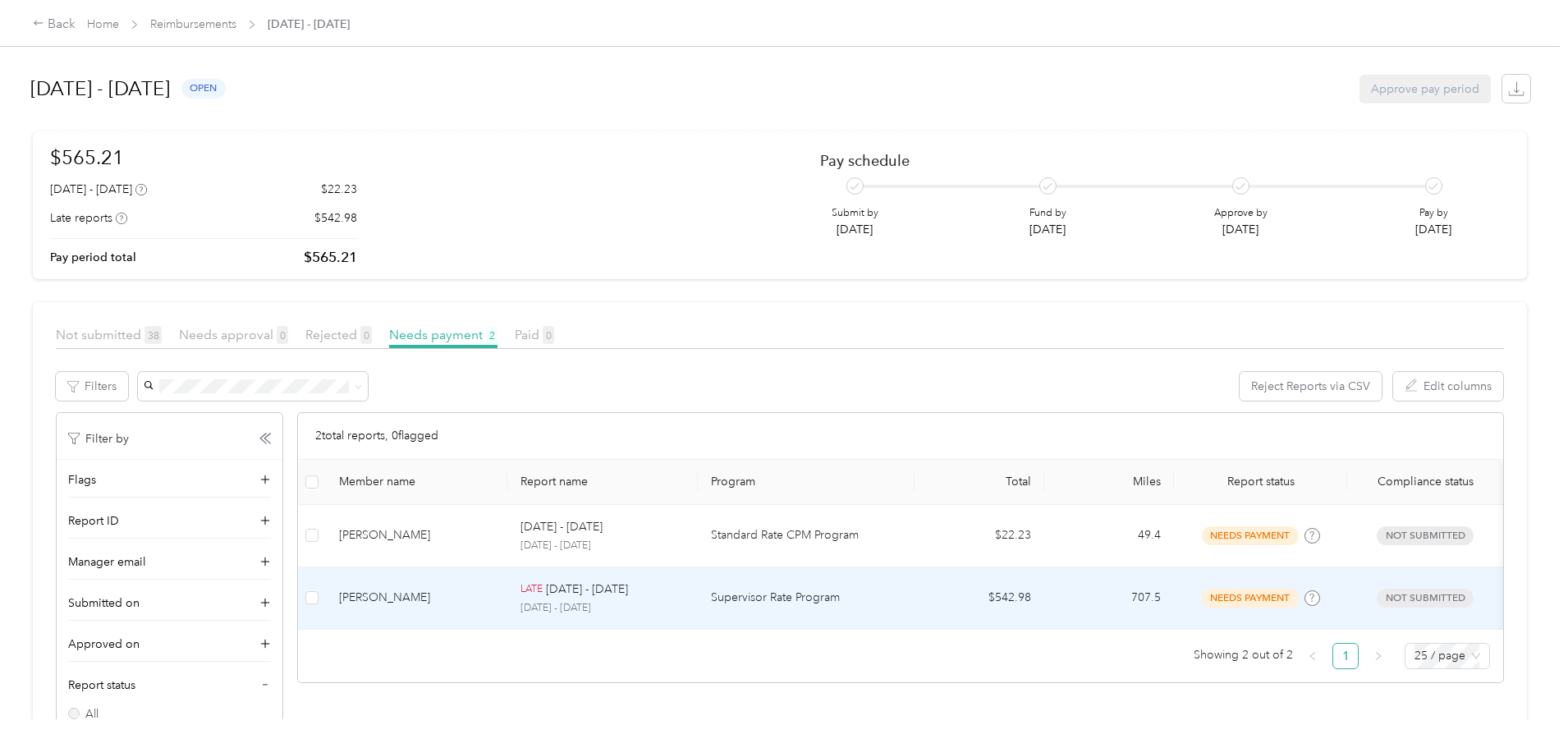
click at [494, 589] on div "[PERSON_NAME]" at bounding box center [417, 598] width 156 height 18
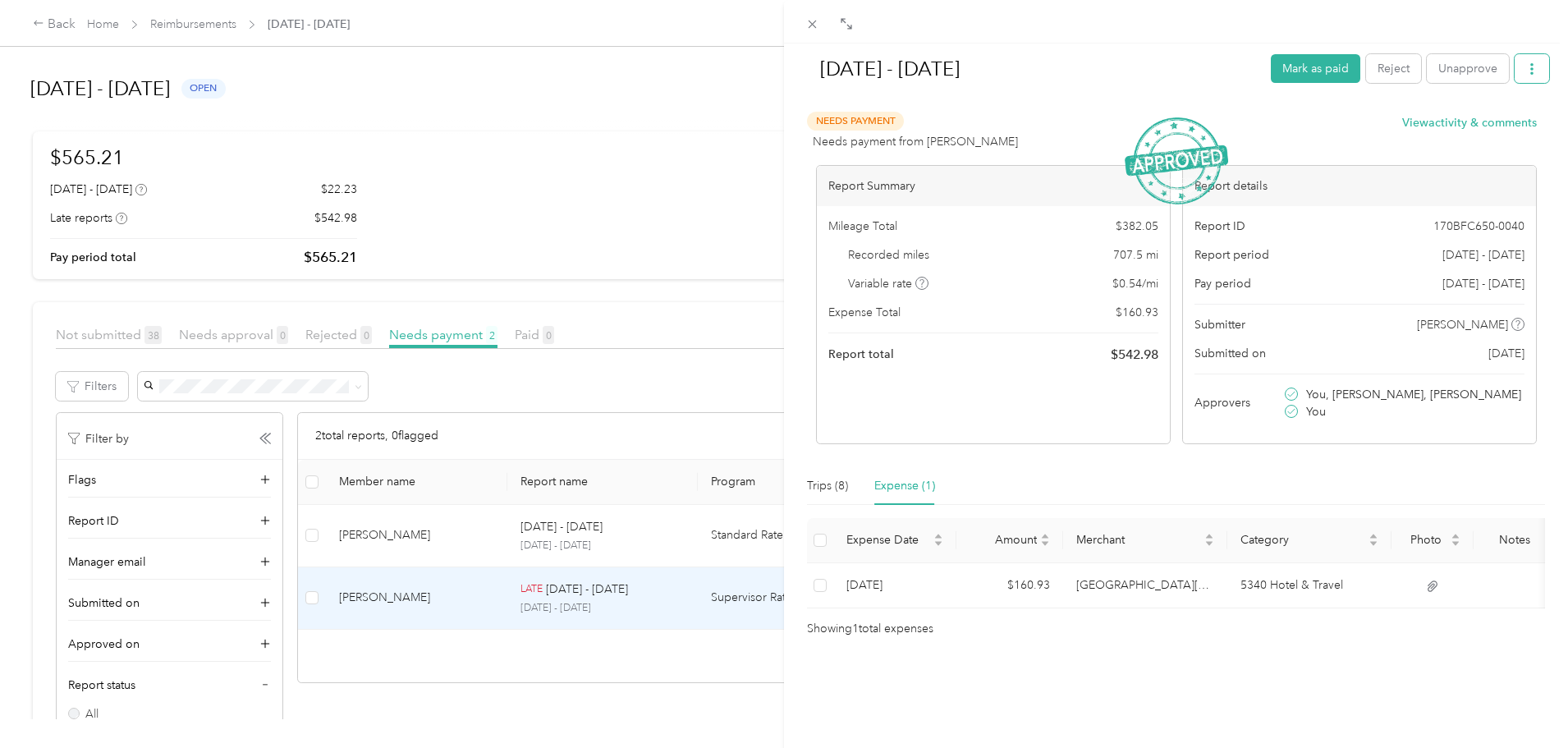
click at [1526, 71] on icon "button" at bounding box center [1532, 69] width 12 height 12
click at [95, 446] on div "[DATE] - [DATE] [PERSON_NAME] as paid Reject Unapprove Needs Payment Needs paym…" at bounding box center [784, 374] width 1568 height 748
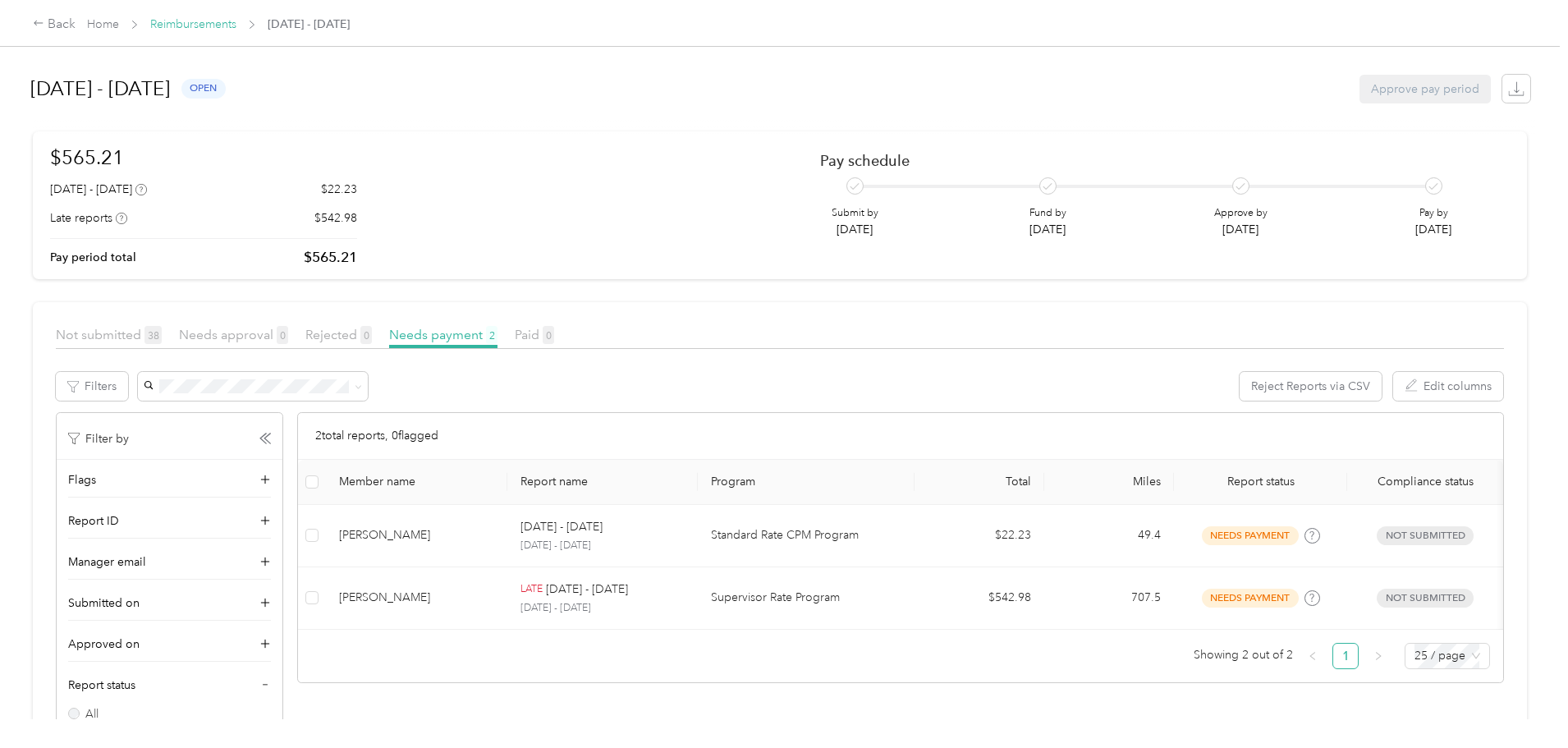
click at [236, 20] on link "Reimbursements" at bounding box center [193, 24] width 87 height 14
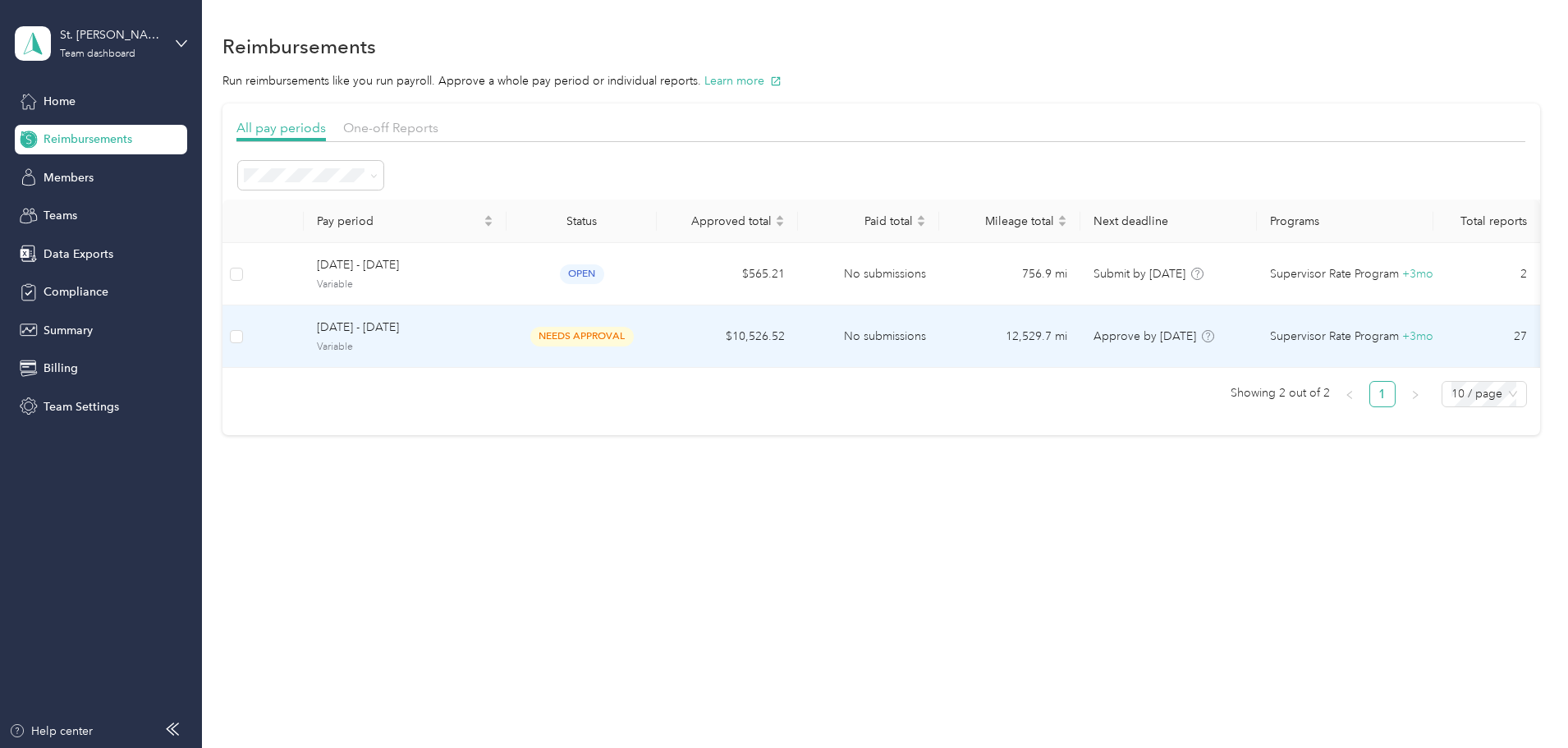
click at [443, 319] on span "[DATE] - [DATE]" at bounding box center [405, 328] width 177 height 18
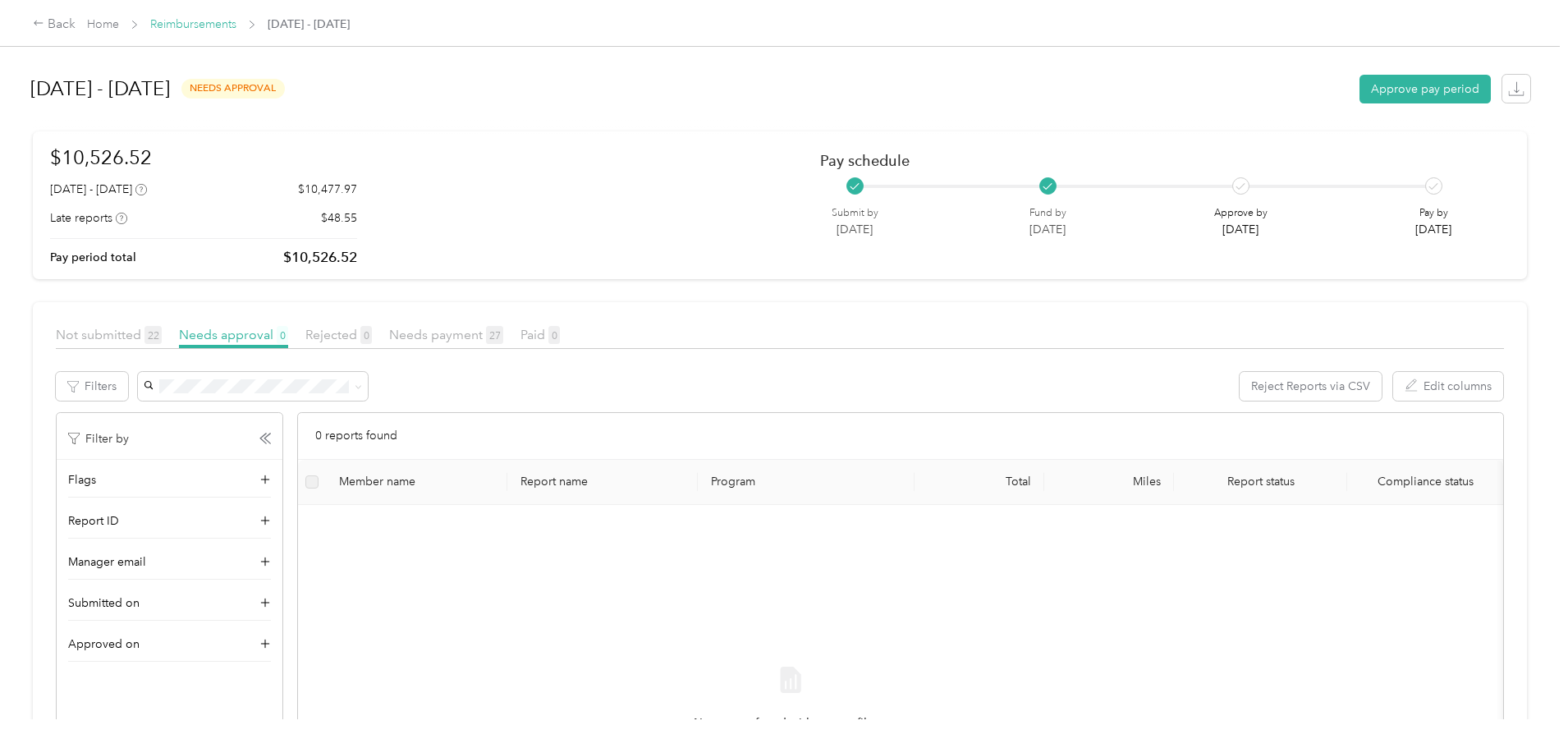
click at [236, 25] on link "Reimbursements" at bounding box center [193, 24] width 87 height 14
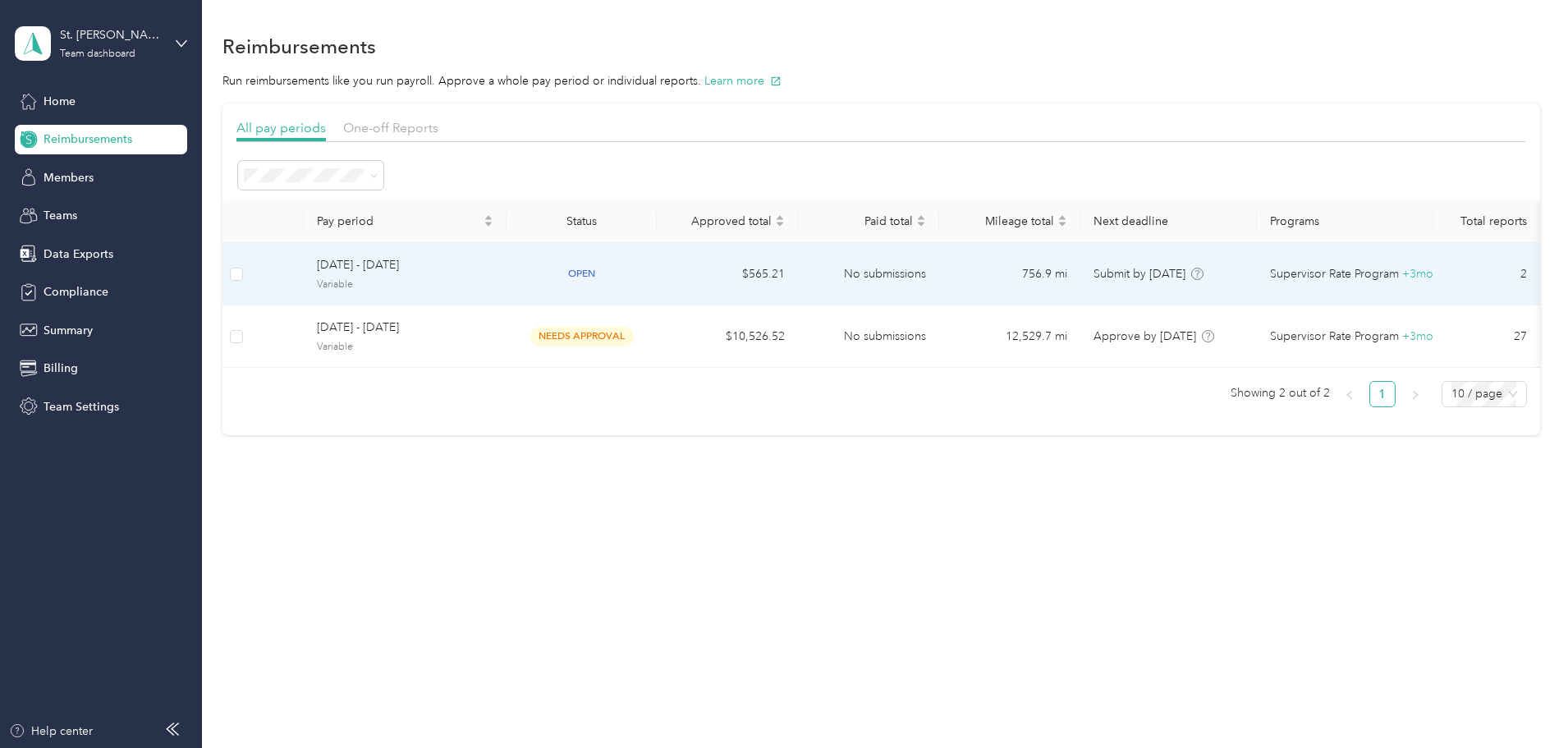
click at [489, 257] on span "[DATE] - [DATE]" at bounding box center [405, 266] width 177 height 18
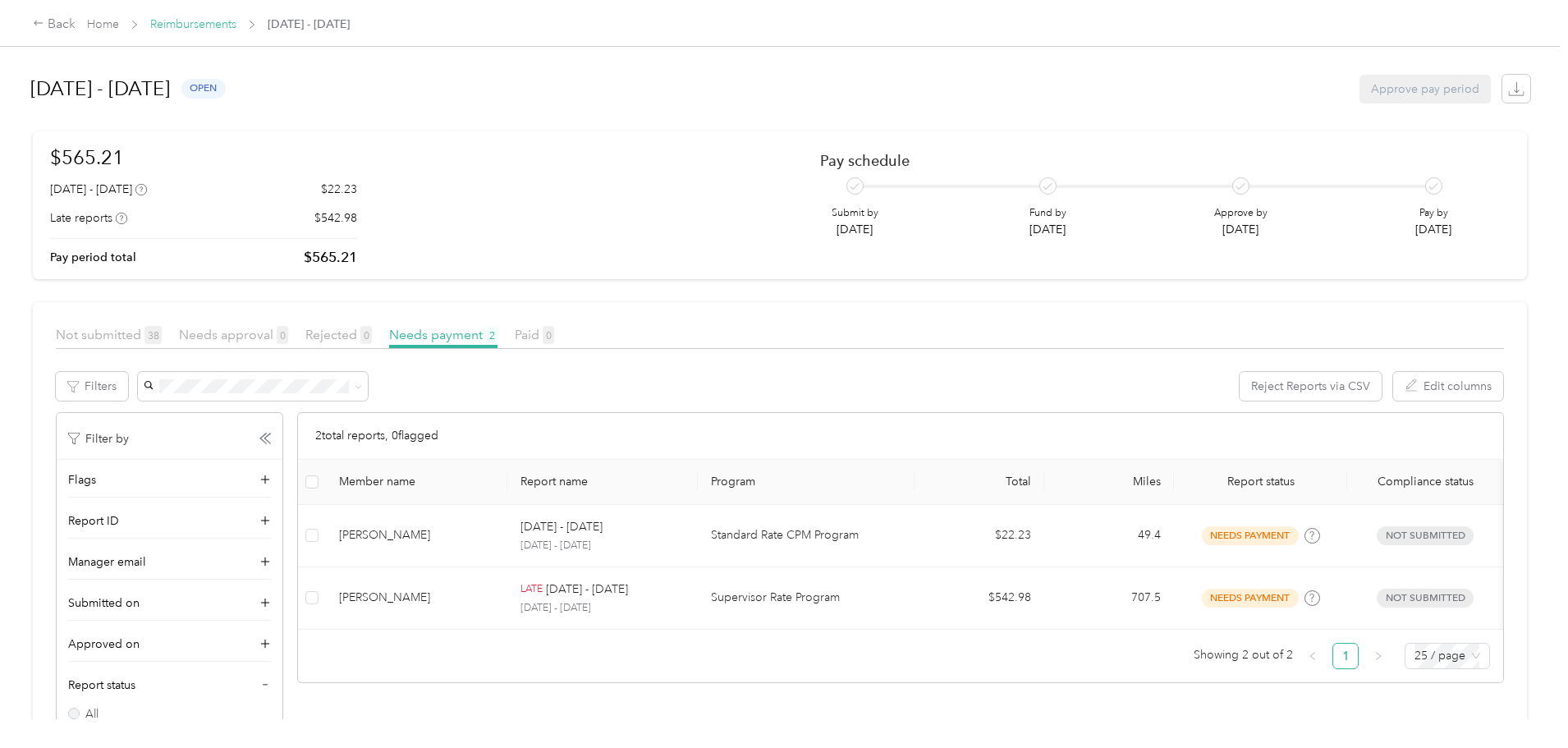
click at [236, 30] on link "Reimbursements" at bounding box center [193, 24] width 87 height 14
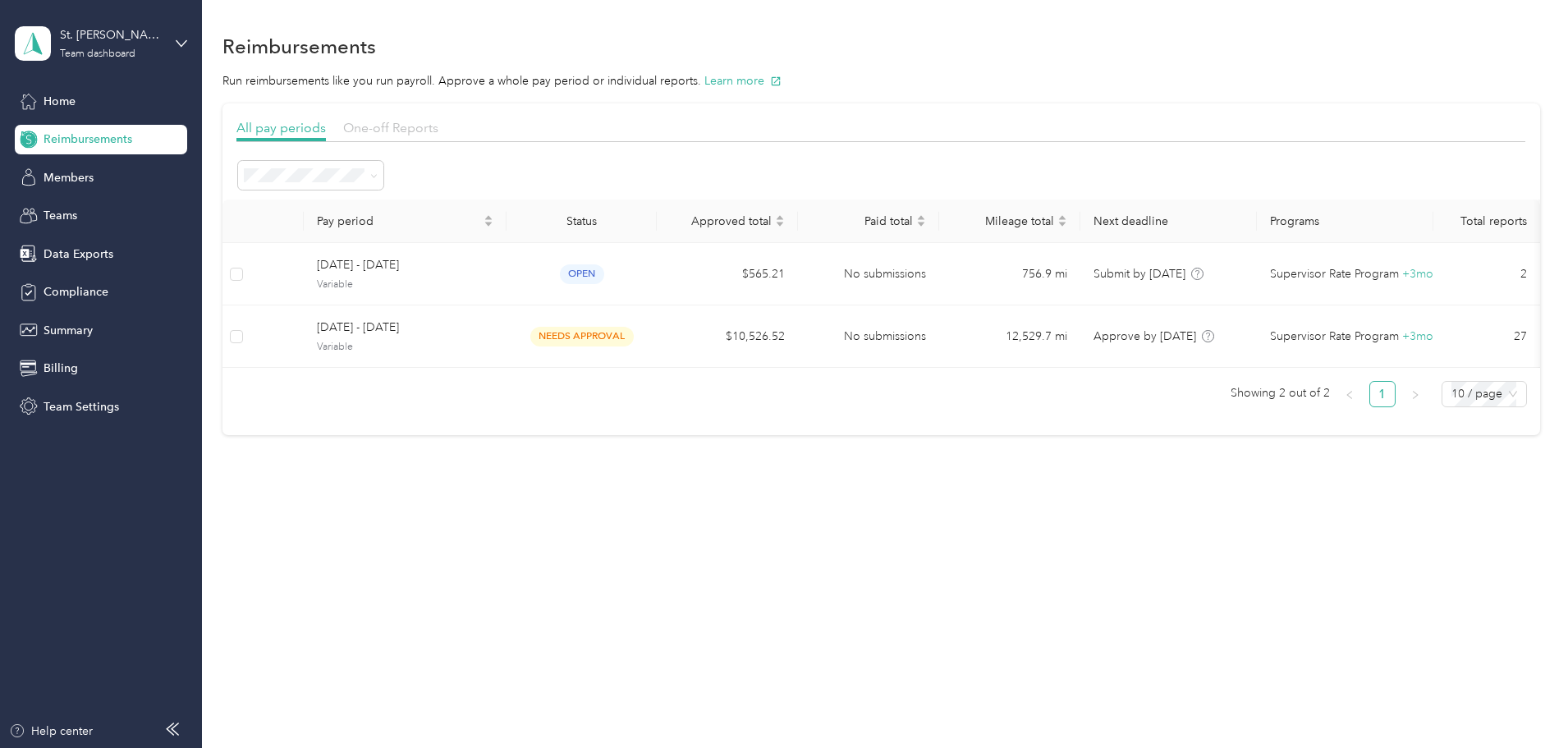
click at [438, 124] on span "One-off Reports" at bounding box center [391, 127] width 95 height 16
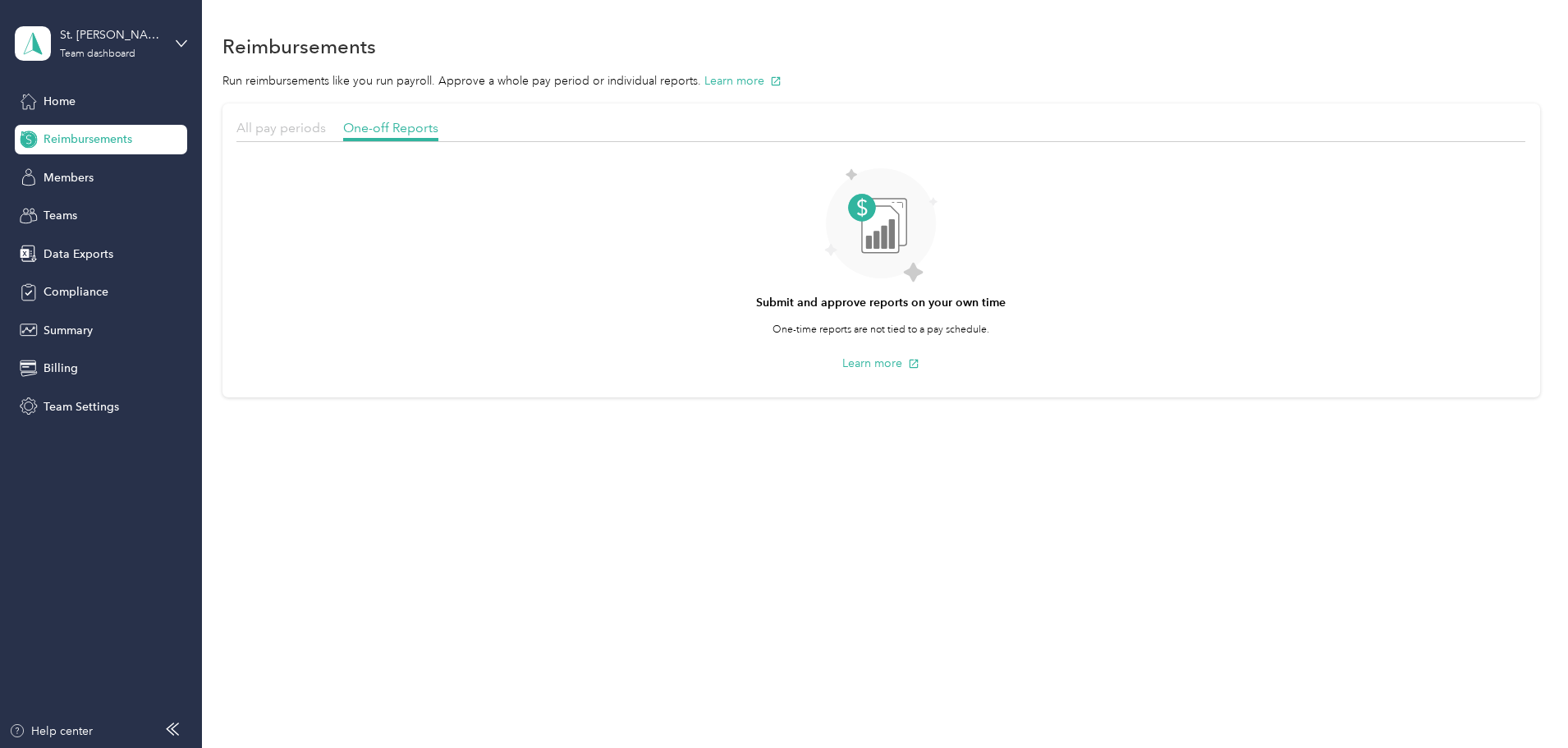
click at [326, 129] on span "All pay periods" at bounding box center [281, 127] width 89 height 16
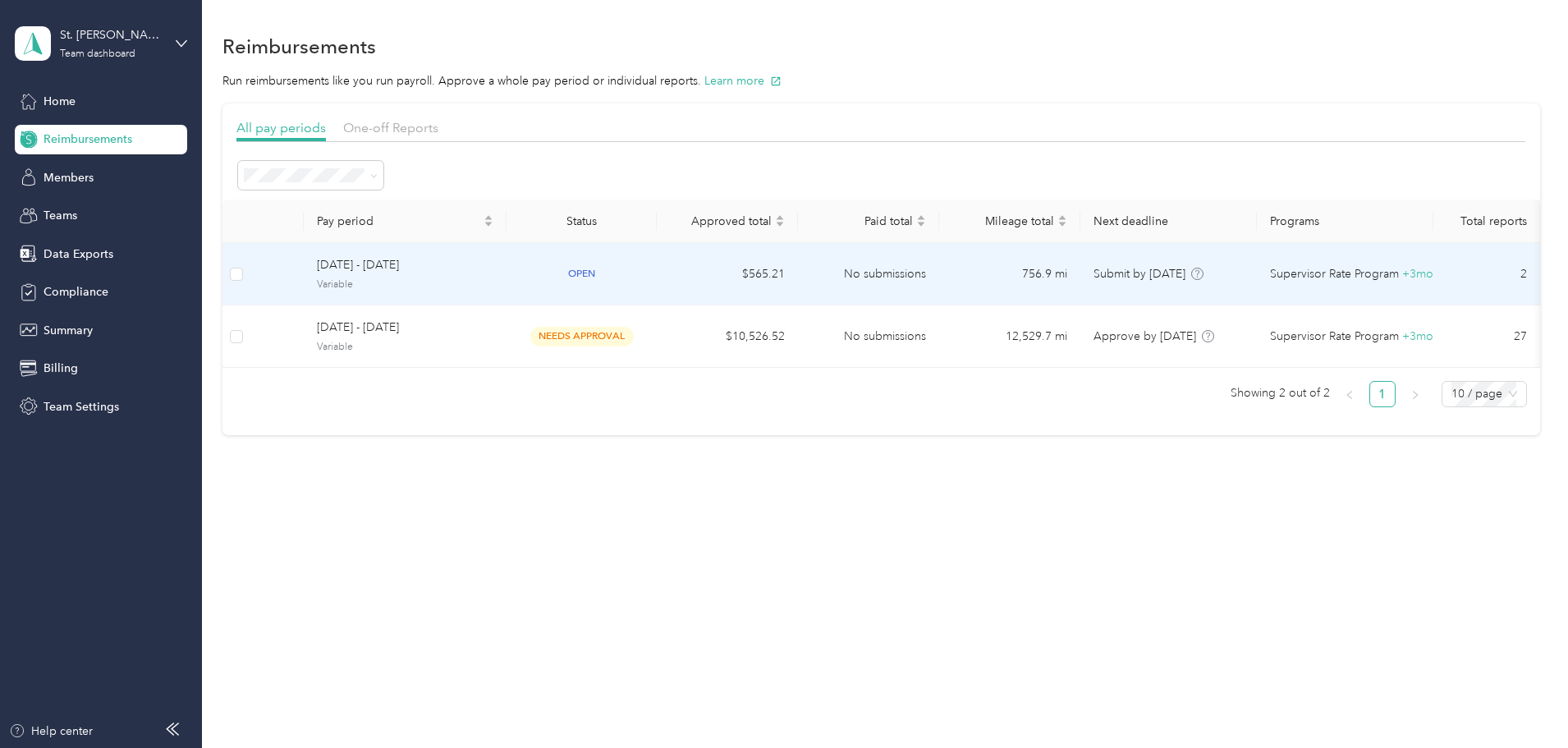
click at [939, 303] on td "No submissions" at bounding box center [868, 274] width 141 height 62
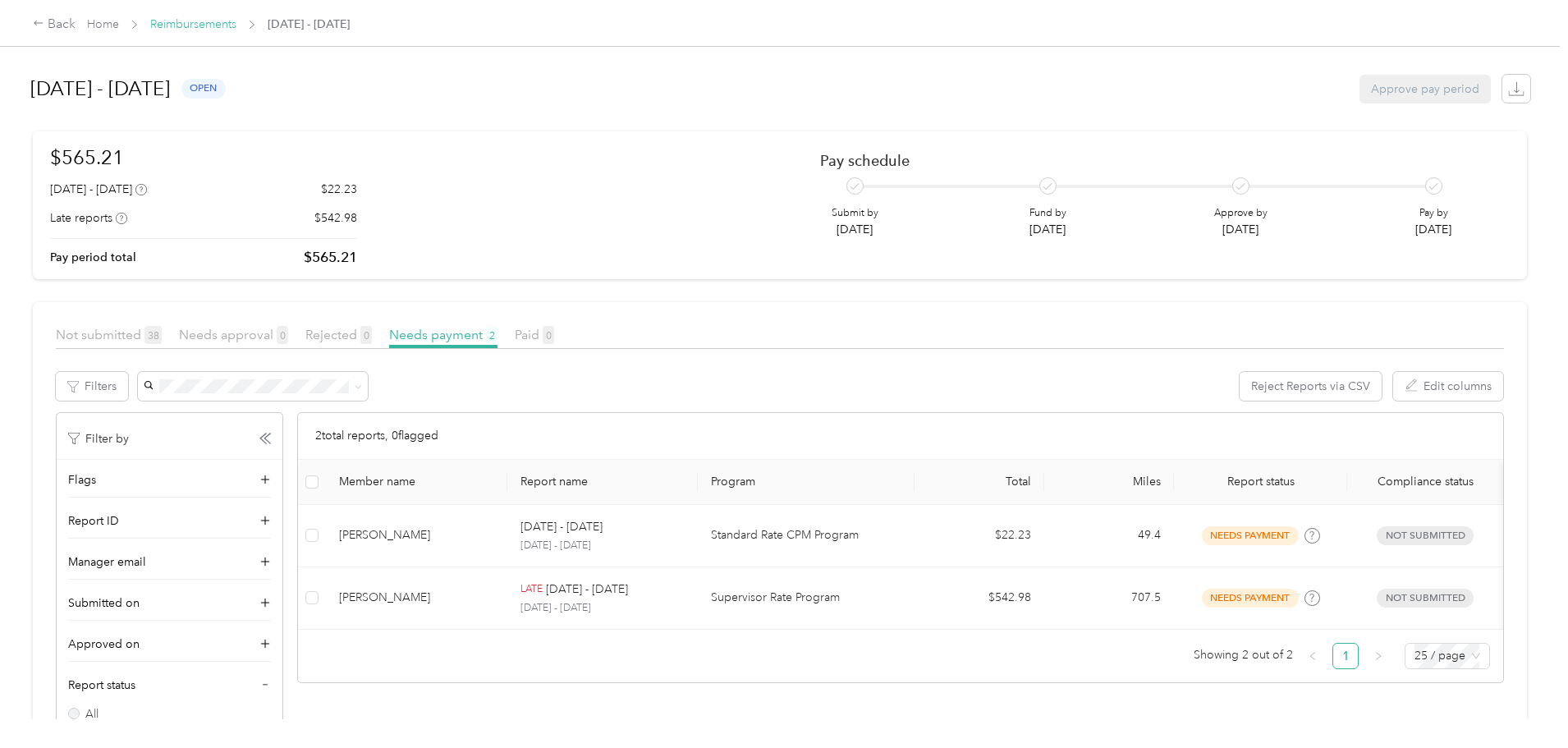
click at [236, 20] on link "Reimbursements" at bounding box center [193, 24] width 87 height 14
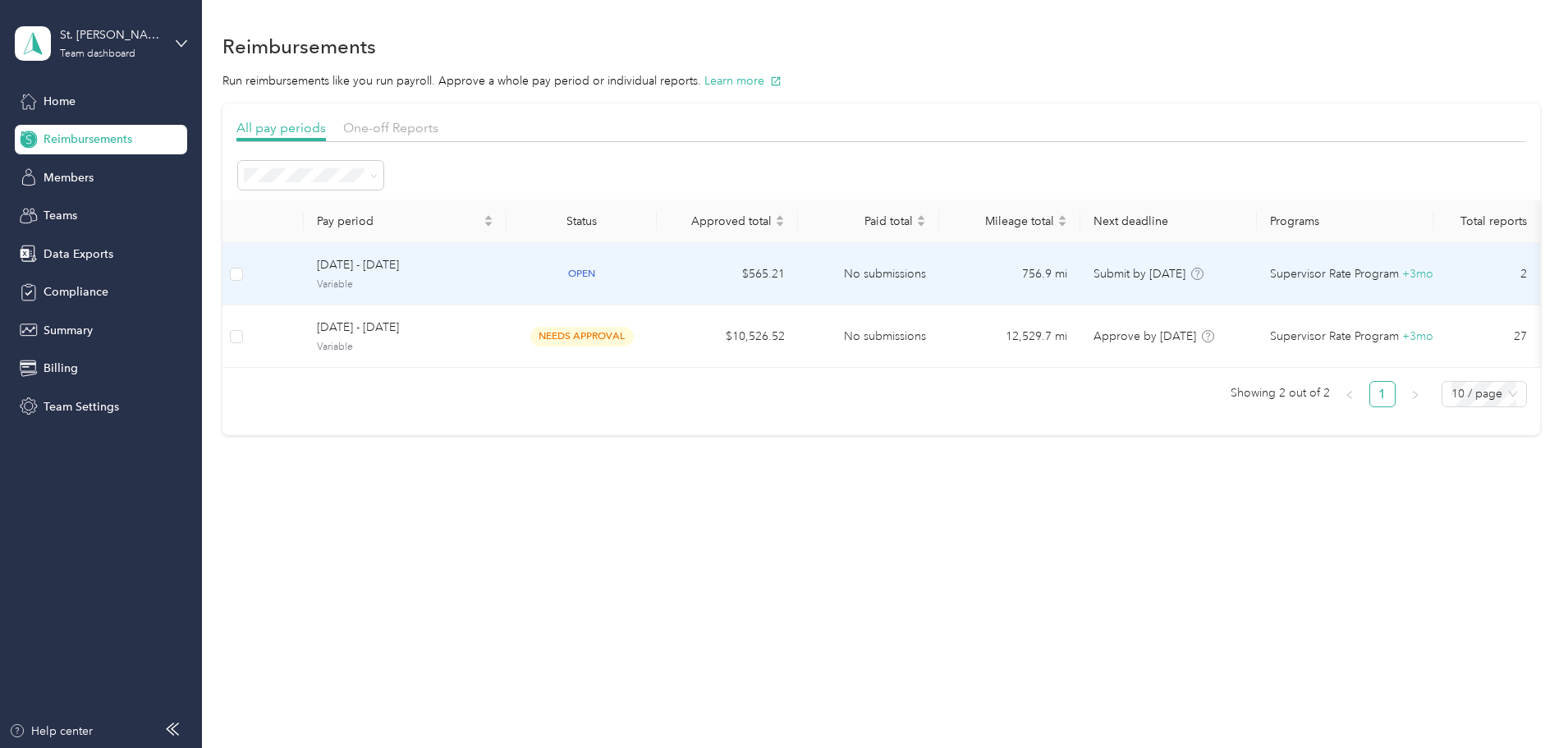
drag, startPoint x: 522, startPoint y: 263, endPoint x: 463, endPoint y: 279, distance: 61.1
click at [463, 279] on span "Variable" at bounding box center [405, 284] width 177 height 15
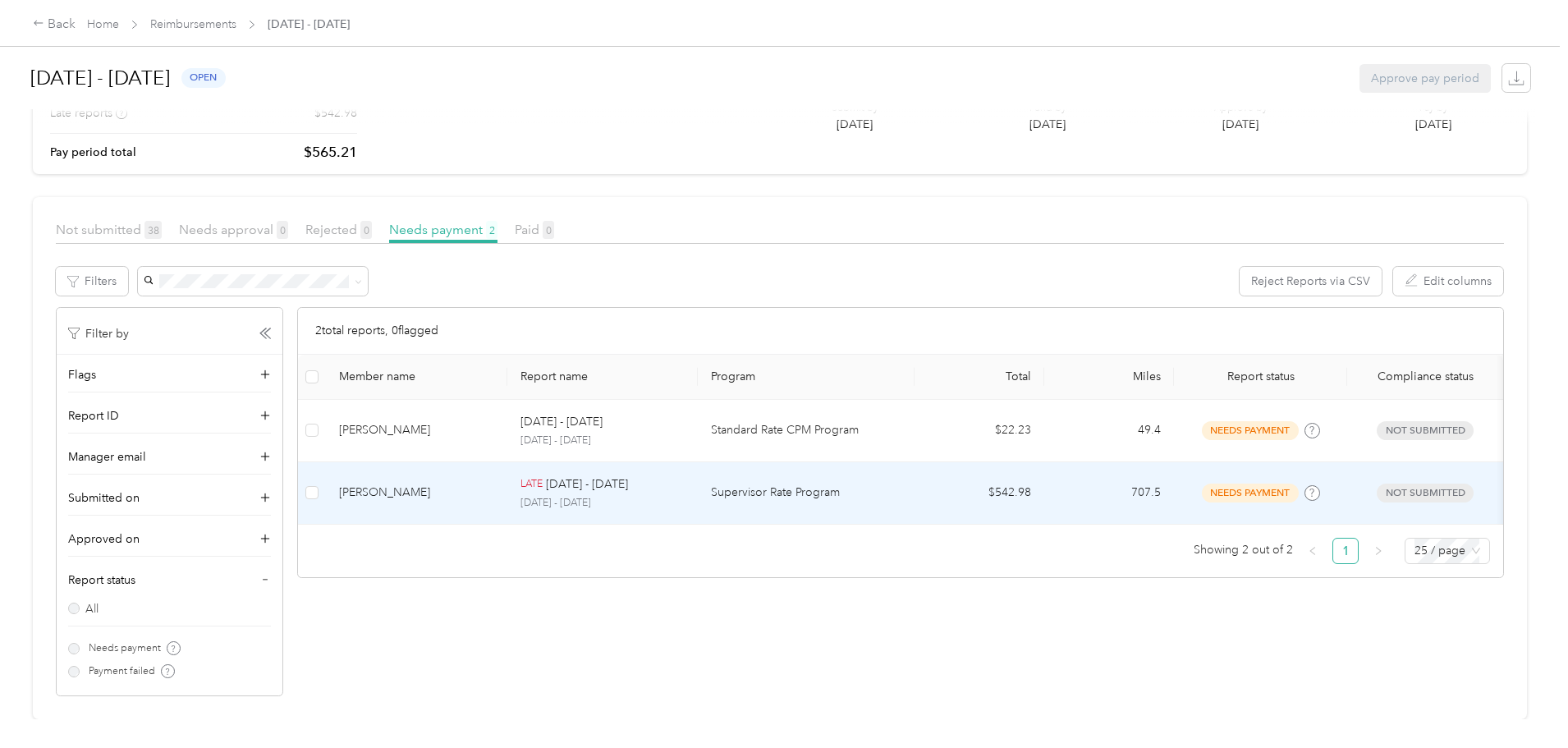
scroll to position [118, 0]
click at [494, 489] on div "[PERSON_NAME]" at bounding box center [417, 492] width 156 height 18
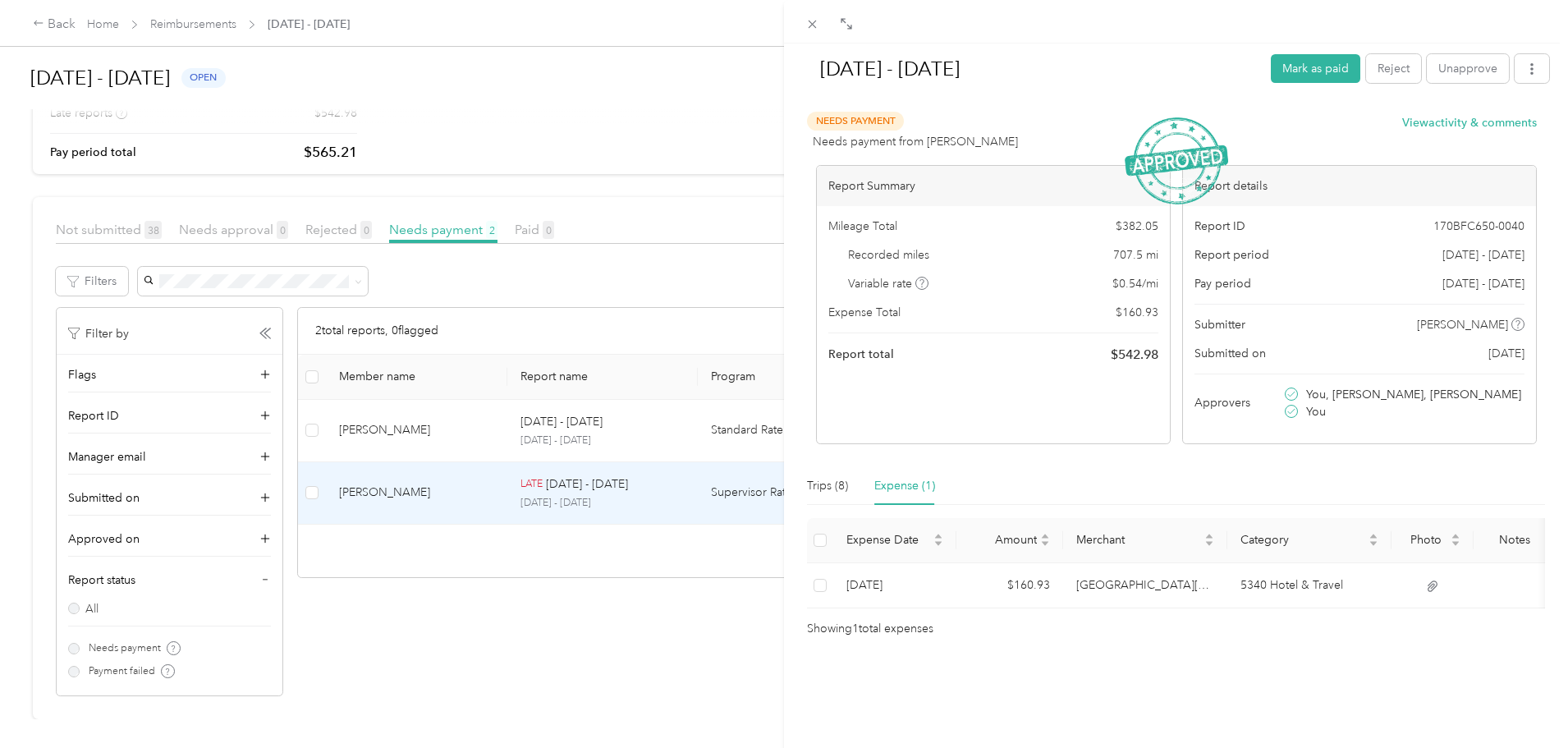
click at [623, 653] on div "[DATE] - [DATE] [PERSON_NAME] as paid Reject Unapprove Needs Payment Needs paym…" at bounding box center [784, 374] width 1568 height 748
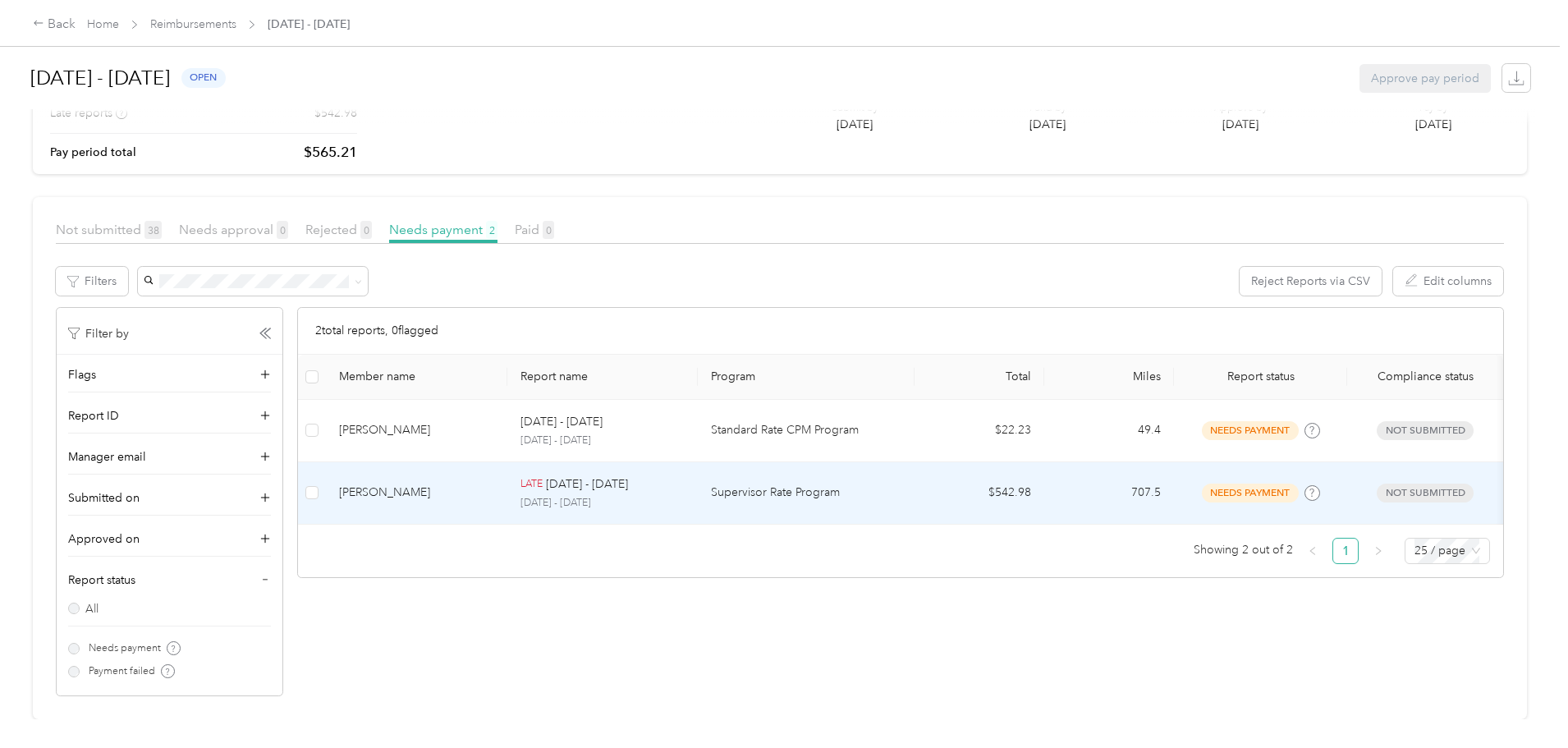
click at [764, 495] on td "Supervisor Rate Program" at bounding box center [806, 494] width 217 height 62
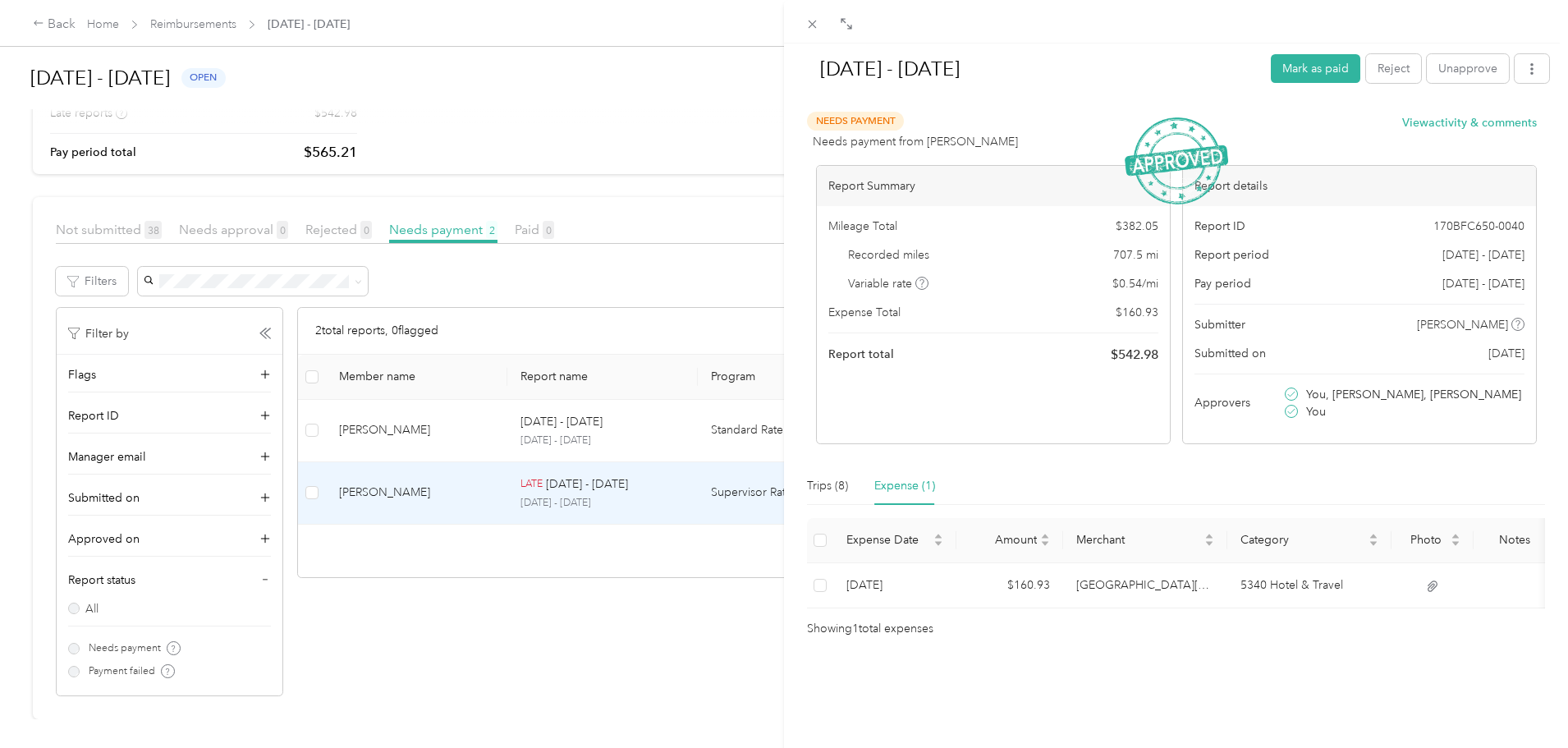
click at [540, 621] on div "[DATE] - [DATE] [PERSON_NAME] as paid Reject Unapprove Needs Payment Needs paym…" at bounding box center [784, 374] width 1568 height 748
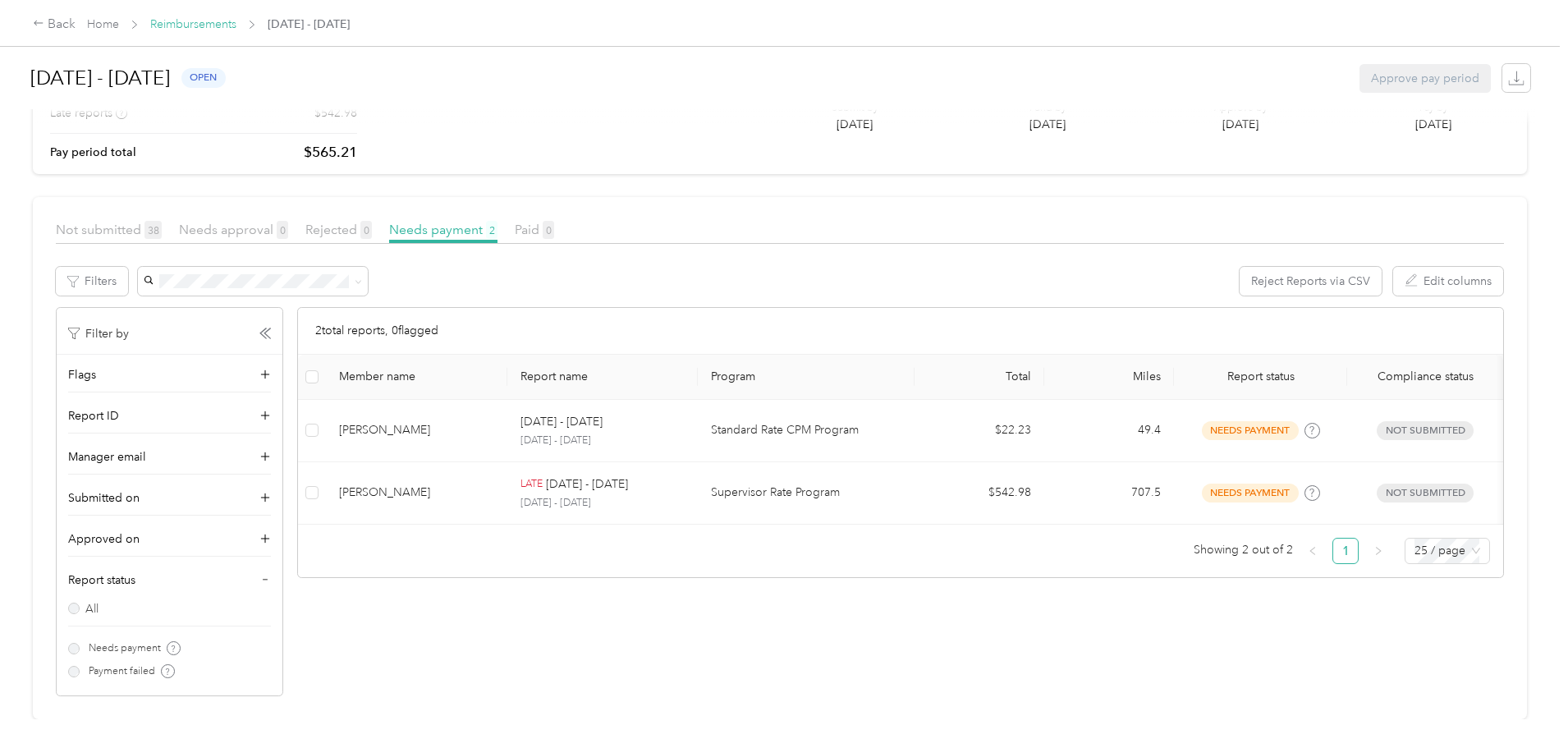
click at [236, 28] on link "Reimbursements" at bounding box center [193, 24] width 87 height 14
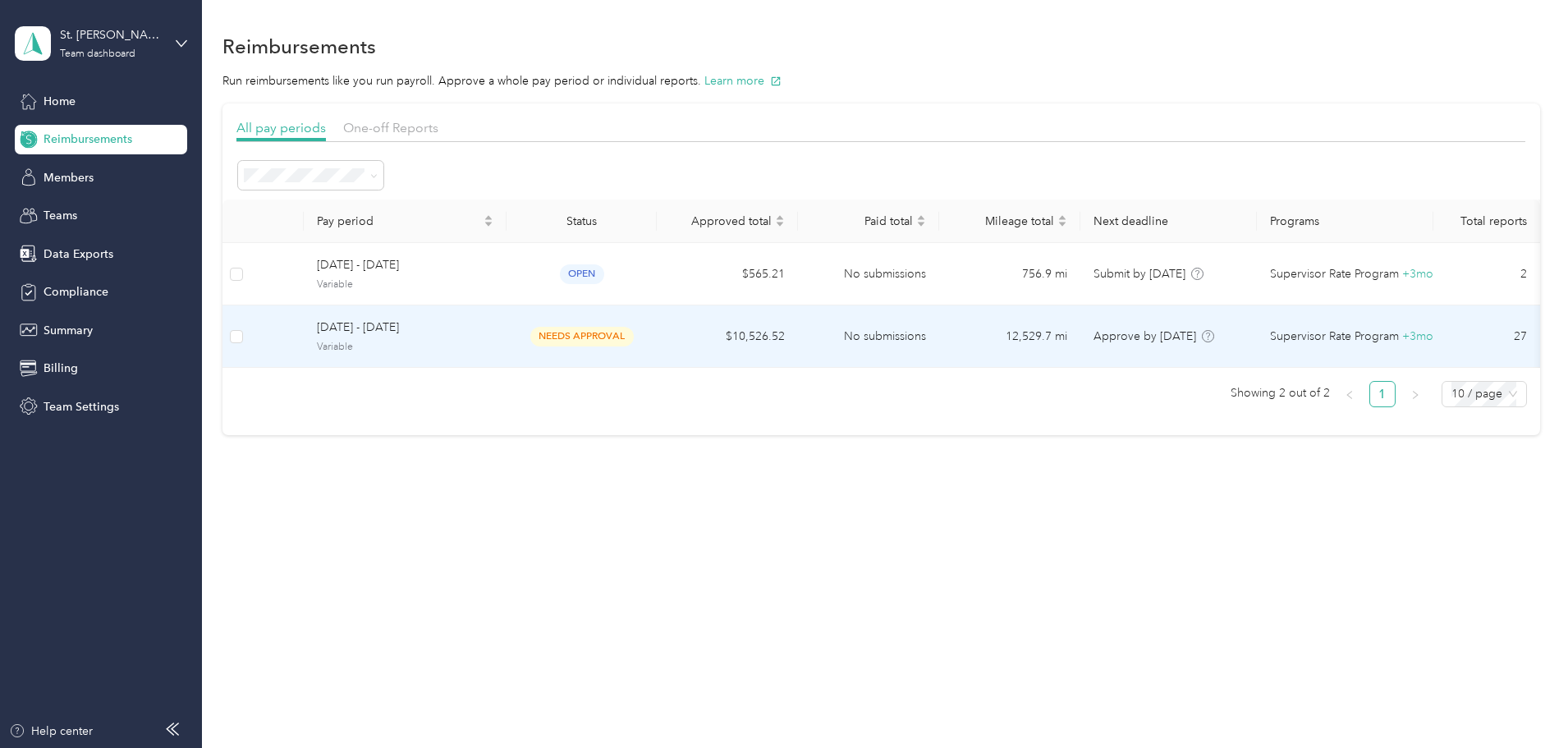
click at [494, 323] on span "[DATE] - [DATE]" at bounding box center [405, 328] width 177 height 18
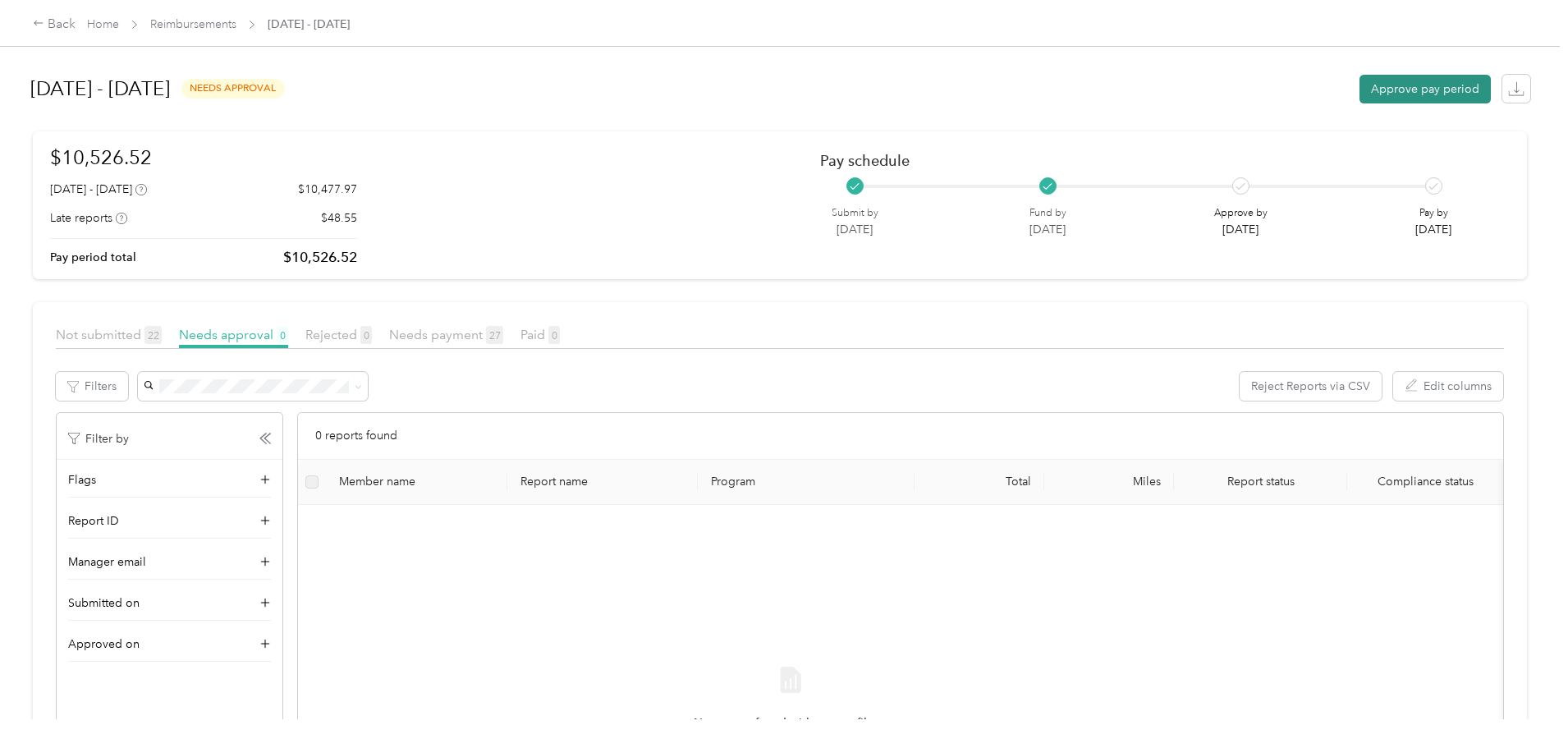
click at [1360, 90] on button "Approve pay period" at bounding box center [1425, 89] width 131 height 29
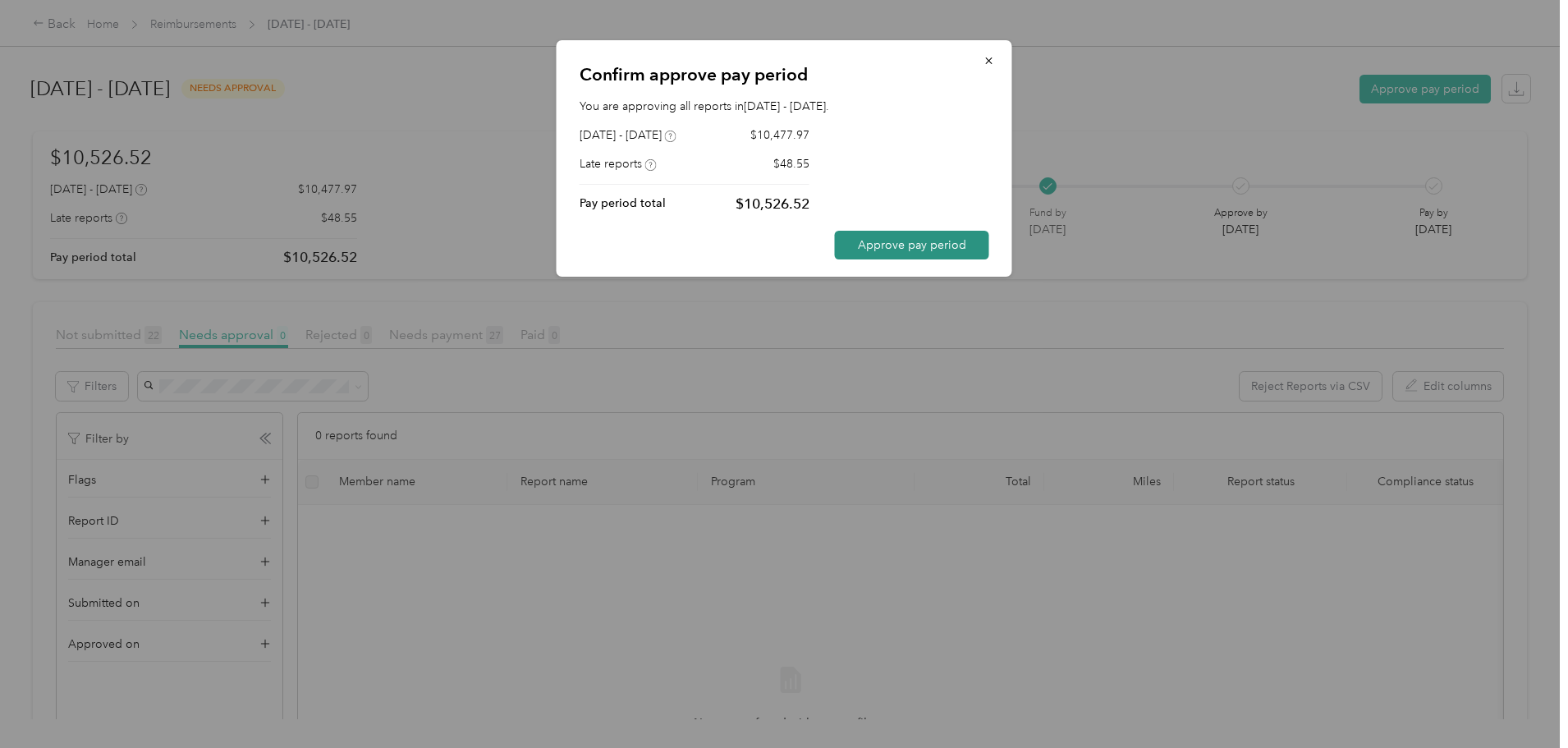
click at [917, 246] on button "Approve pay period" at bounding box center [912, 245] width 155 height 29
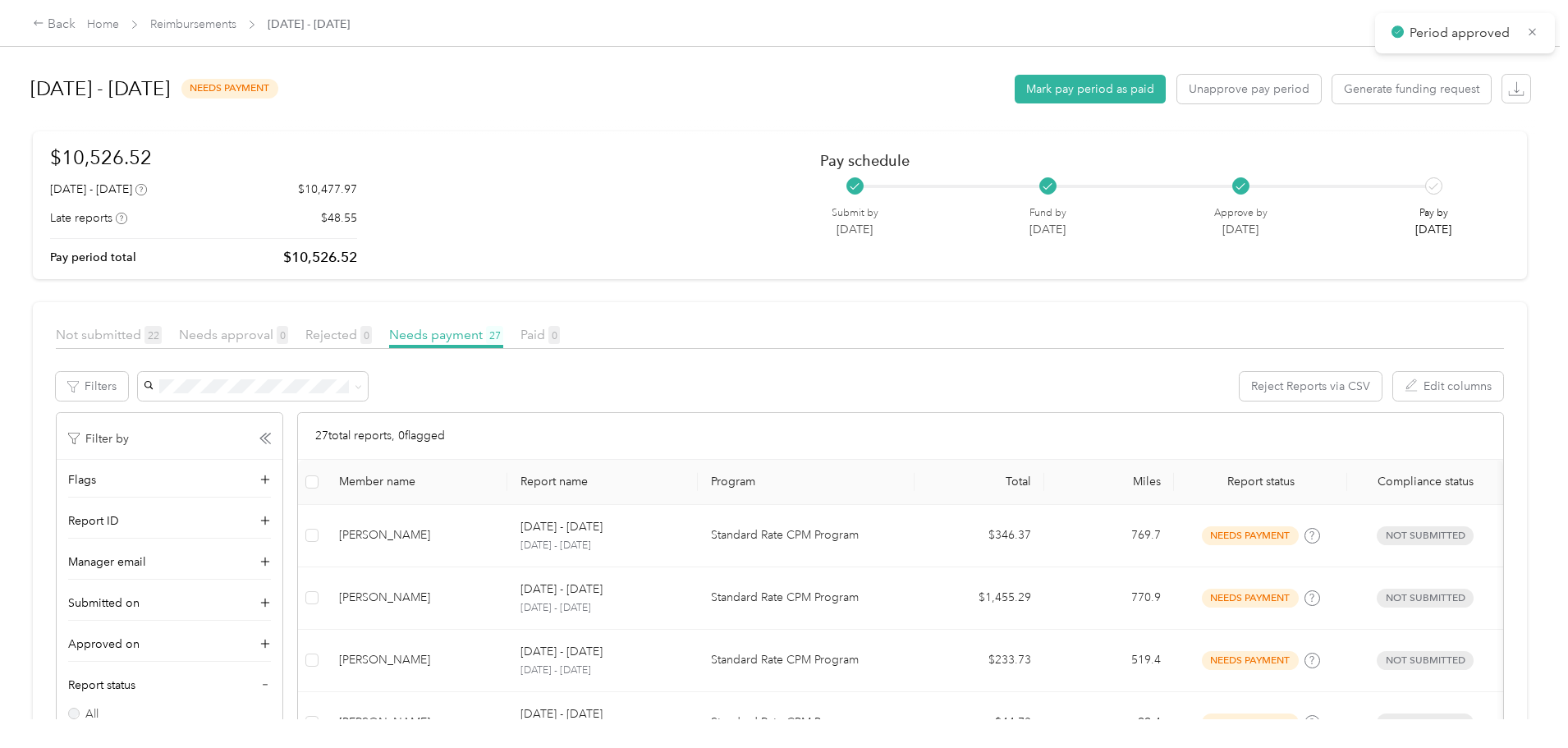
click at [1538, 37] on icon at bounding box center [1532, 31] width 13 height 15
click at [236, 32] on span "Reimbursements" at bounding box center [193, 24] width 87 height 18
click at [236, 16] on span "Reimbursements" at bounding box center [193, 24] width 87 height 18
click at [236, 23] on link "Reimbursements" at bounding box center [193, 24] width 87 height 14
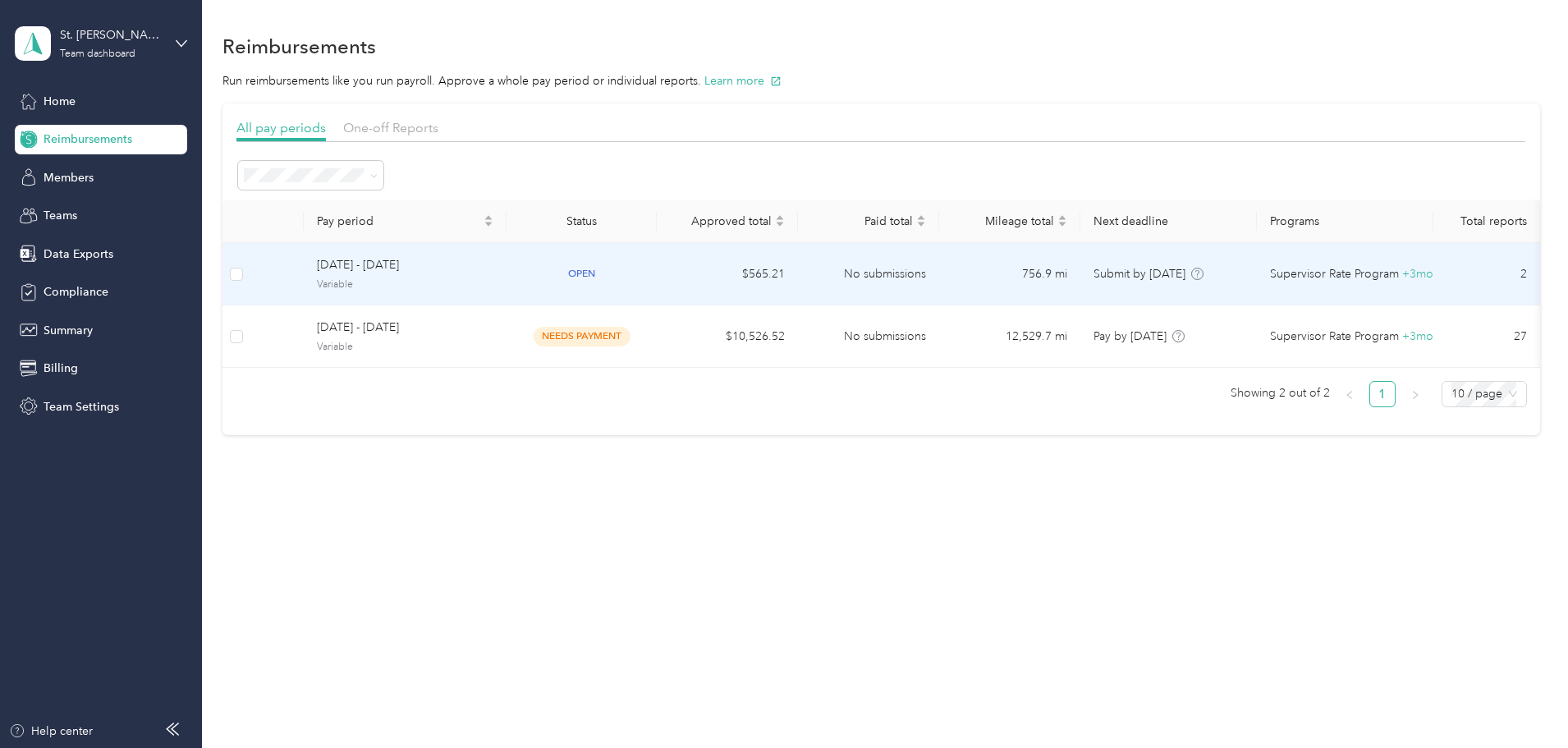
click at [494, 276] on div "[DATE] - [DATE] Variable" at bounding box center [405, 274] width 177 height 35
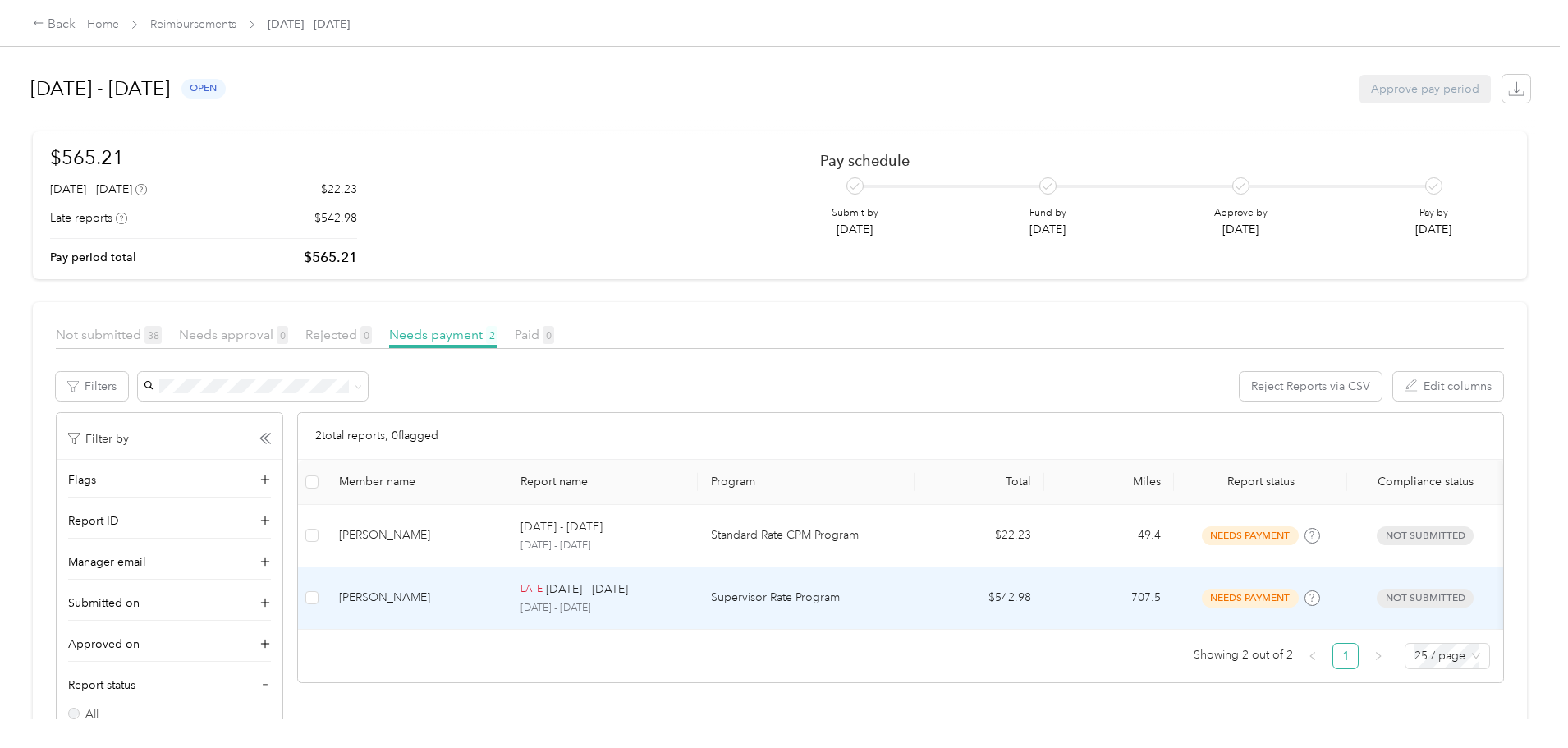
click at [494, 595] on div "[PERSON_NAME]" at bounding box center [417, 598] width 156 height 18
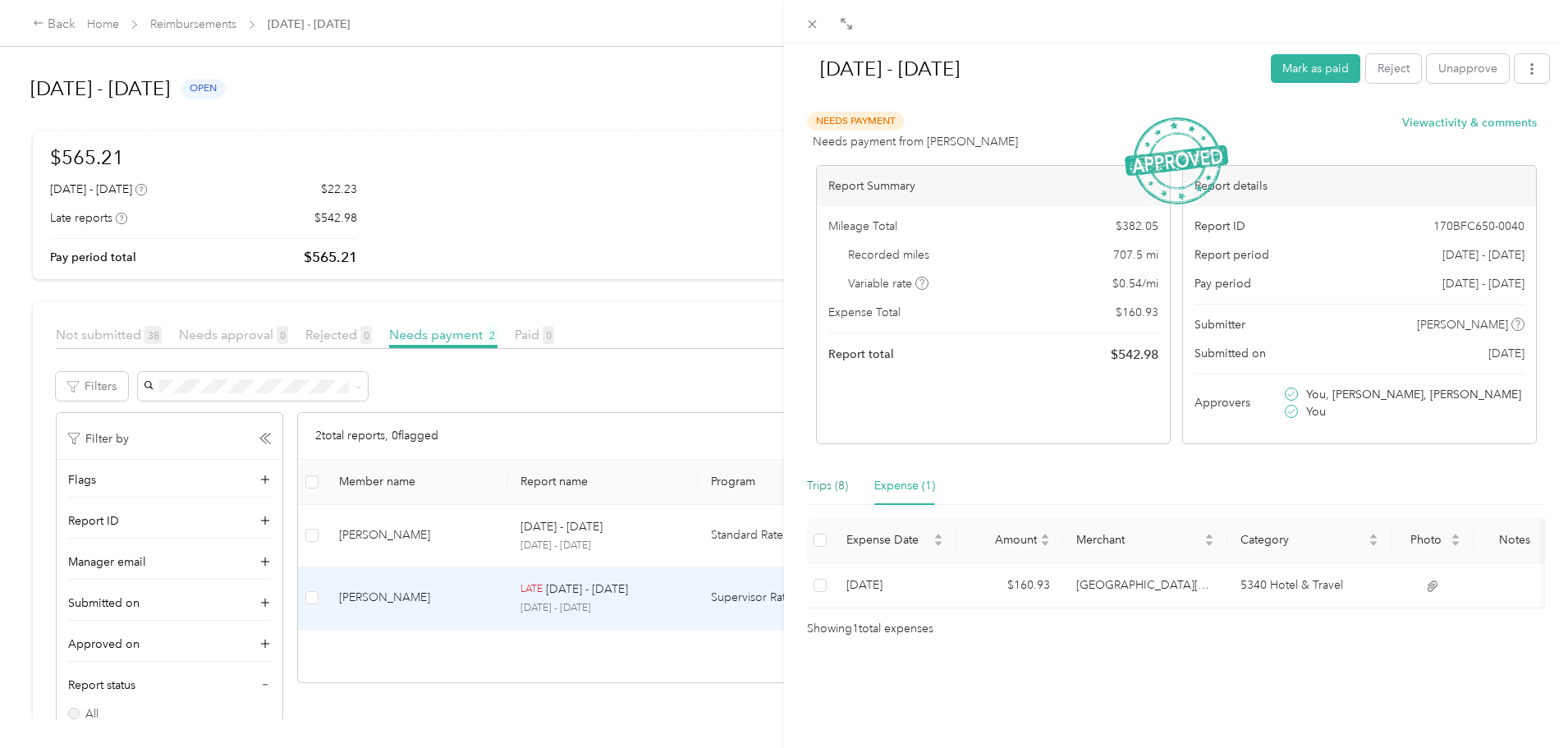
click at [825, 483] on div "Trips (8)" at bounding box center [827, 486] width 41 height 18
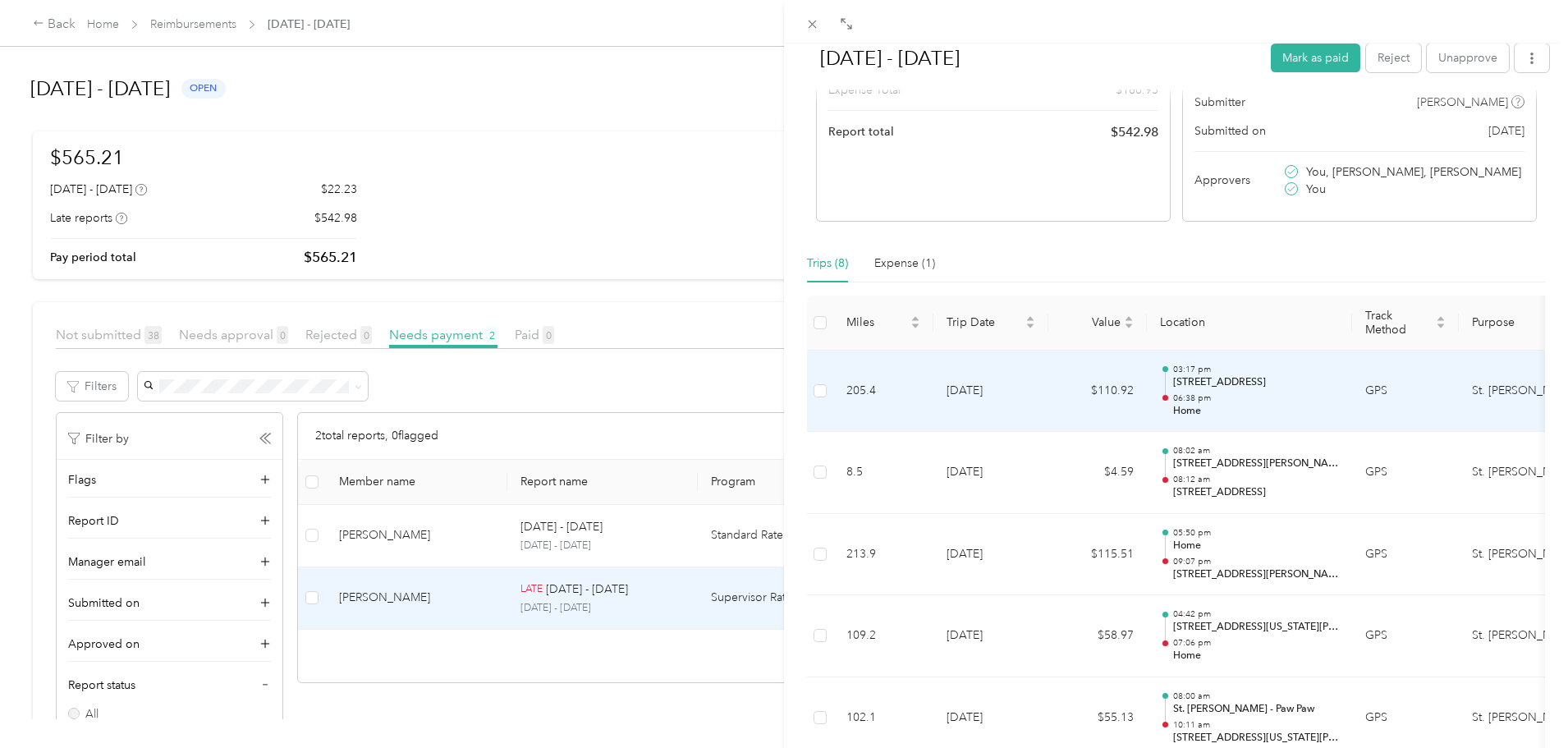
scroll to position [194, 0]
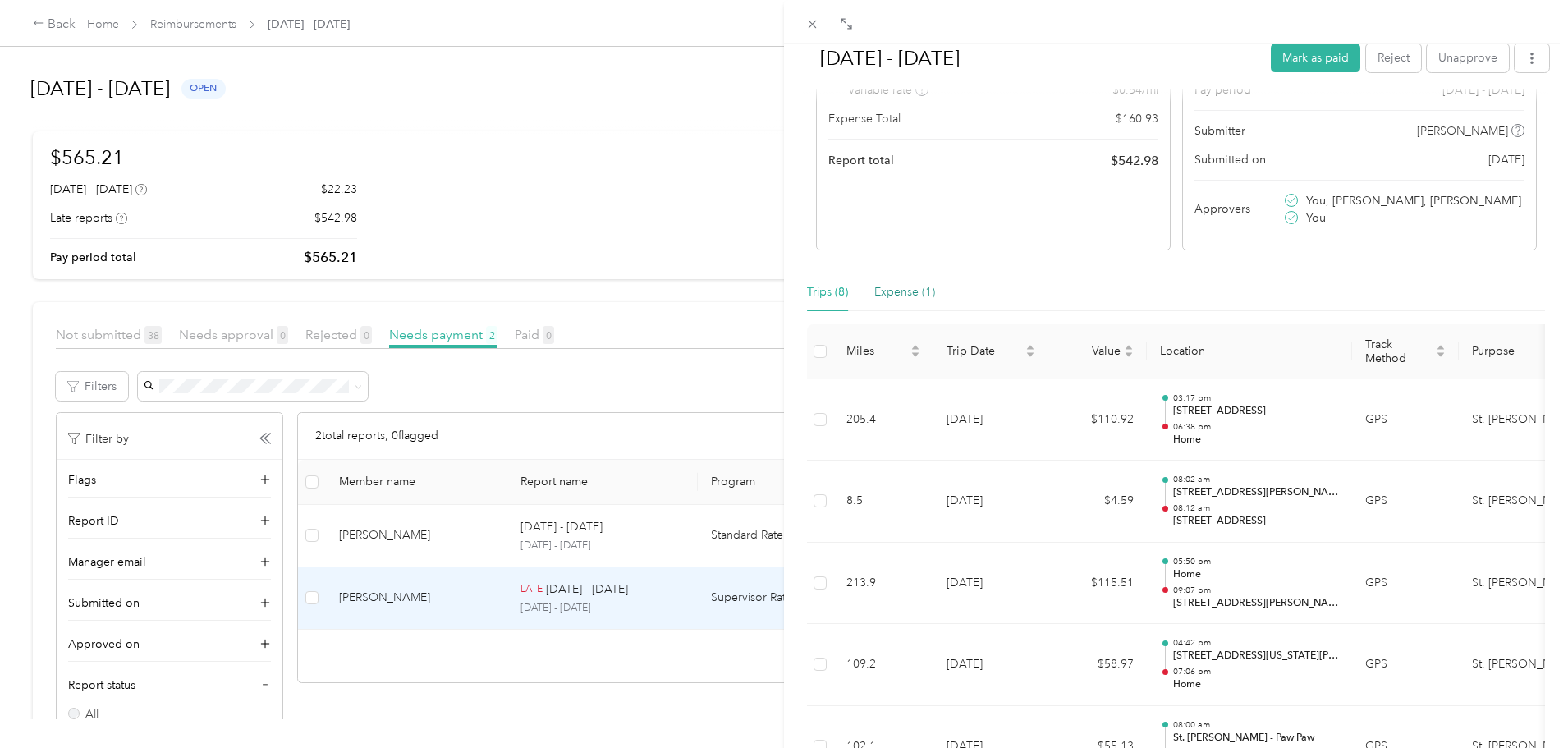
click at [908, 291] on div "Expense (1)" at bounding box center [905, 292] width 61 height 18
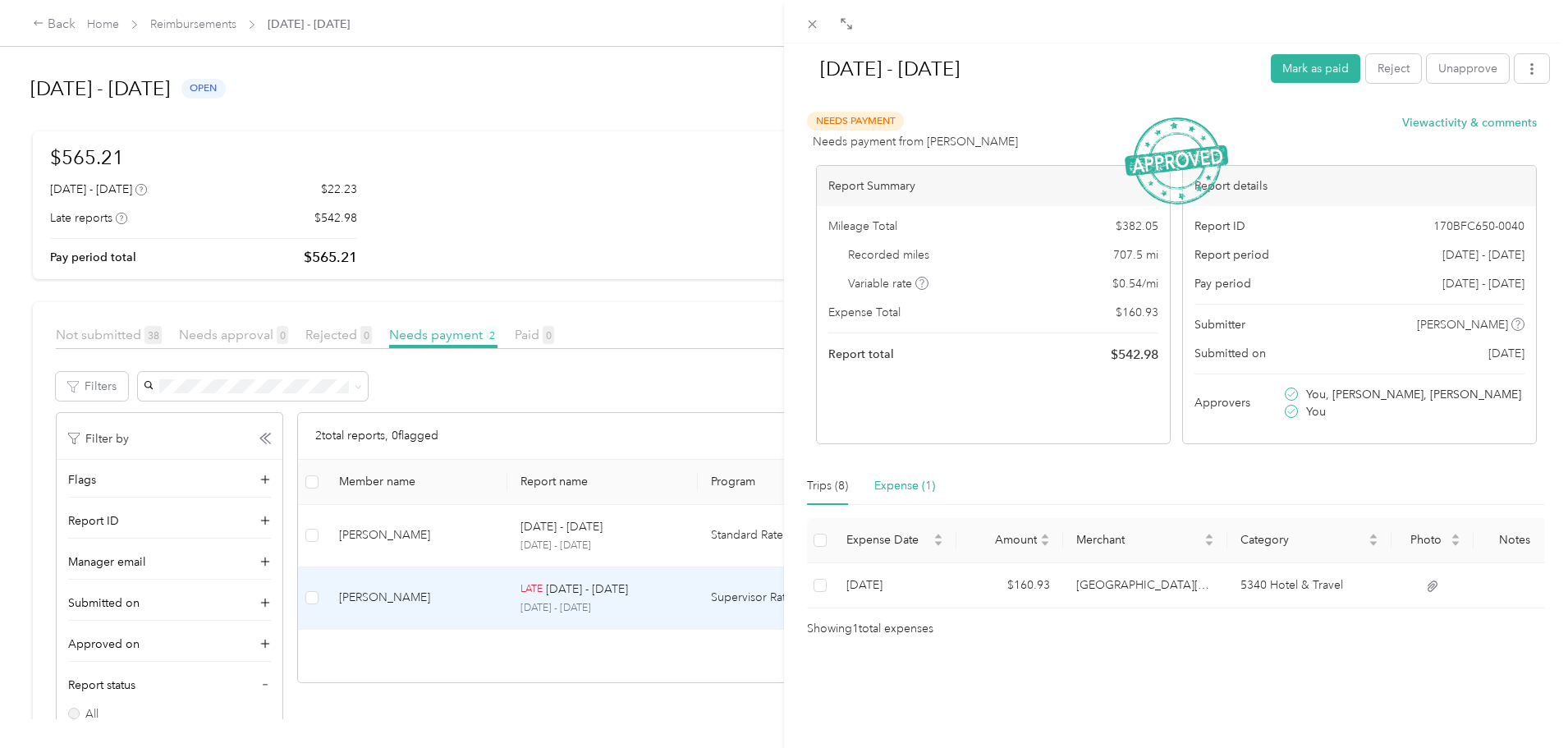
scroll to position [0, 0]
click at [841, 492] on div "Trips (8)" at bounding box center [827, 486] width 41 height 18
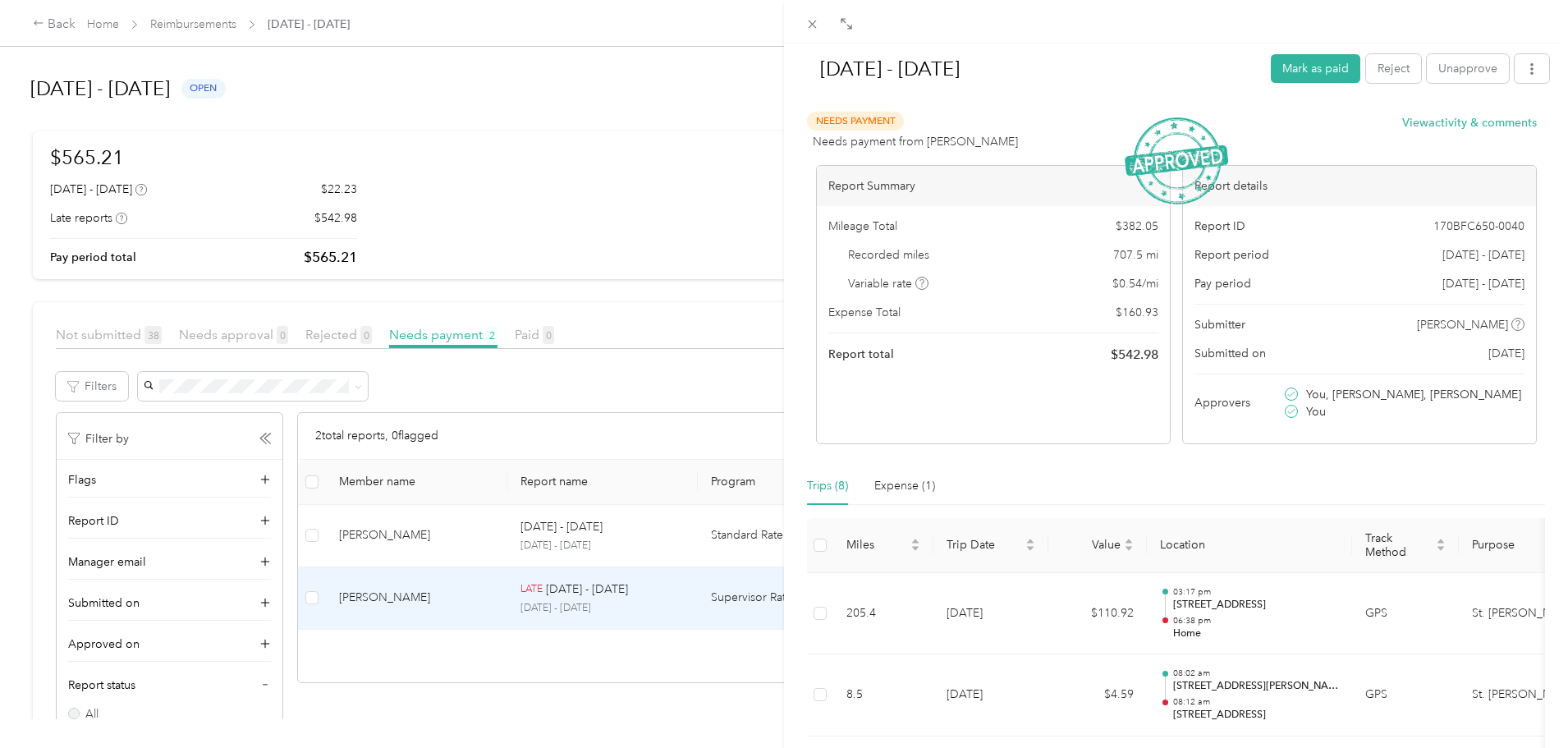
click at [17, 332] on div "[DATE] - [DATE] [PERSON_NAME] as paid Reject Unapprove Needs Payment Needs paym…" at bounding box center [784, 374] width 1568 height 748
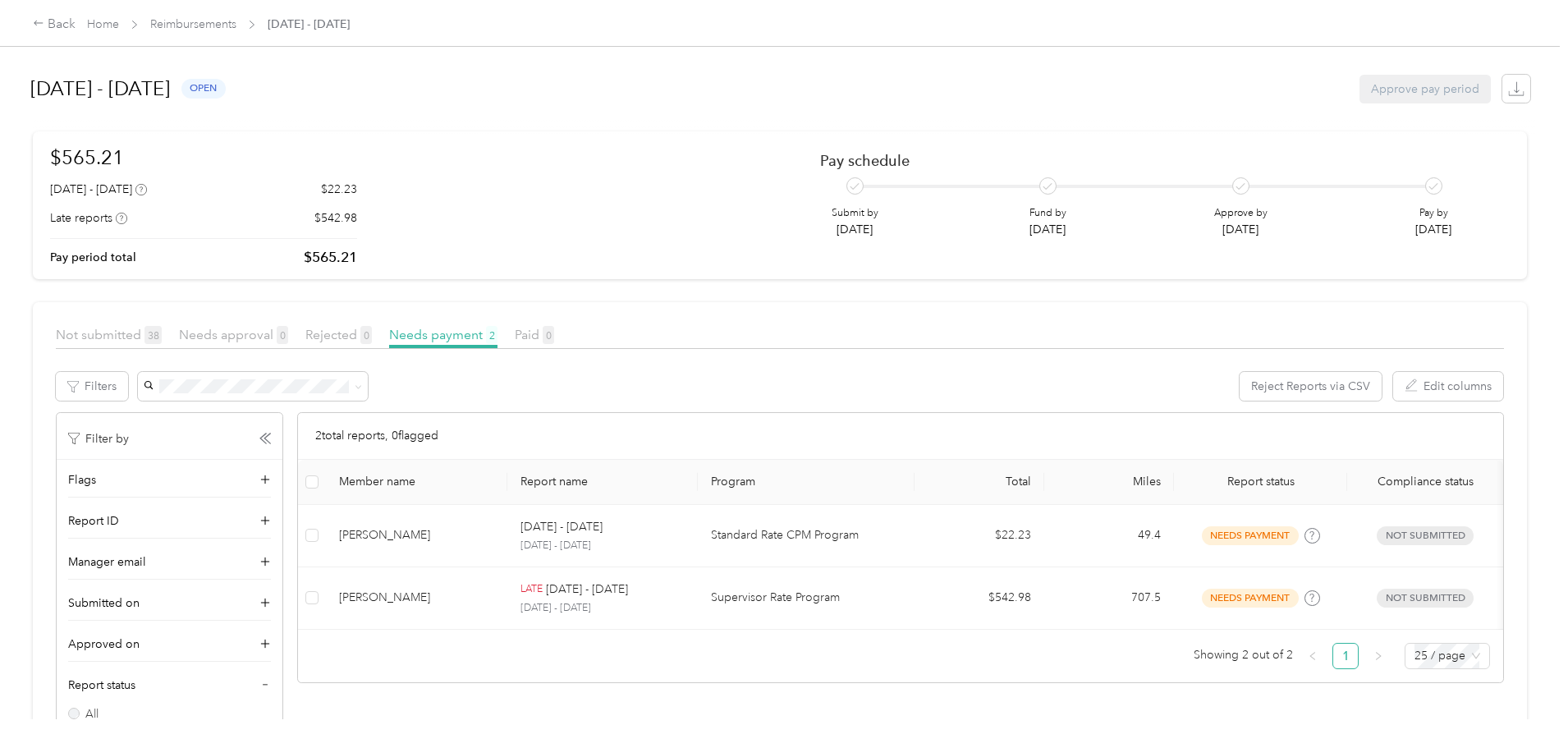
click at [46, 372] on div "Back Home Reimbursements [DATE] - [DATE] [DATE] - [DATE] open Approve pay perio…" at bounding box center [780, 374] width 1560 height 748
click at [236, 26] on link "Reimbursements" at bounding box center [193, 24] width 87 height 14
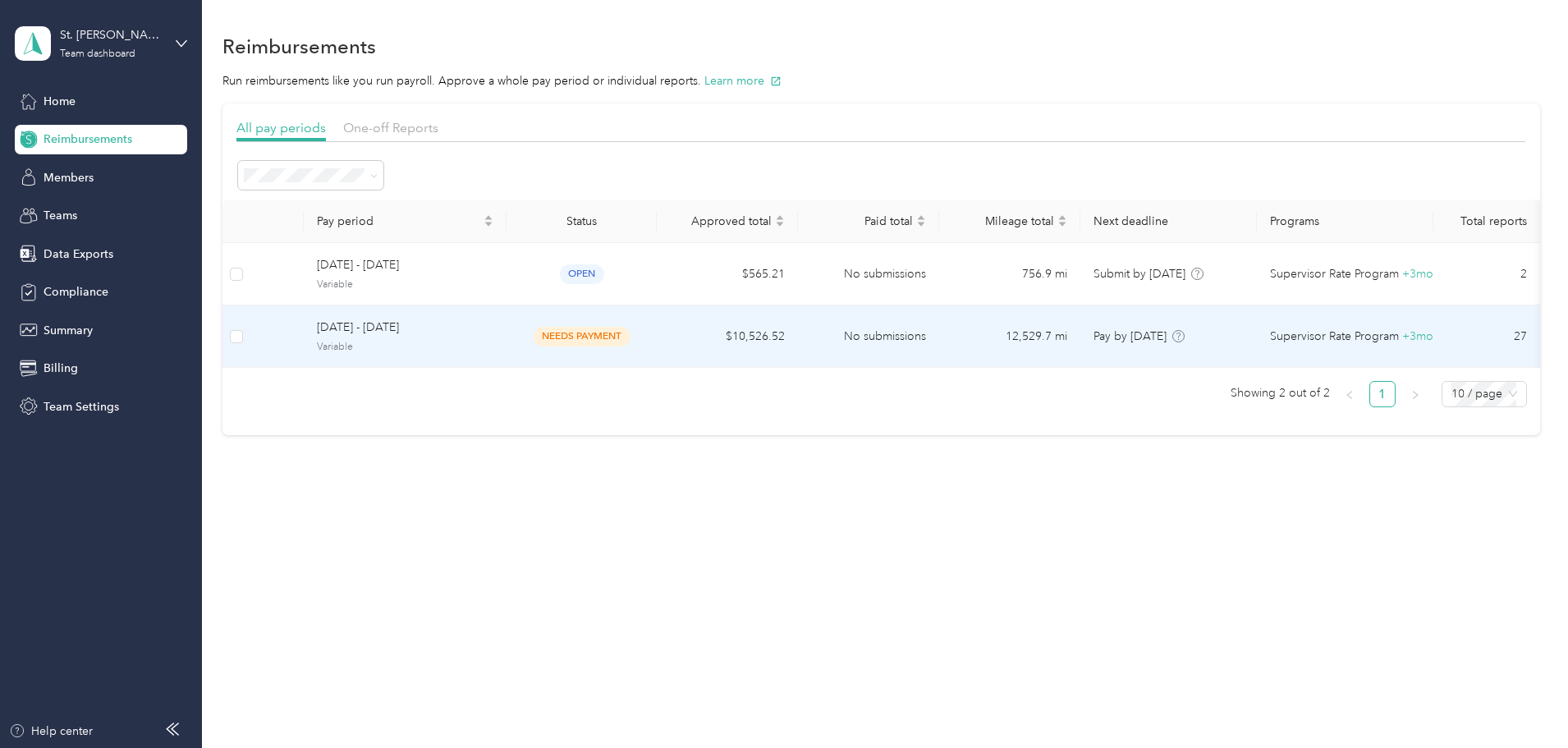
click at [457, 361] on td "[DATE] - [DATE] Variable" at bounding box center [405, 337] width 203 height 62
